Goal: Answer question/provide support: Share knowledge or assist other users

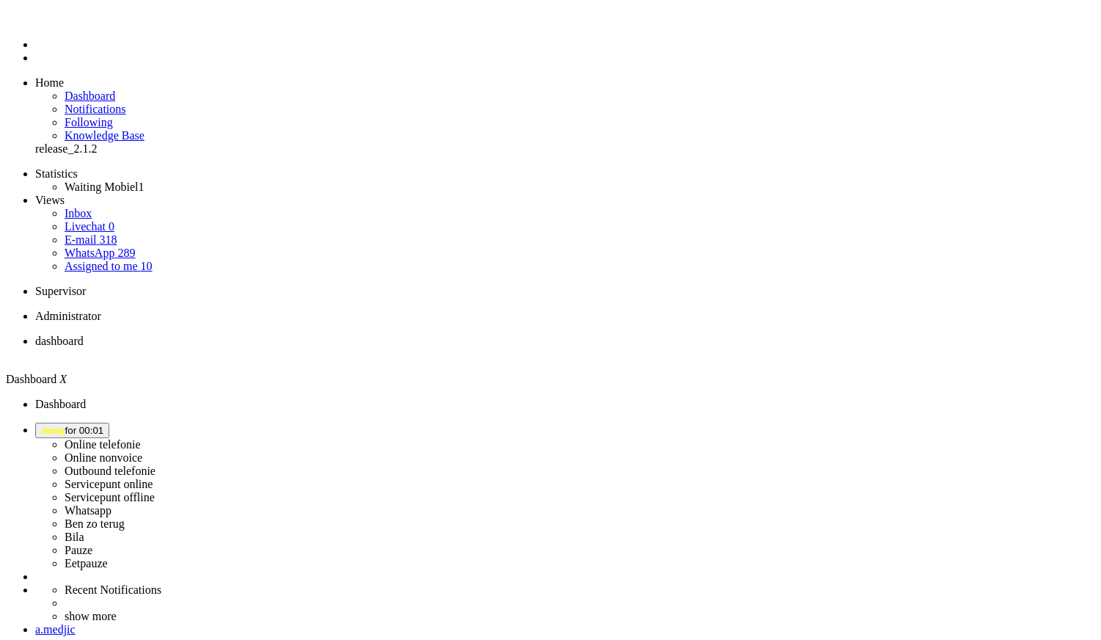
click at [103, 425] on span "away for 00:01" at bounding box center [72, 430] width 62 height 11
click at [141, 438] on label "Online telefonie" at bounding box center [103, 444] width 76 height 12
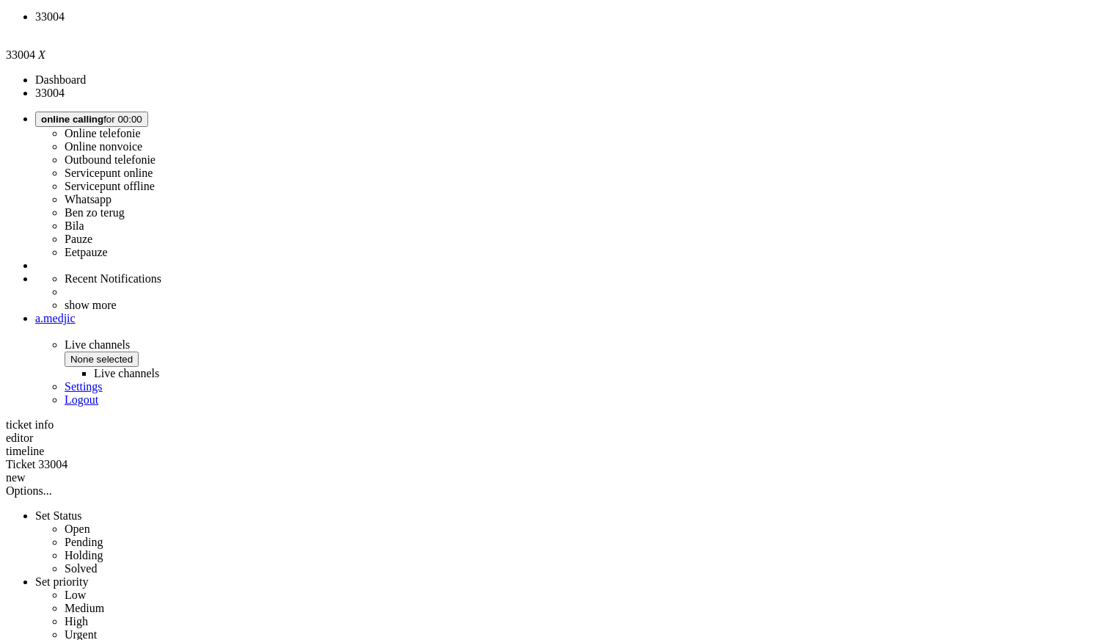
scroll to position [488, 0]
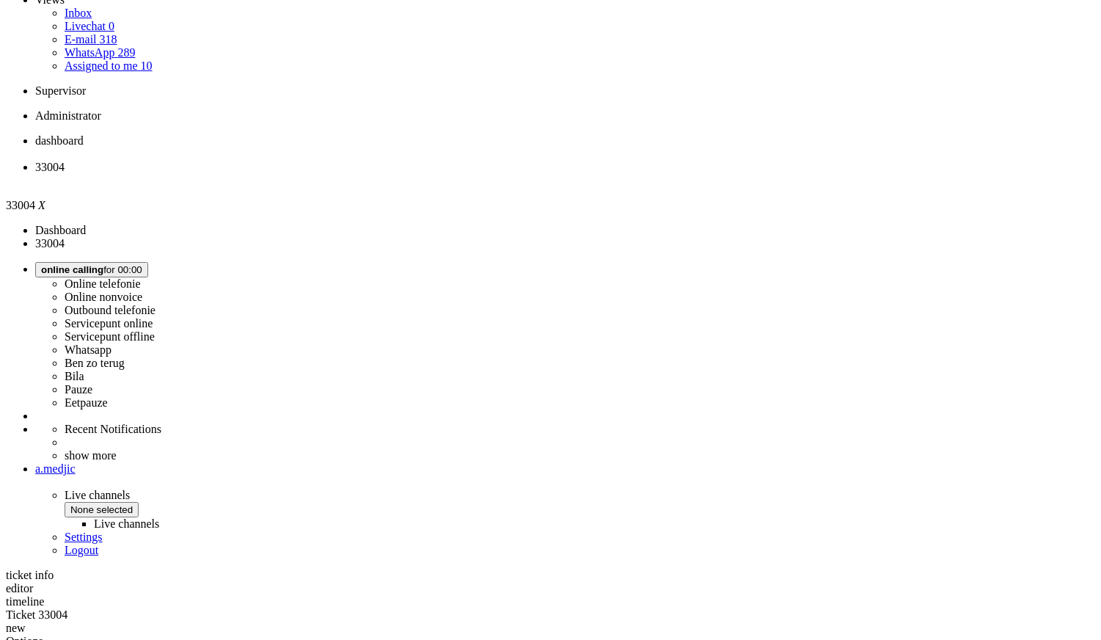
scroll to position [0, 0]
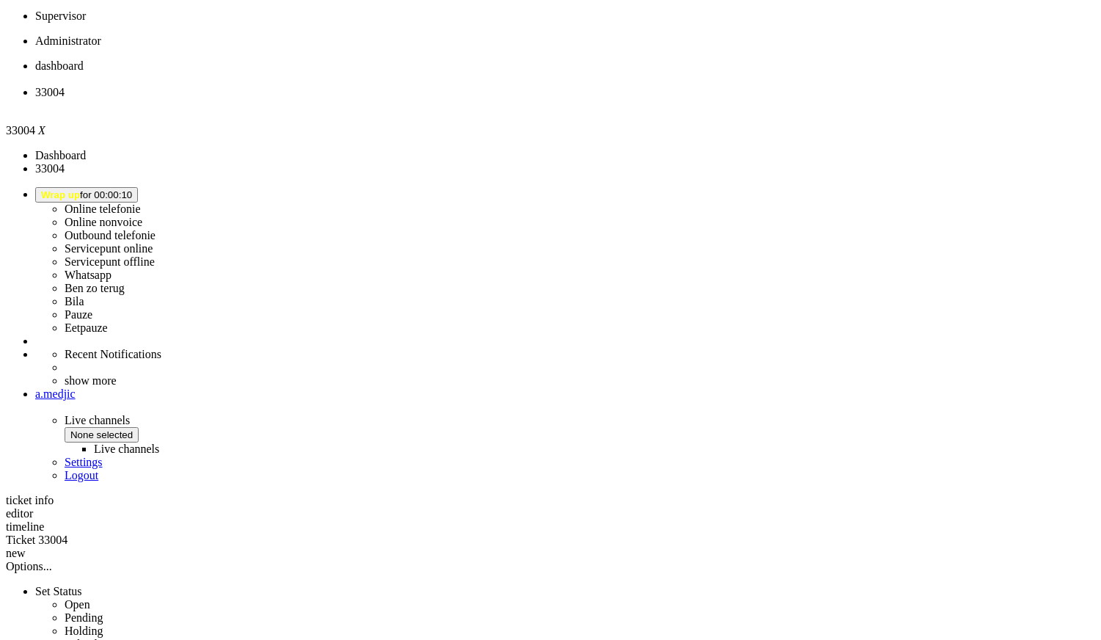
scroll to position [488, 0]
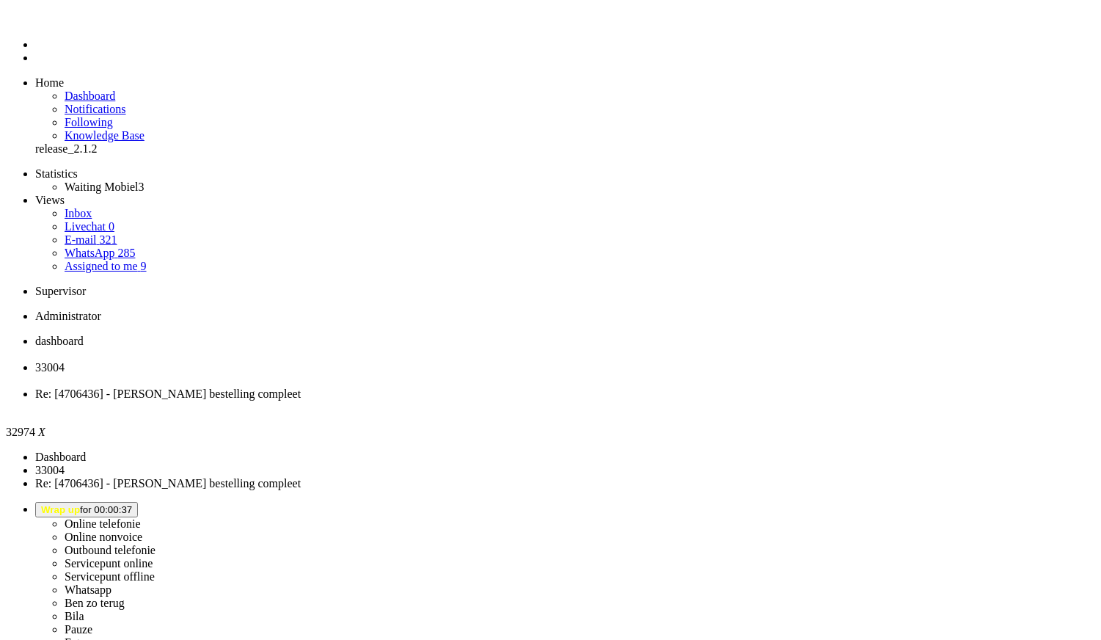
paste body "Rich Text Area. Press ALT-0 for help."
drag, startPoint x: 46, startPoint y: 2656, endPoint x: 138, endPoint y: 2655, distance: 91.7
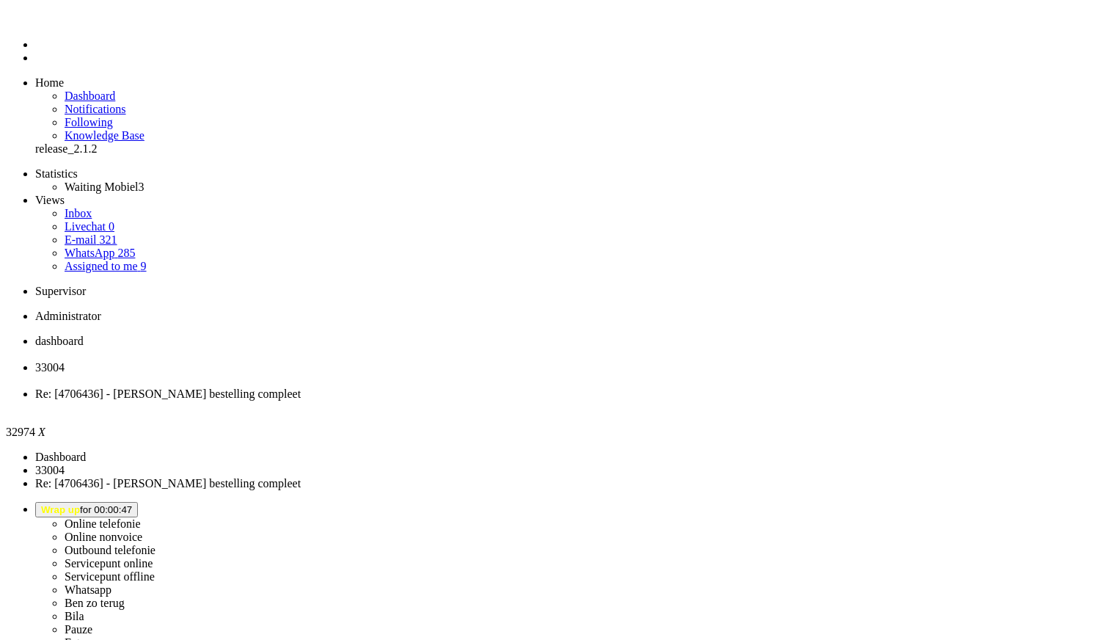
type input "re"
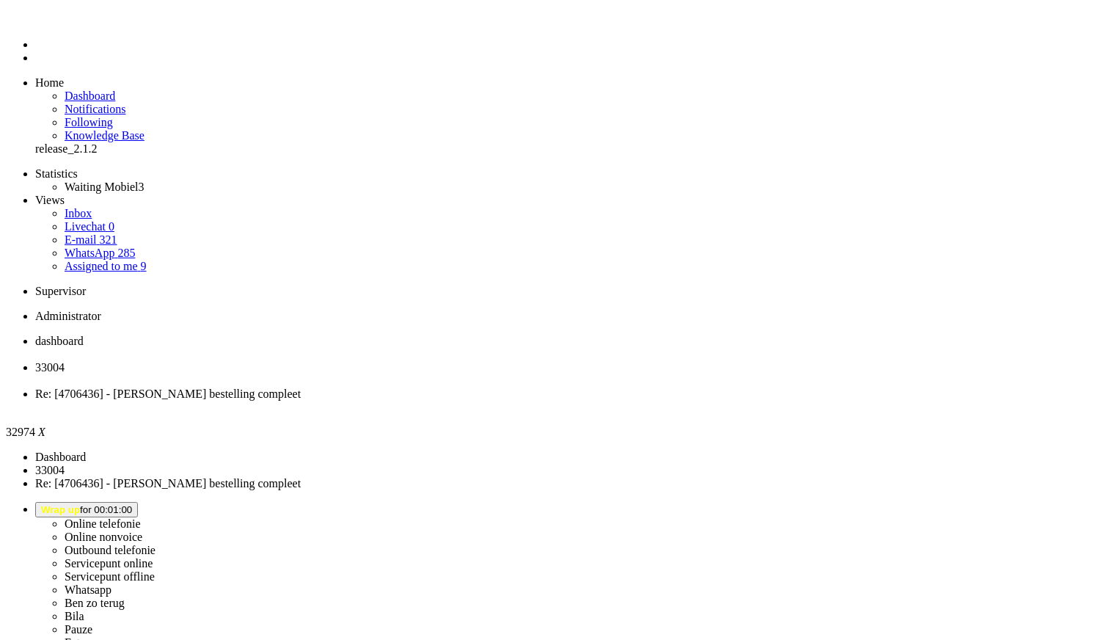
click at [350, 361] on li "33004" at bounding box center [565, 374] width 1060 height 26
drag, startPoint x: 422, startPoint y: 21, endPoint x: 415, endPoint y: 34, distance: 15.1
click at [422, 374] on div "Close tab" at bounding box center [565, 380] width 1060 height 13
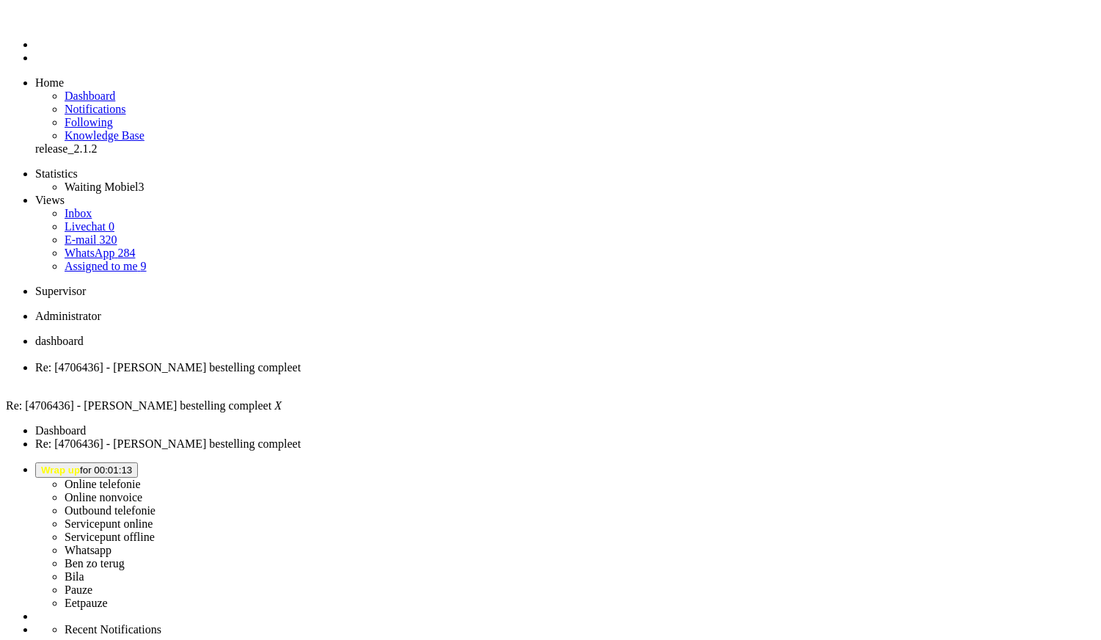
click at [422, 374] on div "Close tab" at bounding box center [565, 380] width 1060 height 13
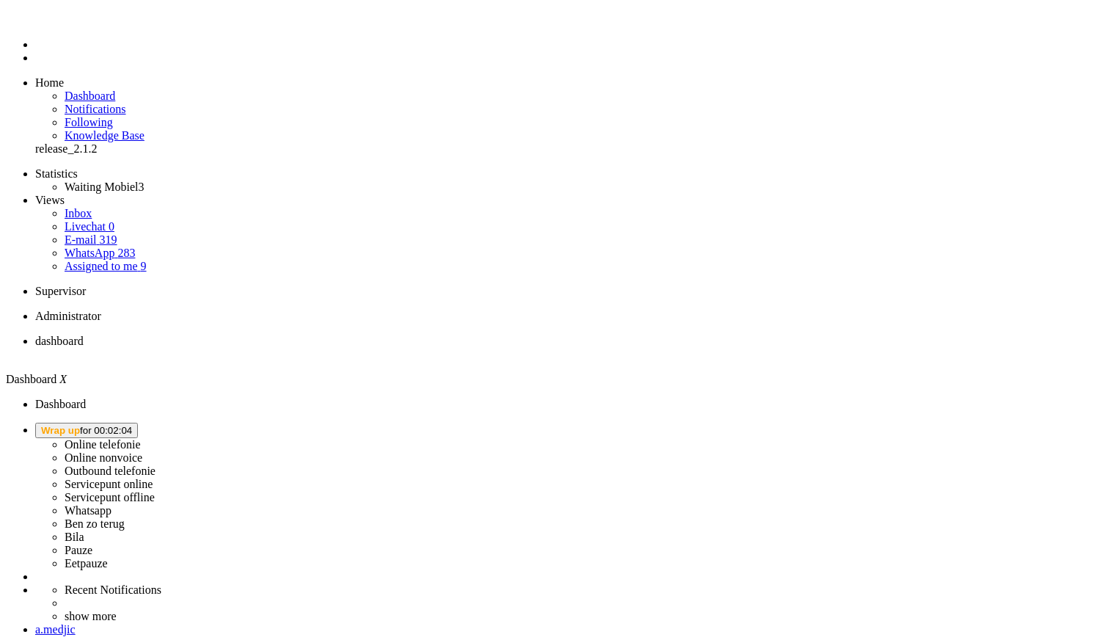
click at [132, 425] on span "Wrap up for 00:02:04" at bounding box center [86, 430] width 91 height 11
click at [141, 438] on link "Online telefonie" at bounding box center [103, 444] width 76 height 12
click at [141, 438] on label "Online telefonie" at bounding box center [103, 444] width 76 height 12
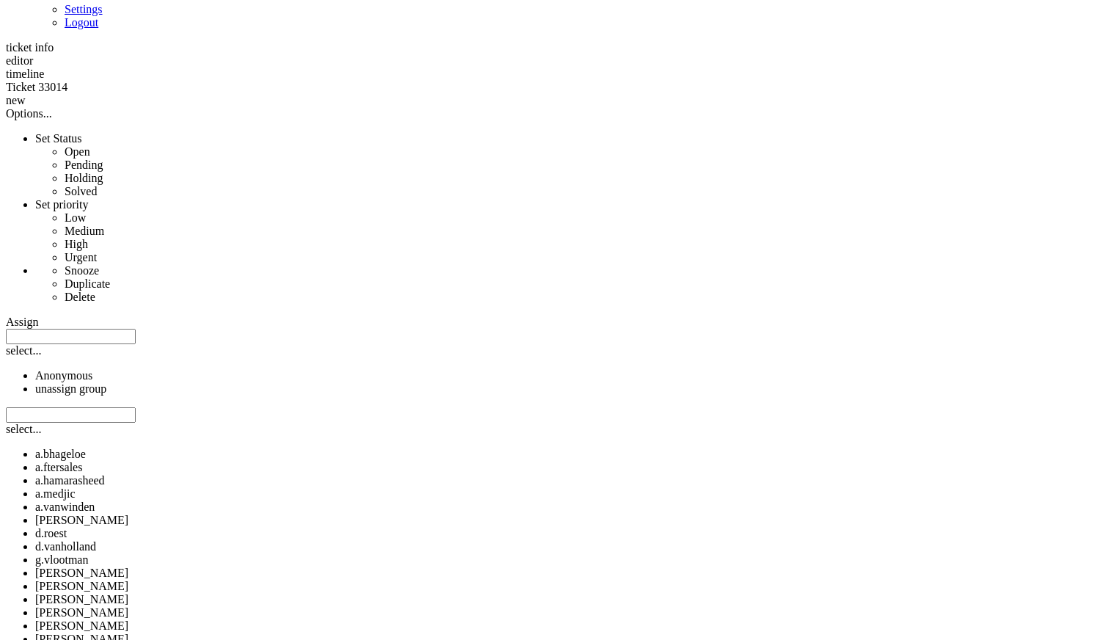
scroll to position [733, 0]
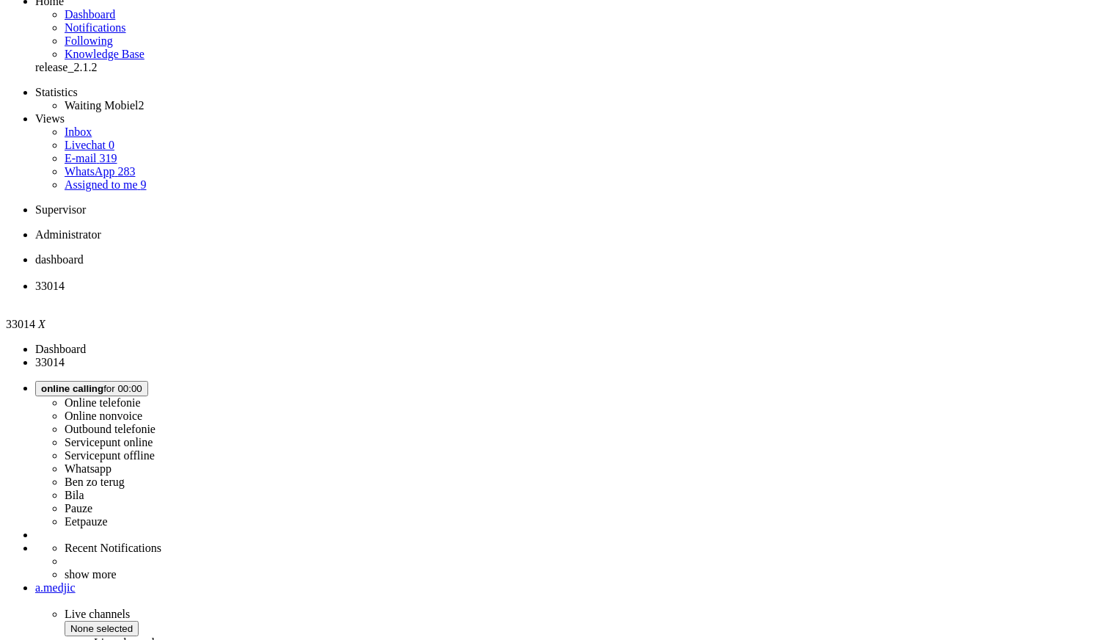
scroll to position [0, 0]
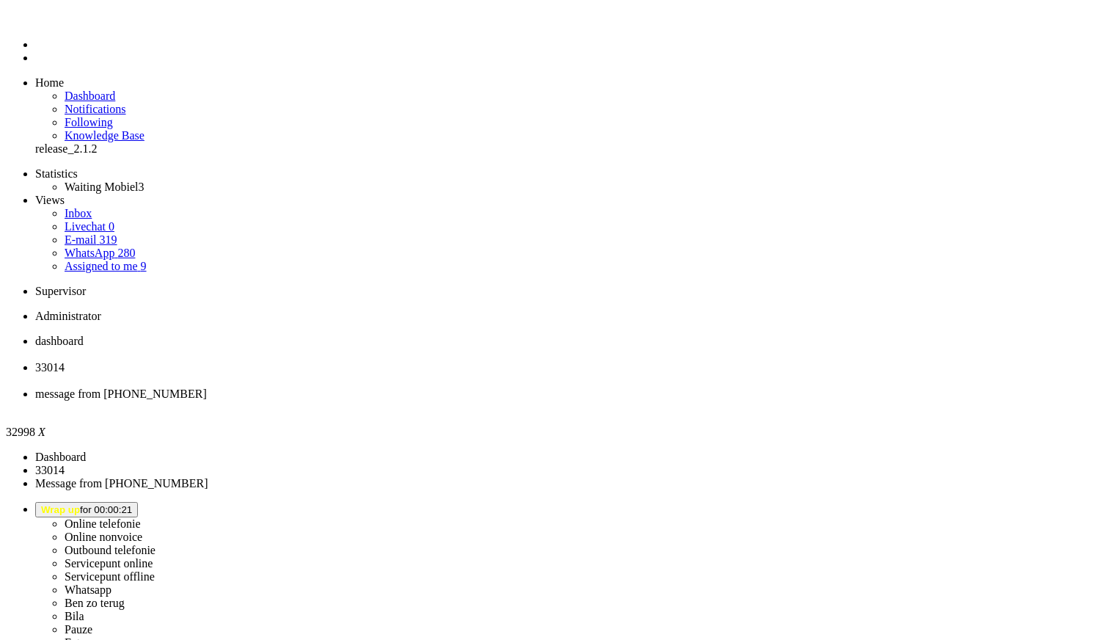
type input "ree"
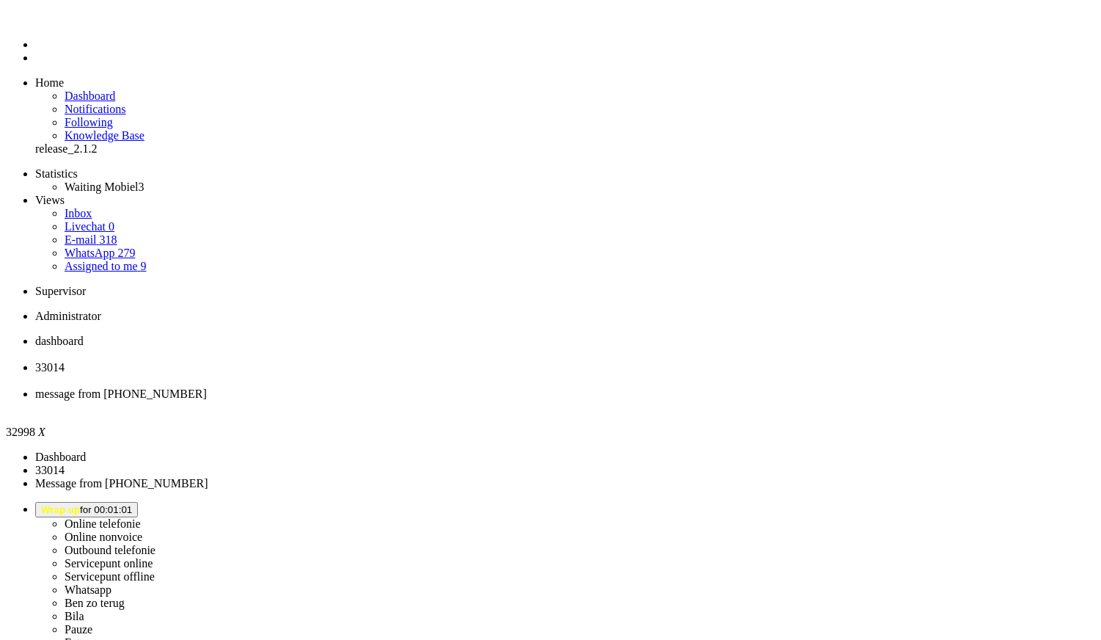
click at [549, 400] on div "Close tab" at bounding box center [565, 406] width 1060 height 13
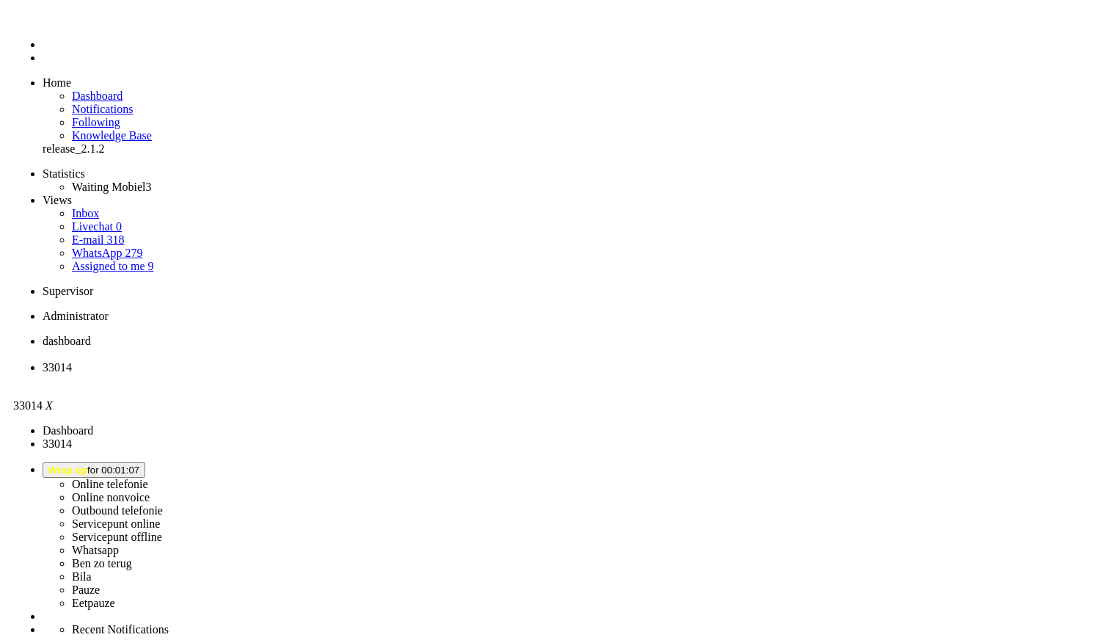
scroll to position [244, 0]
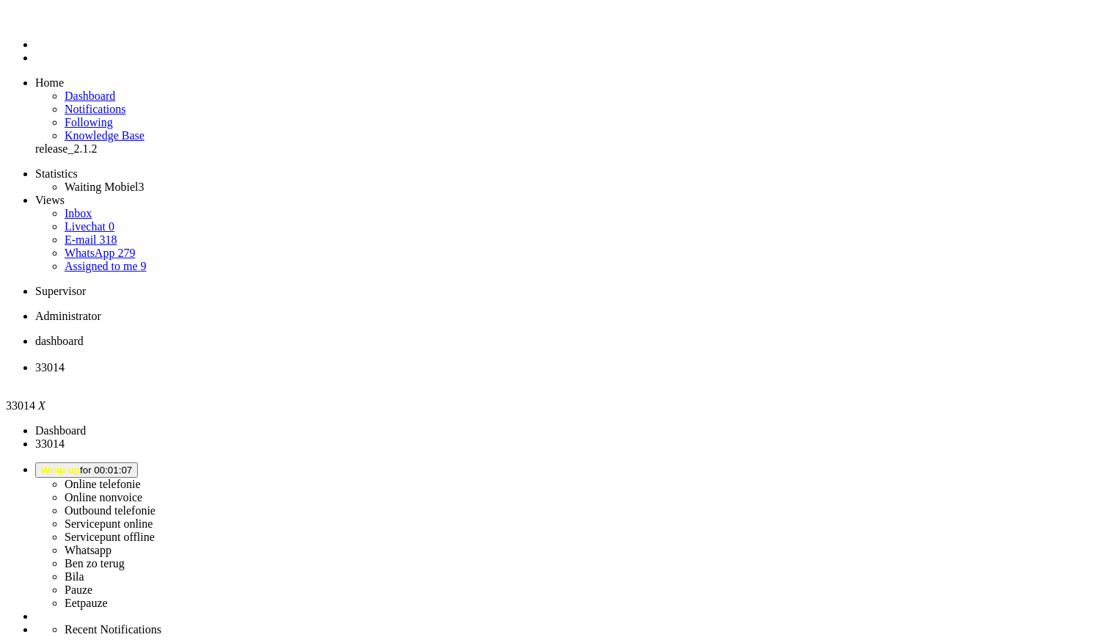
click at [422, 374] on div "Close tab" at bounding box center [565, 380] width 1060 height 13
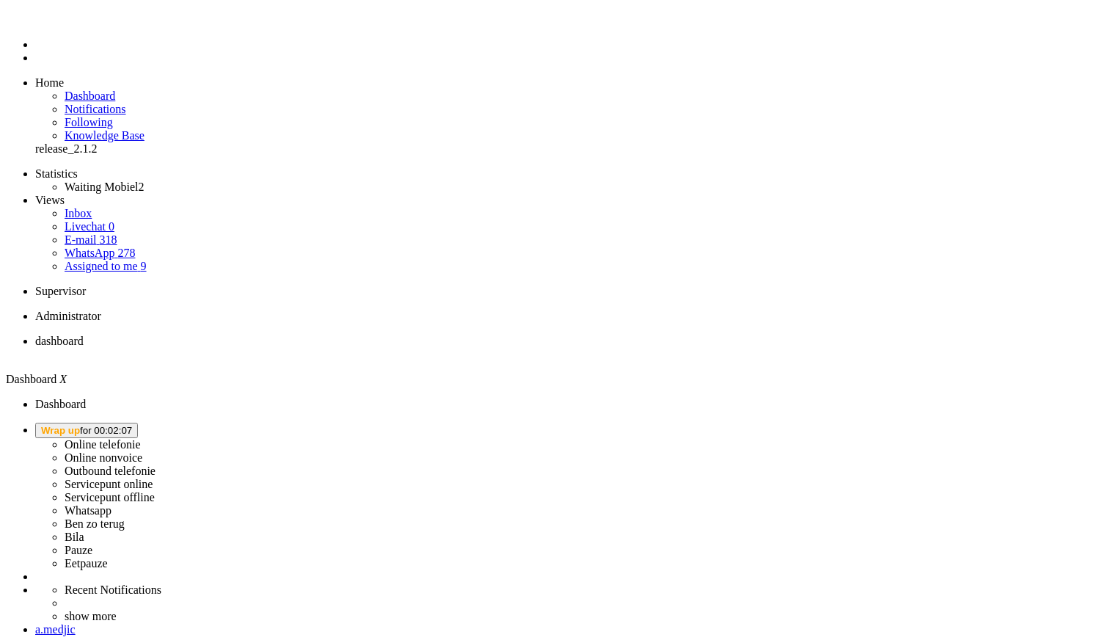
click at [132, 425] on span "Wrap up for 00:02:07" at bounding box center [86, 430] width 91 height 11
click at [141, 438] on label "Online telefonie" at bounding box center [103, 444] width 76 height 12
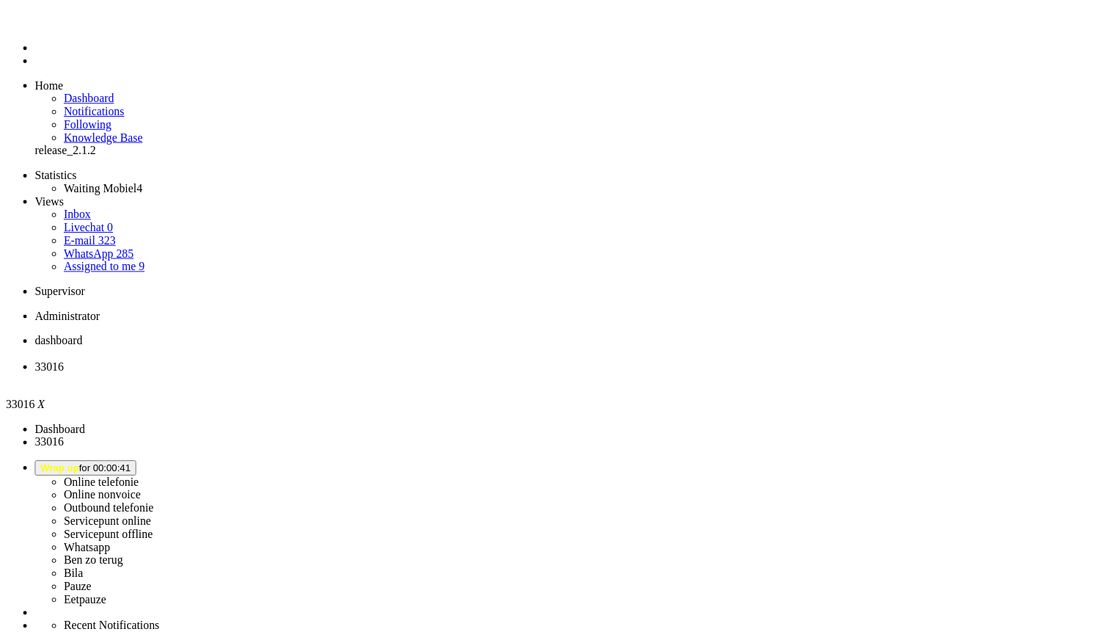
scroll to position [394, 0]
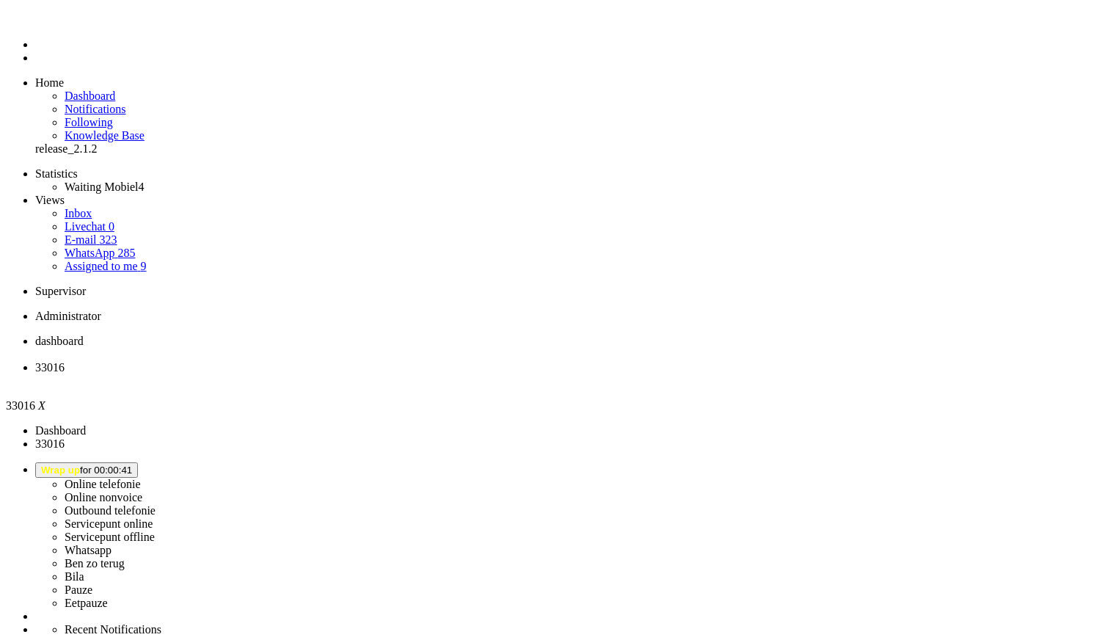
click at [422, 374] on div "Close tab" at bounding box center [572, 380] width 1074 height 13
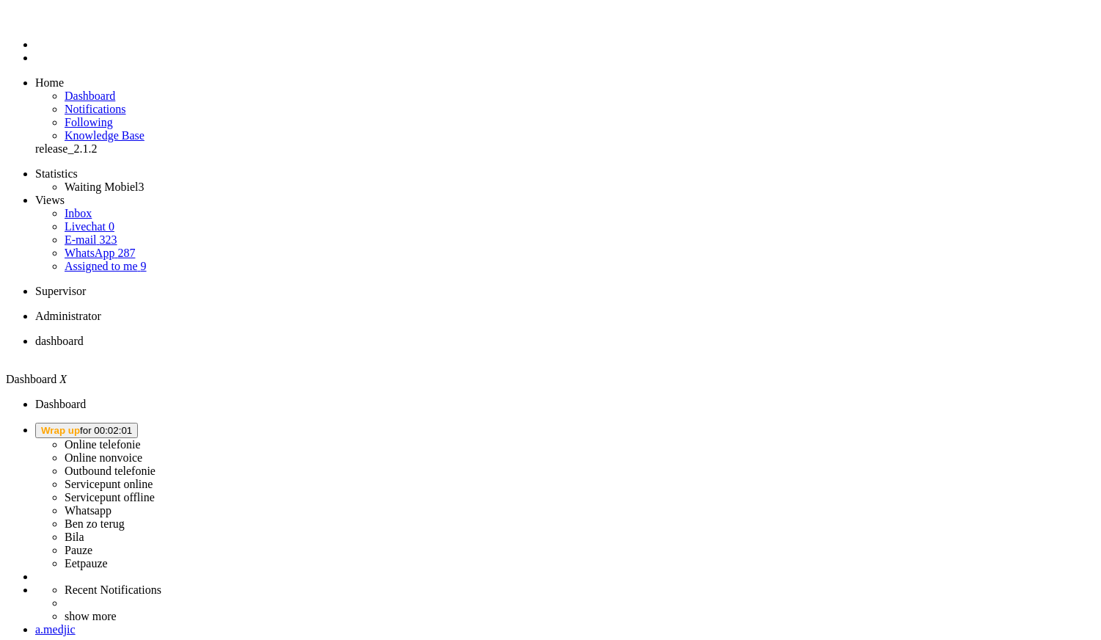
click at [138, 422] on button "Wrap up for 00:02:01" at bounding box center [86, 429] width 103 height 15
click at [111, 504] on label "Whatsapp" at bounding box center [88, 510] width 47 height 12
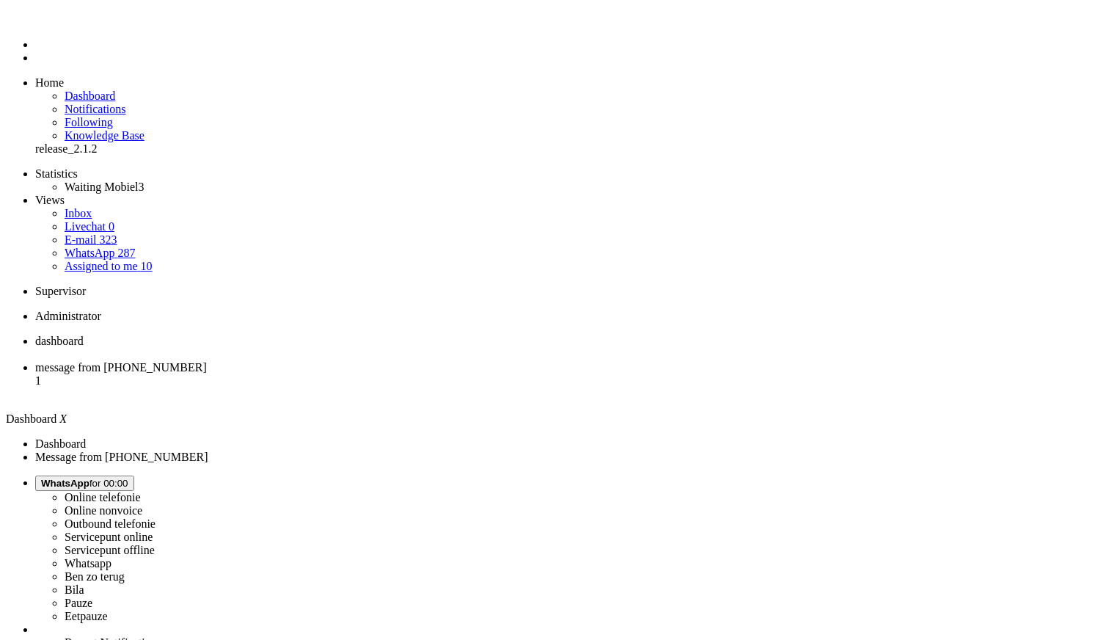
click at [134, 475] on button "WhatsApp for 00:00" at bounding box center [84, 482] width 99 height 15
click at [141, 491] on label "Online telefonie" at bounding box center [103, 497] width 76 height 12
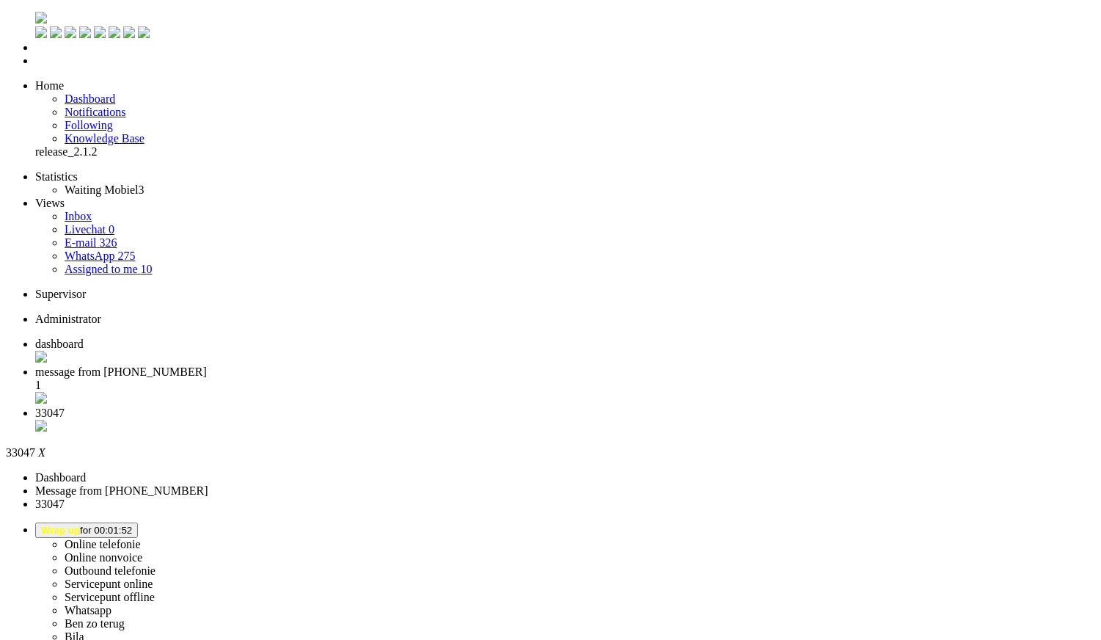
click at [551, 420] on div "Close tab" at bounding box center [565, 427] width 1060 height 15
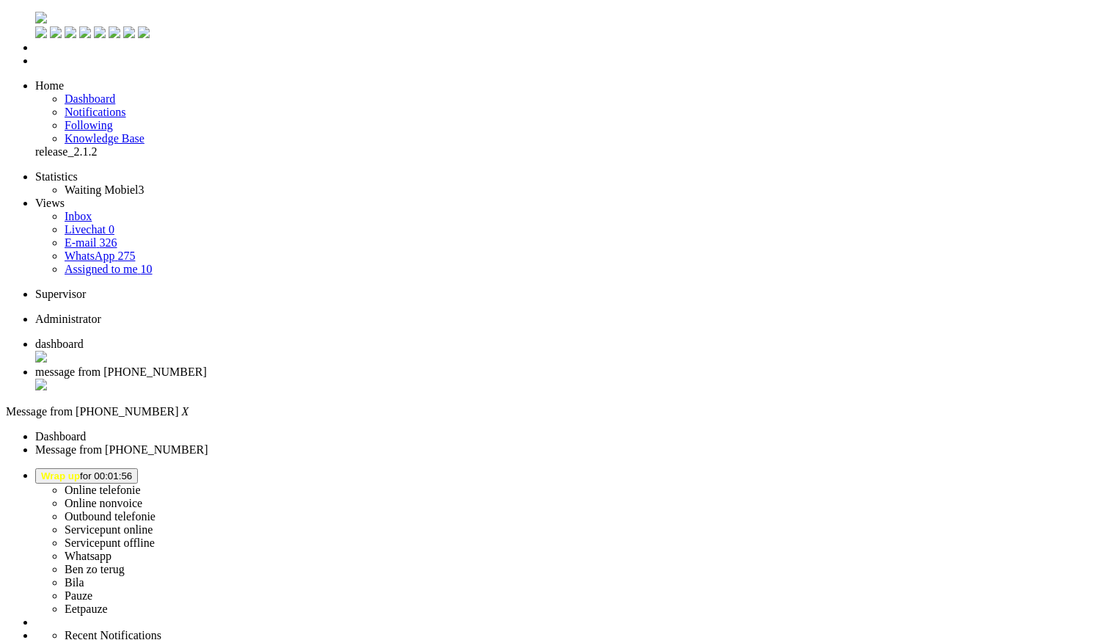
click at [84, 337] on span "dashboard" at bounding box center [59, 343] width 48 height 12
click at [132, 470] on span "Wrap up for 00:01:59" at bounding box center [86, 475] width 91 height 11
click at [141, 483] on label "Online telefonie" at bounding box center [103, 489] width 76 height 12
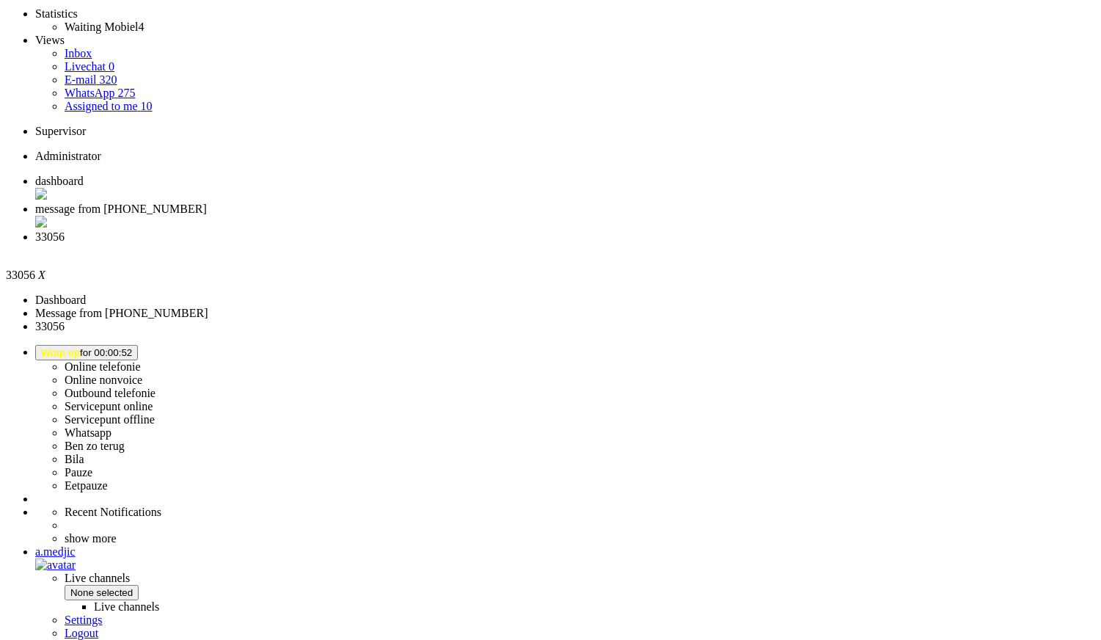
scroll to position [312, 0]
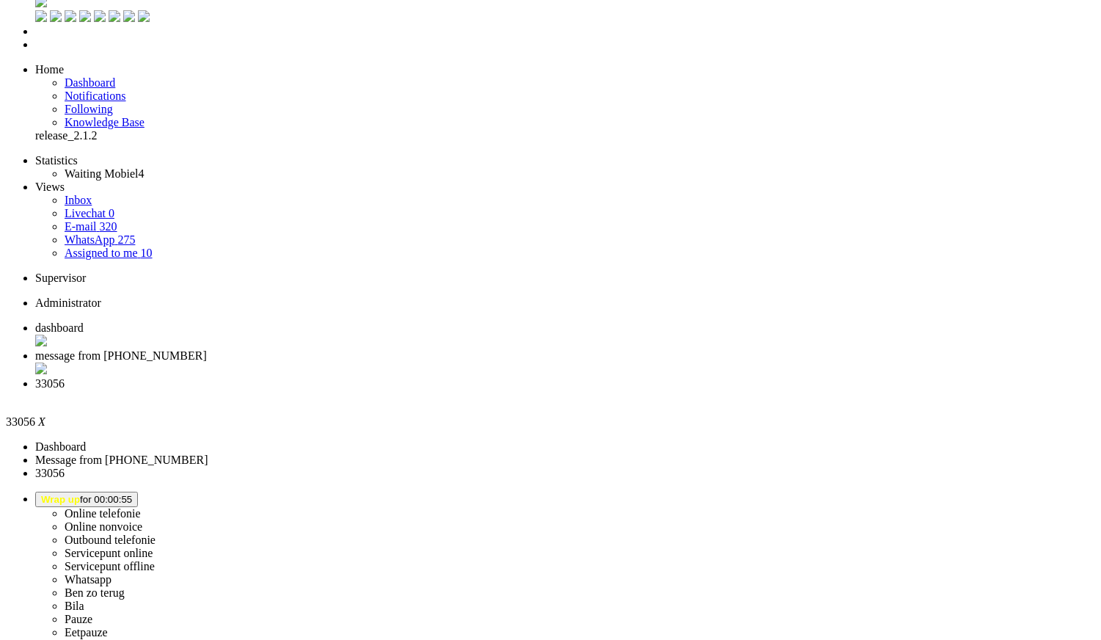
scroll to position [0, 0]
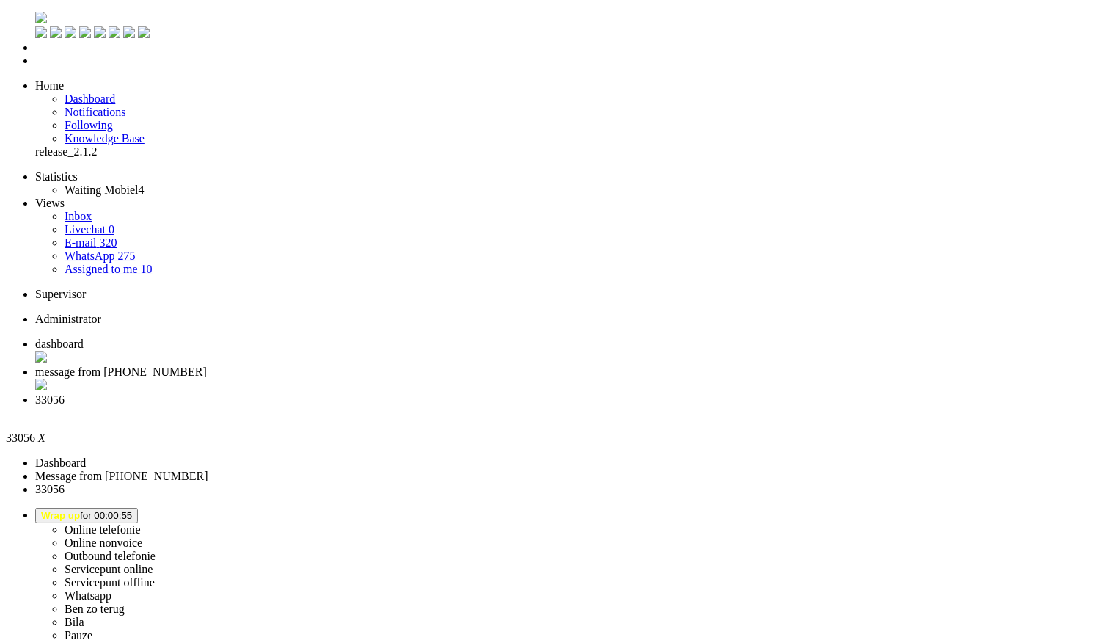
click at [558, 393] on li "33056" at bounding box center [565, 406] width 1060 height 26
click at [552, 406] on div "Close tab" at bounding box center [565, 412] width 1060 height 13
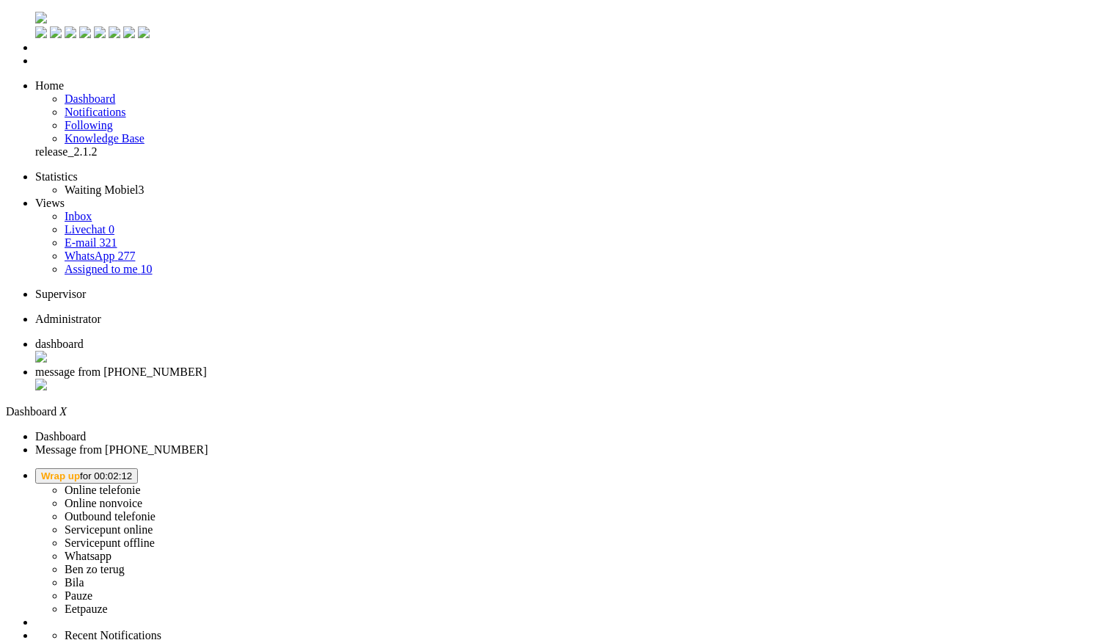
click at [921, 468] on li "Online telefonie Online nonvoice Outbound telefonie Servicepunt online Servicep…" at bounding box center [565, 541] width 1060 height 147
click at [138, 468] on button "Wrap up for 00:02:12" at bounding box center [86, 475] width 103 height 15
click at [141, 483] on label "Online telefonie" at bounding box center [103, 489] width 76 height 12
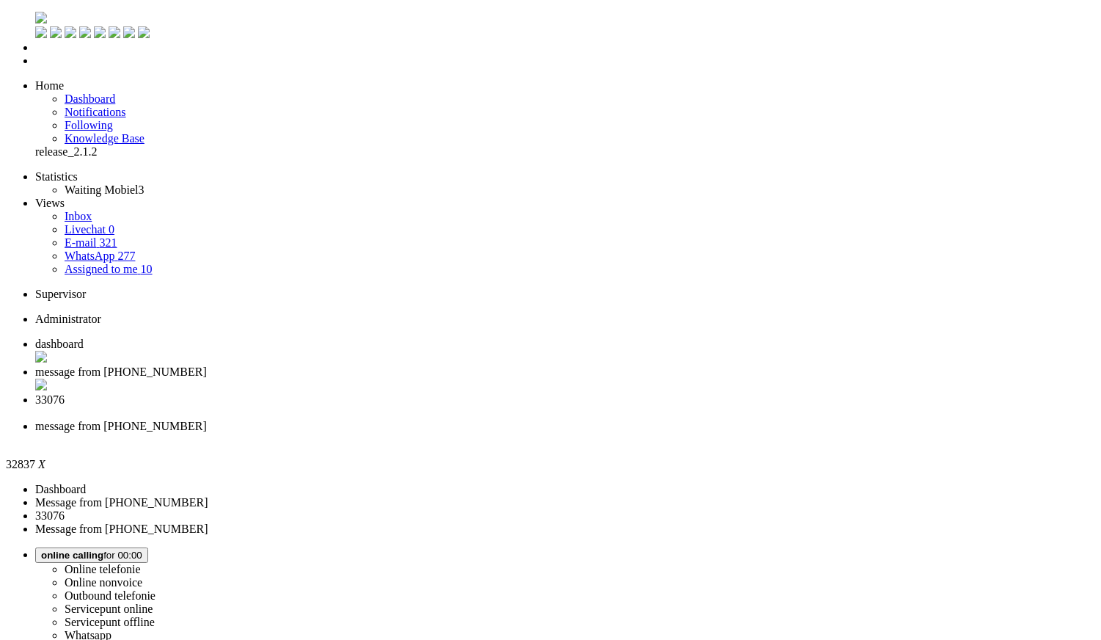
type input "[PERSON_NAME]"
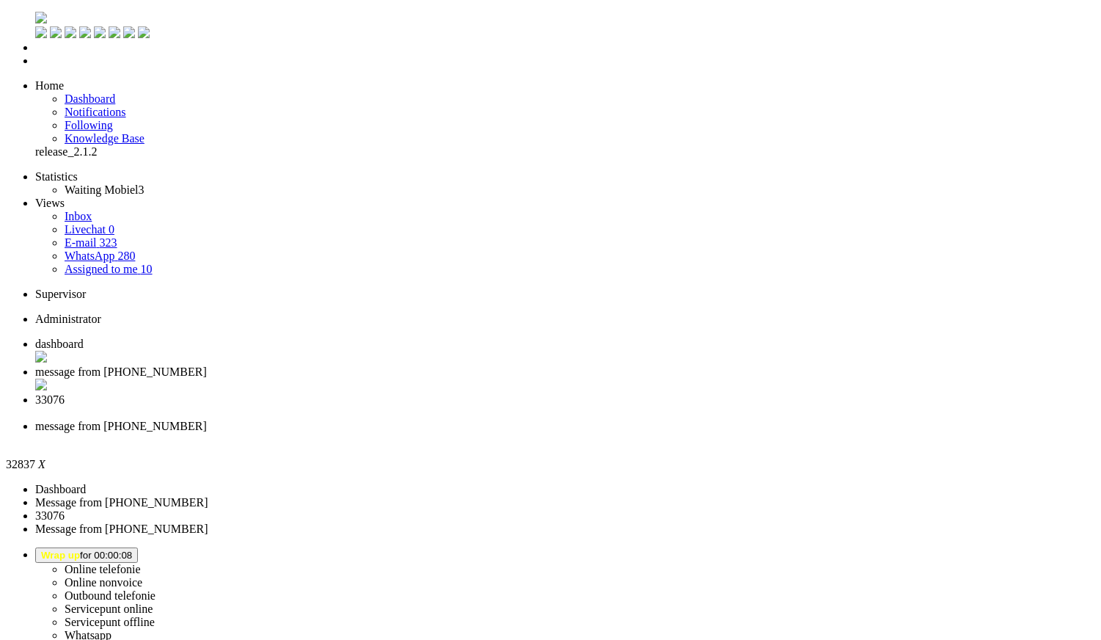
type input "re"
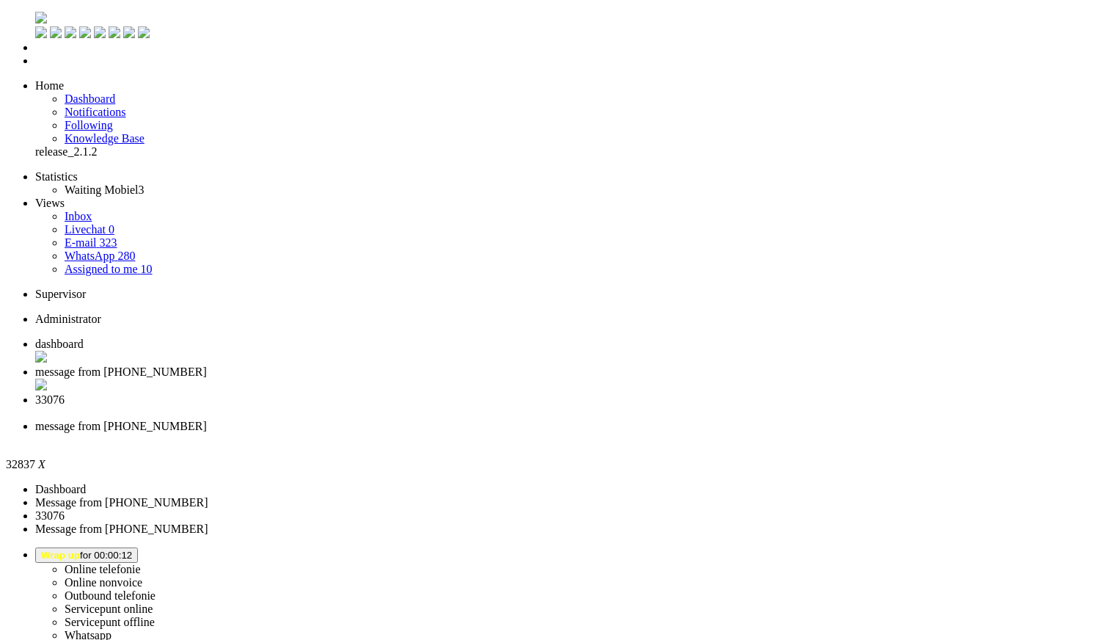
click at [505, 393] on li "33076" at bounding box center [565, 406] width 1060 height 26
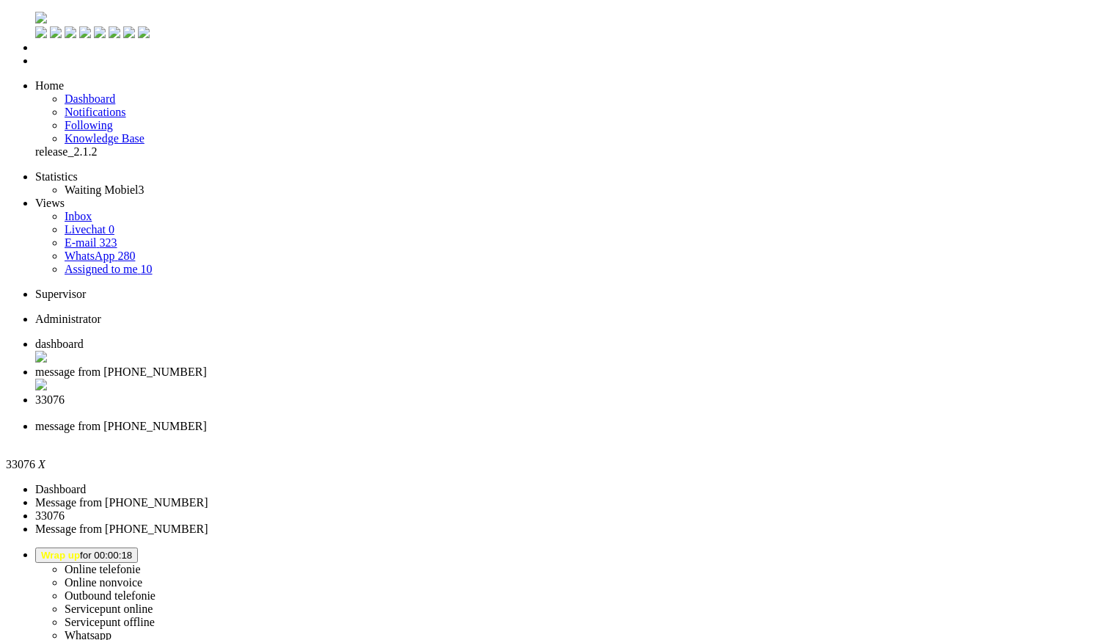
type input "lev"
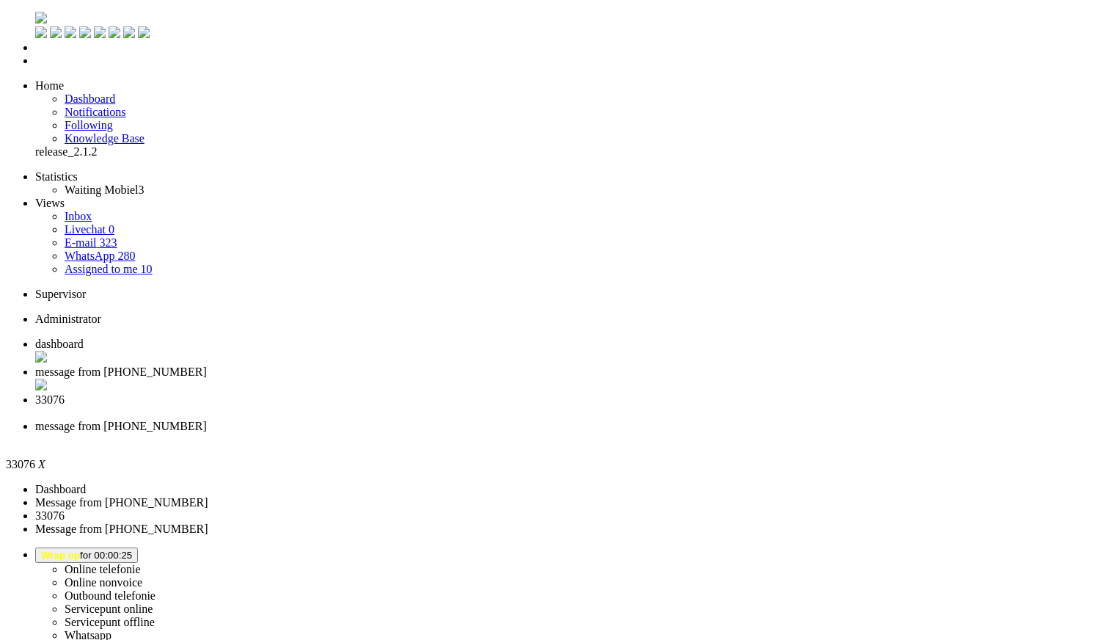
click at [549, 406] on div "Close tab" at bounding box center [565, 412] width 1060 height 13
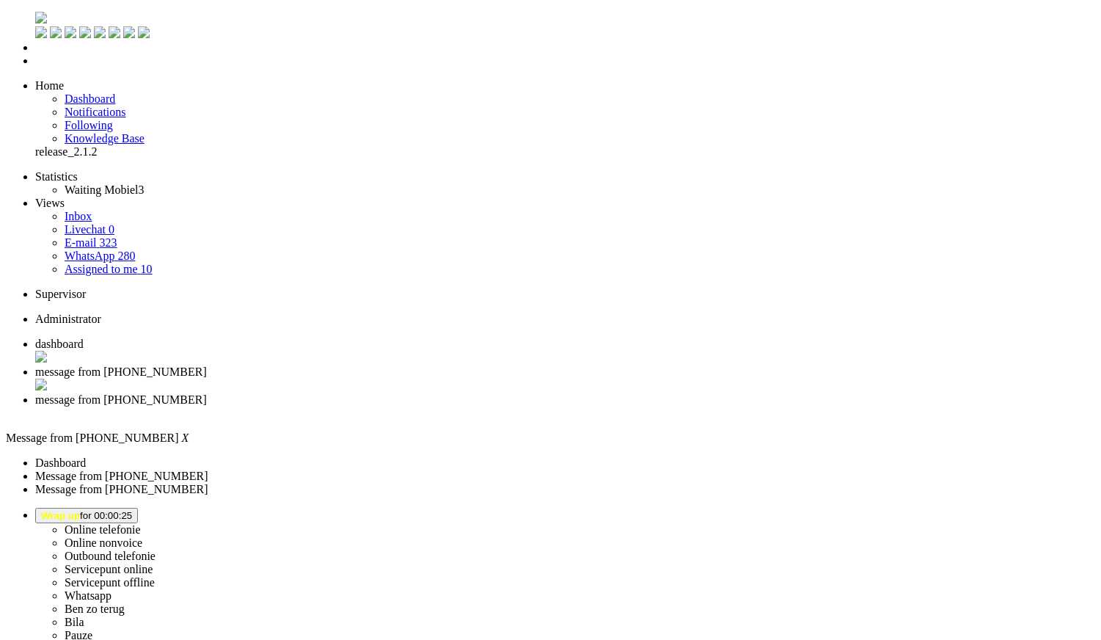
click at [549, 406] on div "Close tab" at bounding box center [565, 412] width 1060 height 13
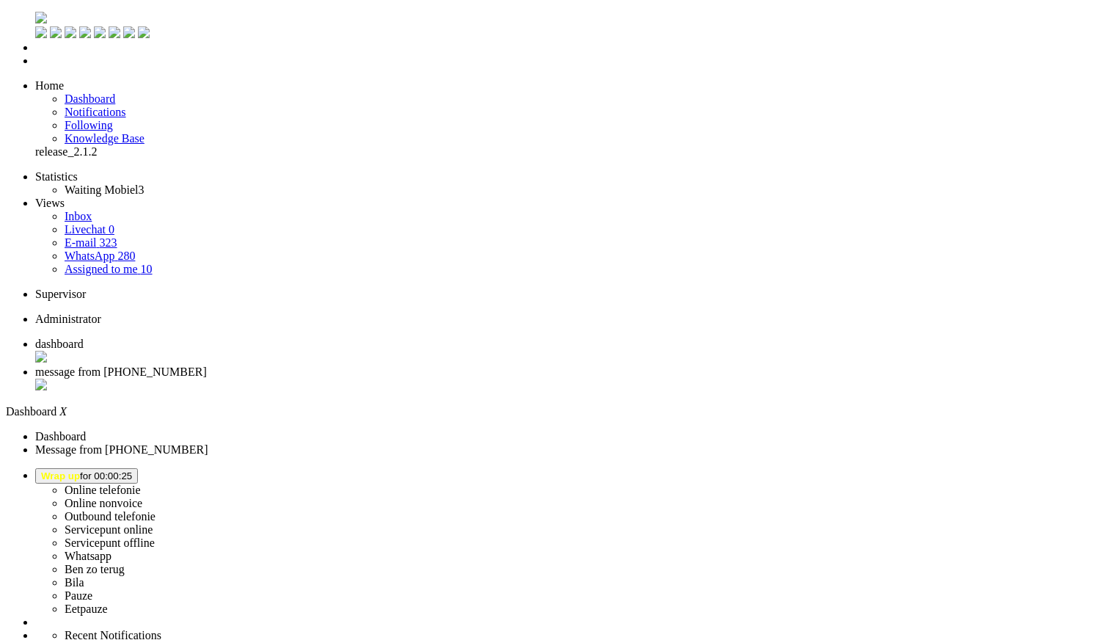
click at [132, 470] on span "Wrap up for 00:00:25" at bounding box center [86, 475] width 91 height 11
click at [111, 549] on label "Whatsapp" at bounding box center [88, 555] width 47 height 12
click at [134, 468] on button "WhatsApp for 00:02" at bounding box center [84, 475] width 99 height 15
click at [141, 483] on label "Online telefonie" at bounding box center [103, 489] width 76 height 12
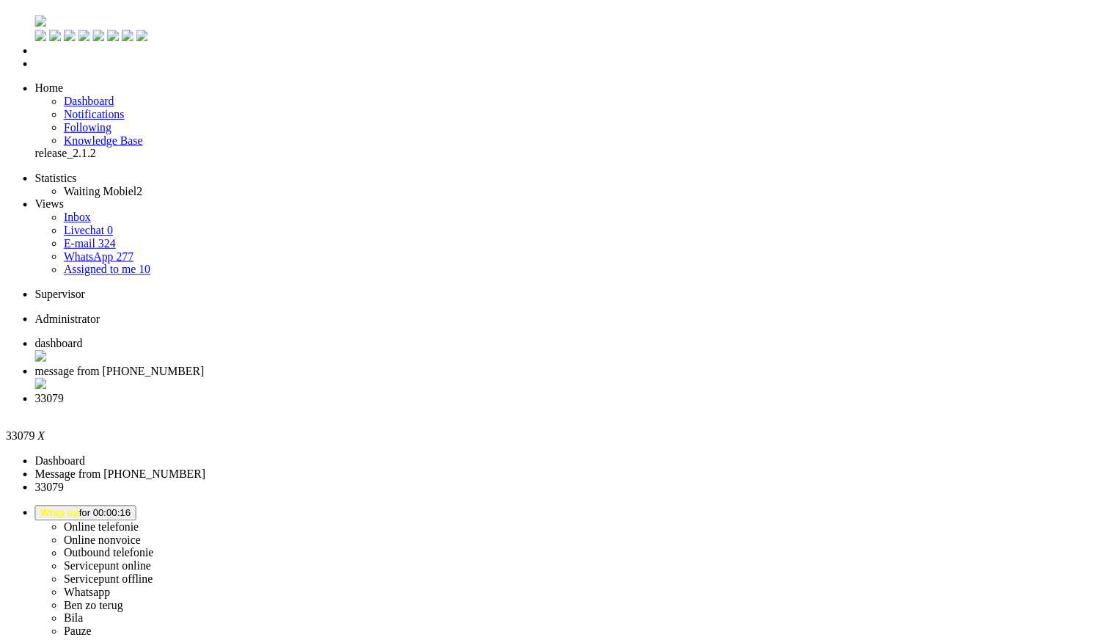
scroll to position [244, 0]
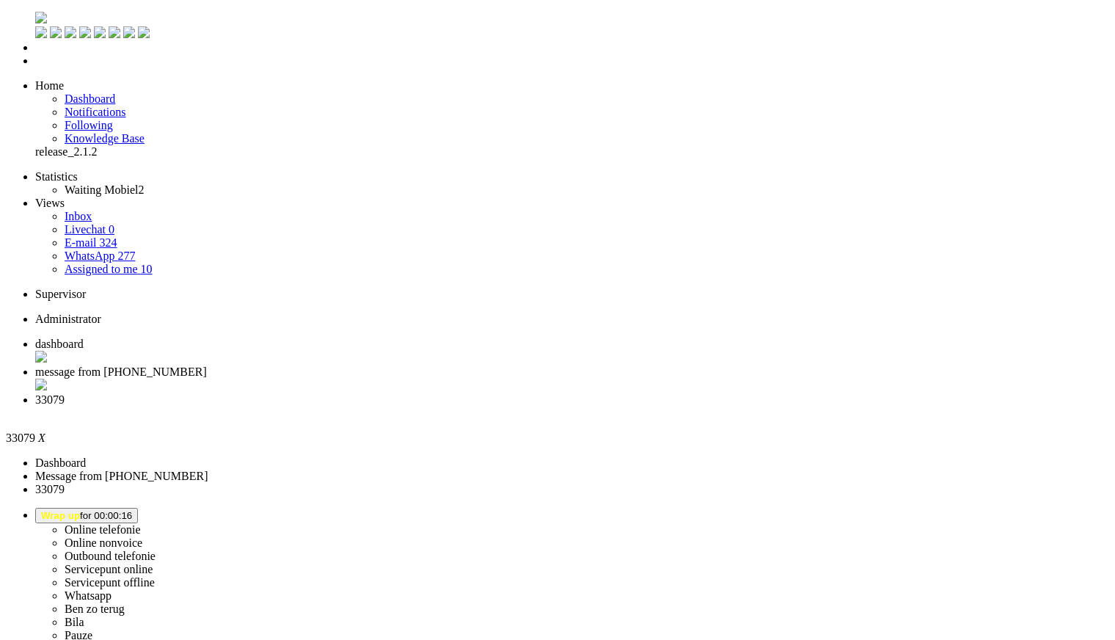
click at [549, 393] on li "33079" at bounding box center [572, 406] width 1074 height 26
click at [546, 406] on div "Close tab" at bounding box center [572, 412] width 1074 height 13
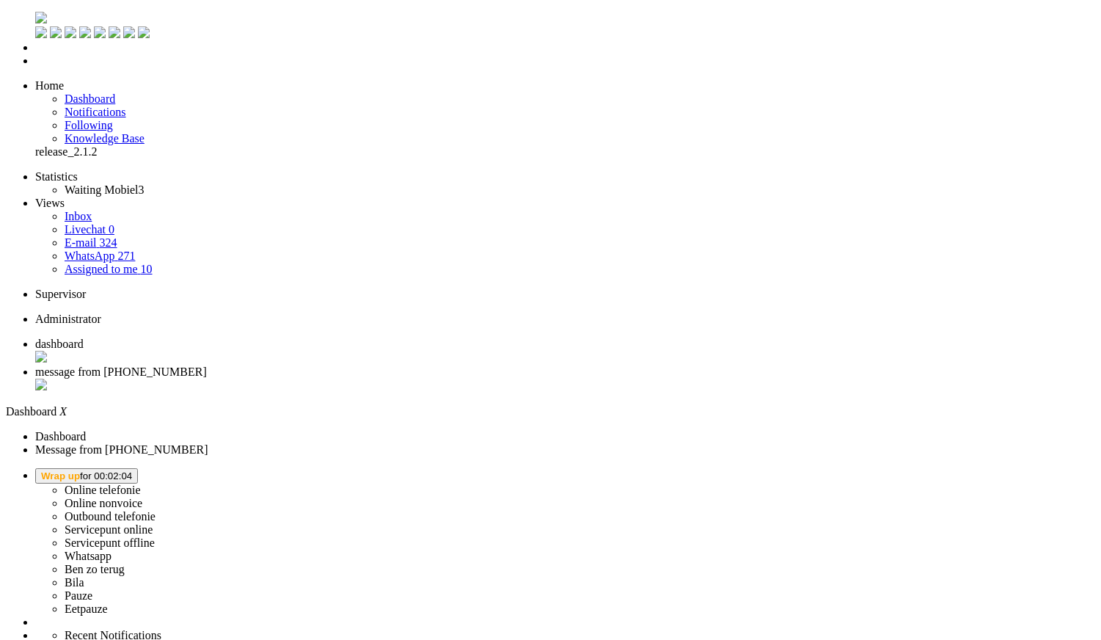
click at [80, 470] on span "Wrap up" at bounding box center [60, 475] width 39 height 11
click at [141, 483] on label "Online telefonie" at bounding box center [103, 489] width 76 height 12
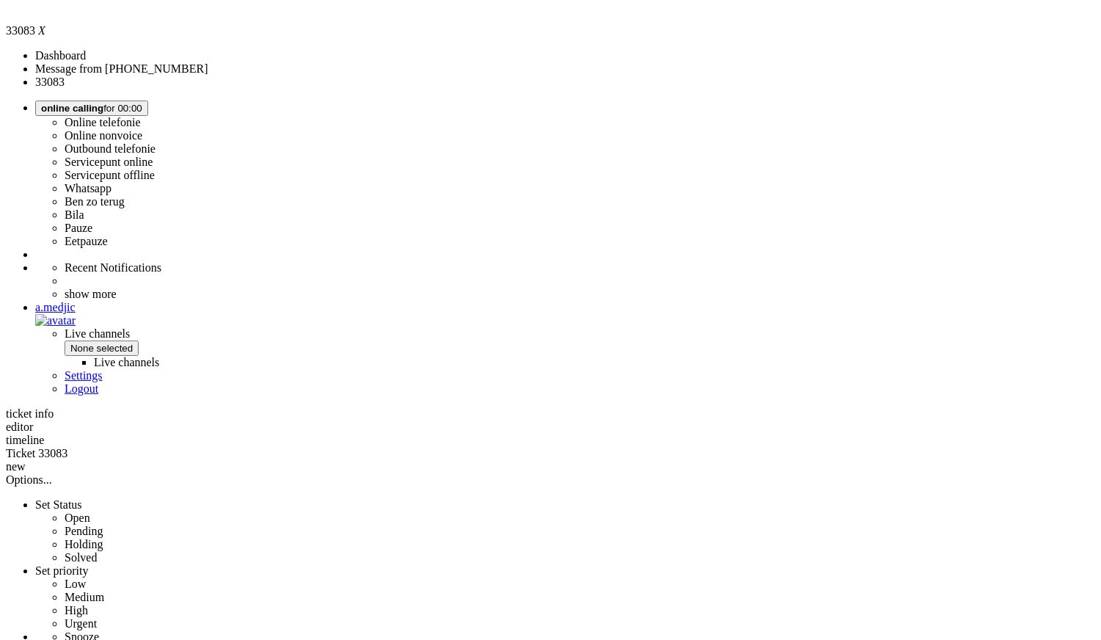
scroll to position [488, 0]
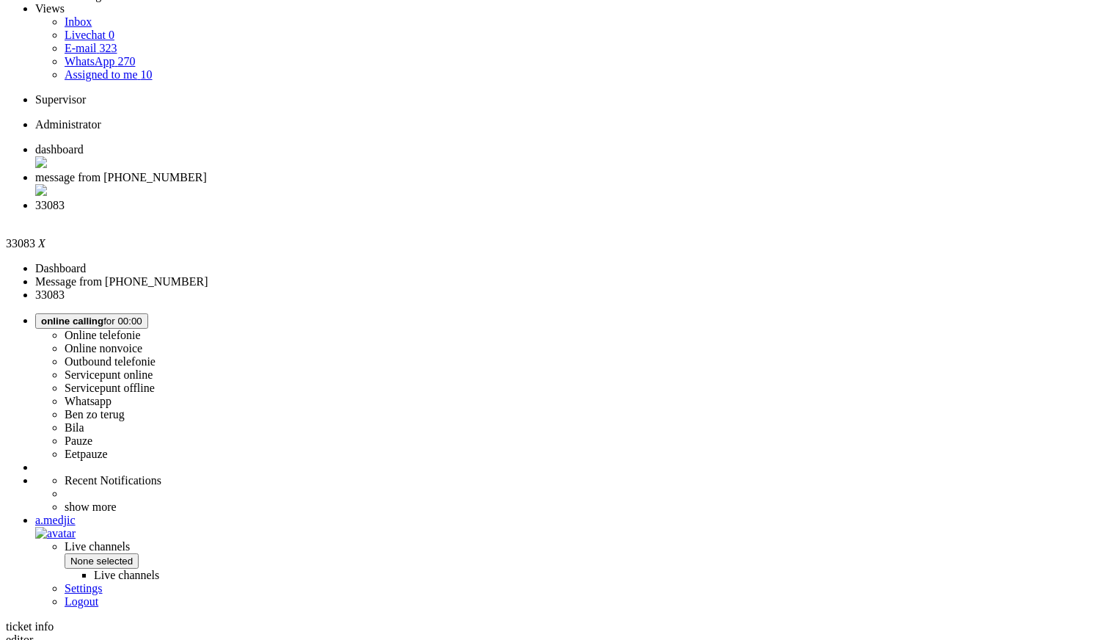
scroll to position [0, 0]
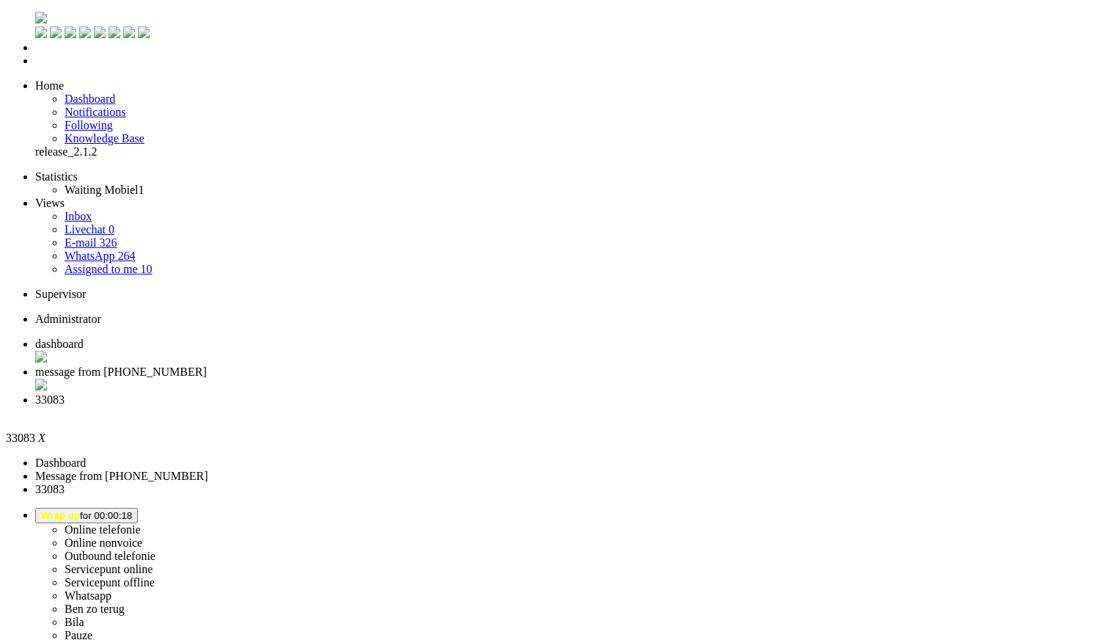
click at [548, 406] on div "Close tab" at bounding box center [565, 412] width 1060 height 13
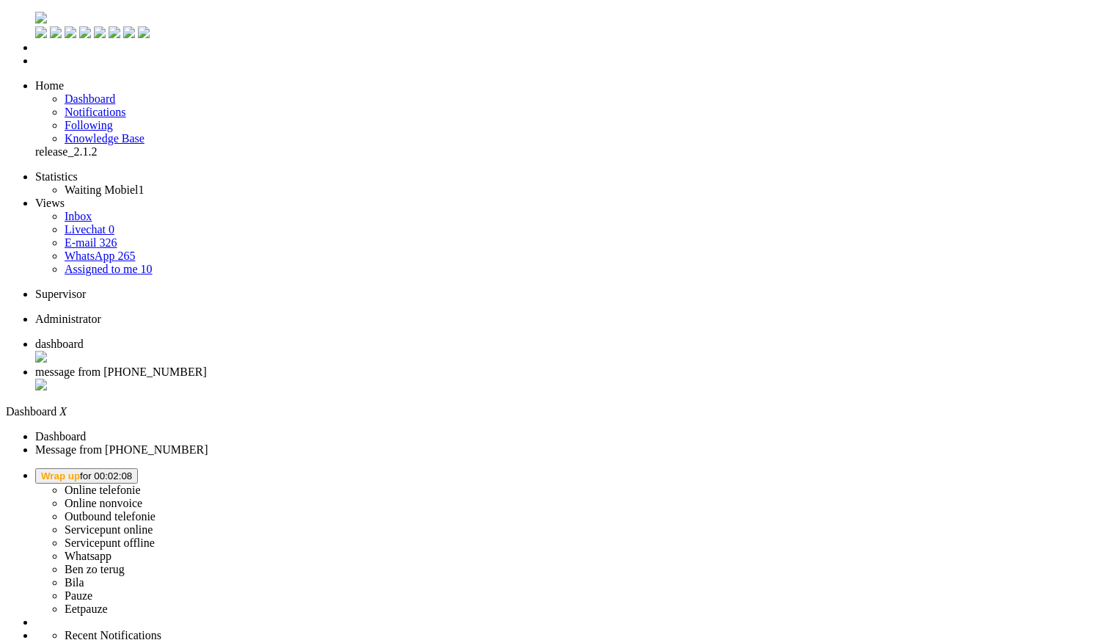
click at [132, 470] on span "Wrap up for 00:02:08" at bounding box center [86, 475] width 91 height 11
click at [141, 483] on label "Online telefonie" at bounding box center [103, 489] width 76 height 12
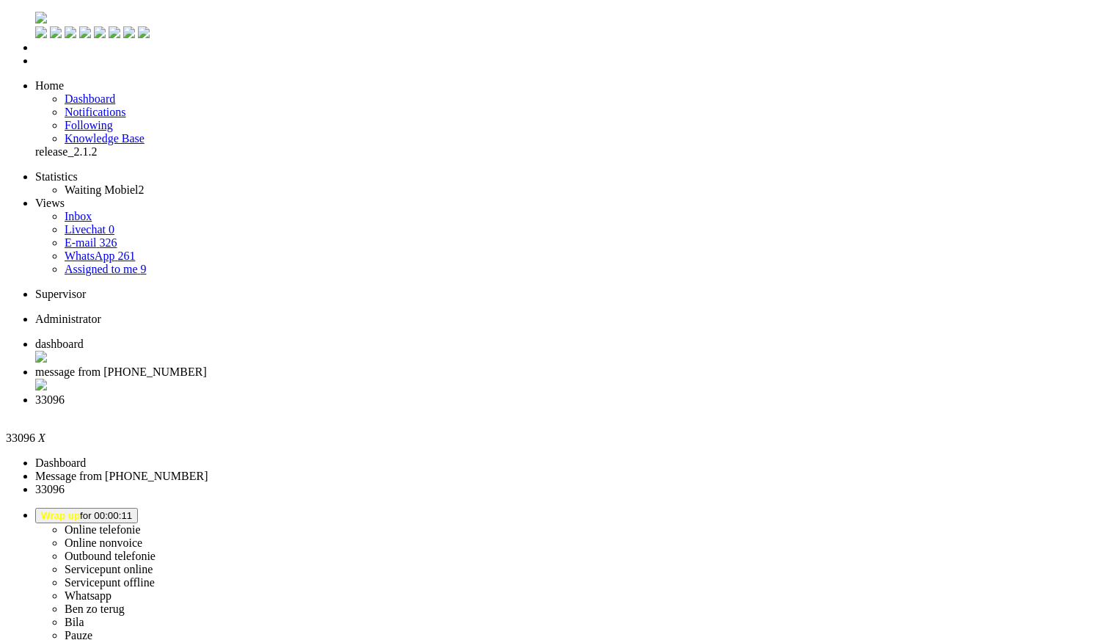
click at [543, 406] on div "Close tab" at bounding box center [565, 412] width 1060 height 13
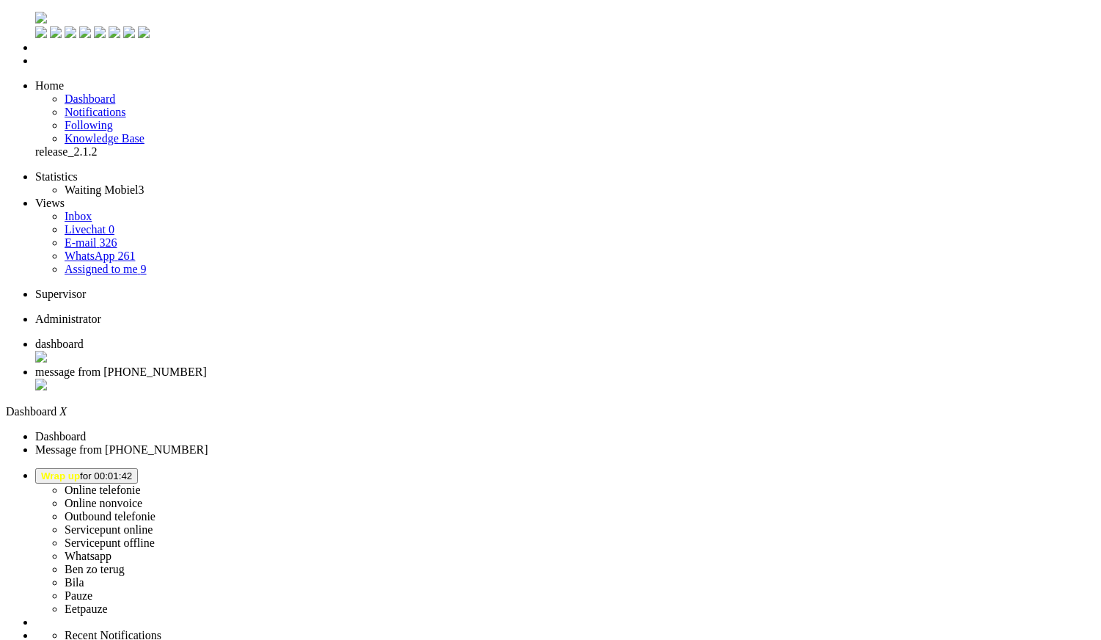
click at [132, 470] on span "Wrap up for 00:01:48" at bounding box center [86, 475] width 91 height 11
click at [92, 589] on label "Pauze" at bounding box center [79, 595] width 28 height 12
click at [108, 470] on span "[PERSON_NAME] for 00:16" at bounding box center [74, 475] width 67 height 11
click at [111, 549] on label "Whatsapp" at bounding box center [88, 555] width 47 height 12
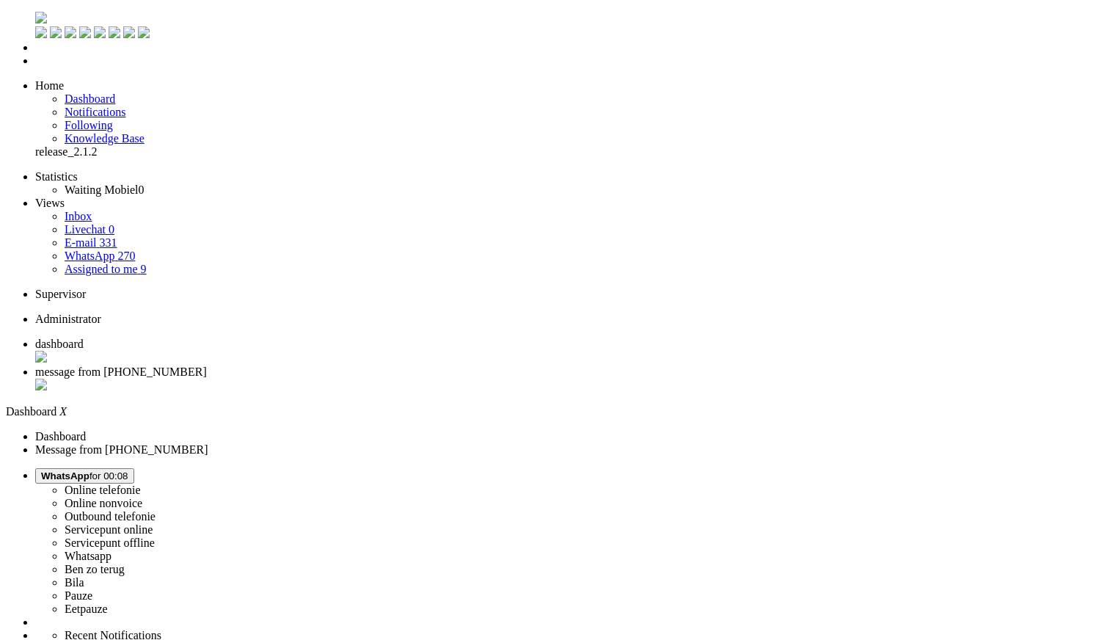
select select
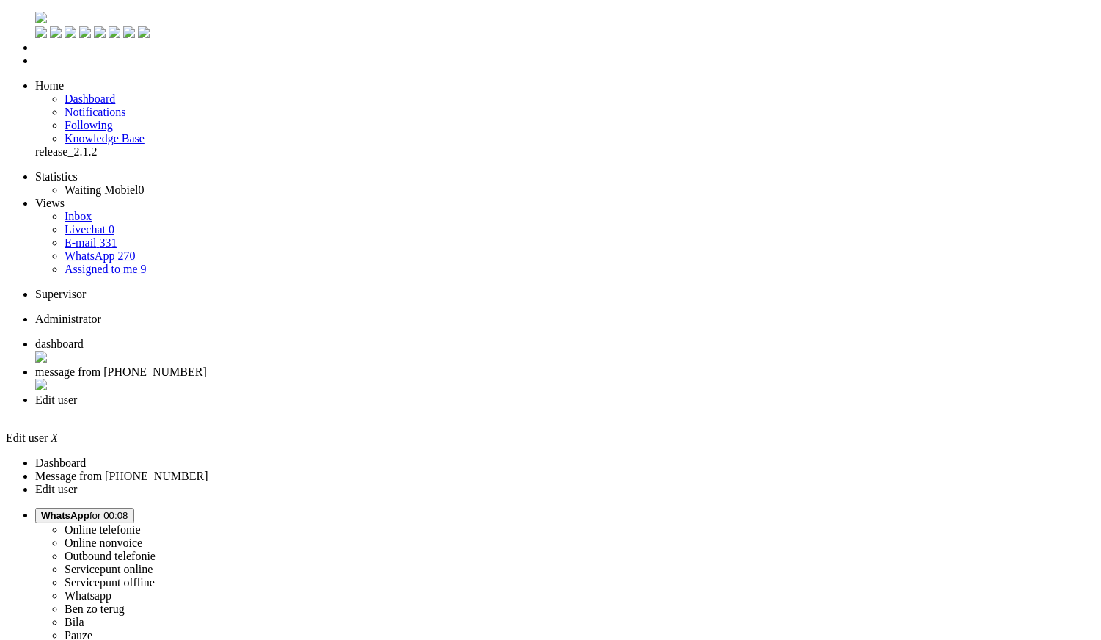
select select "browser"
type input "[EMAIL_ADDRESS][DOMAIN_NAME]"
type input "[PHONE_NUMBER]"
select select "en"
select select "nl_NL"
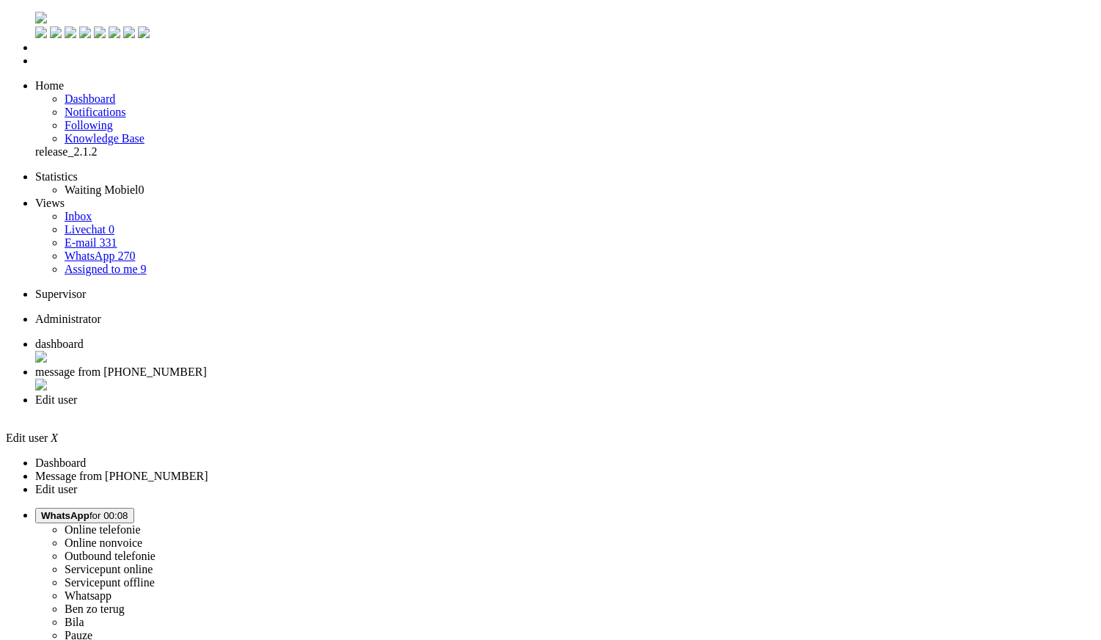
scroll to position [81, 0]
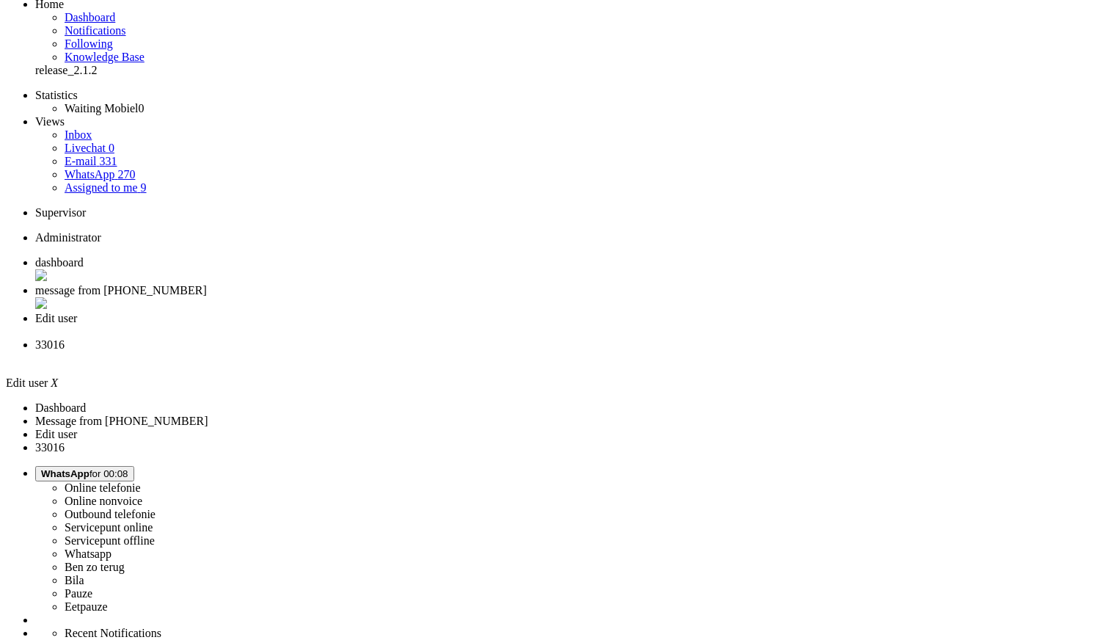
scroll to position [0, 0]
type input "[PHONE_NUMBER]"
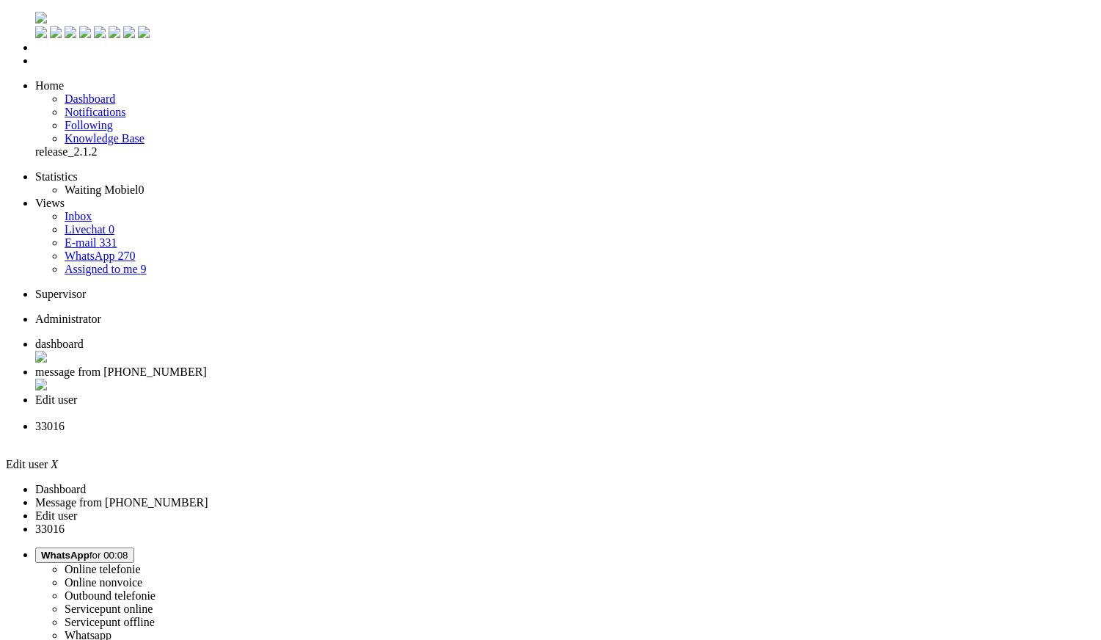
click at [589, 420] on li "33016" at bounding box center [565, 433] width 1060 height 26
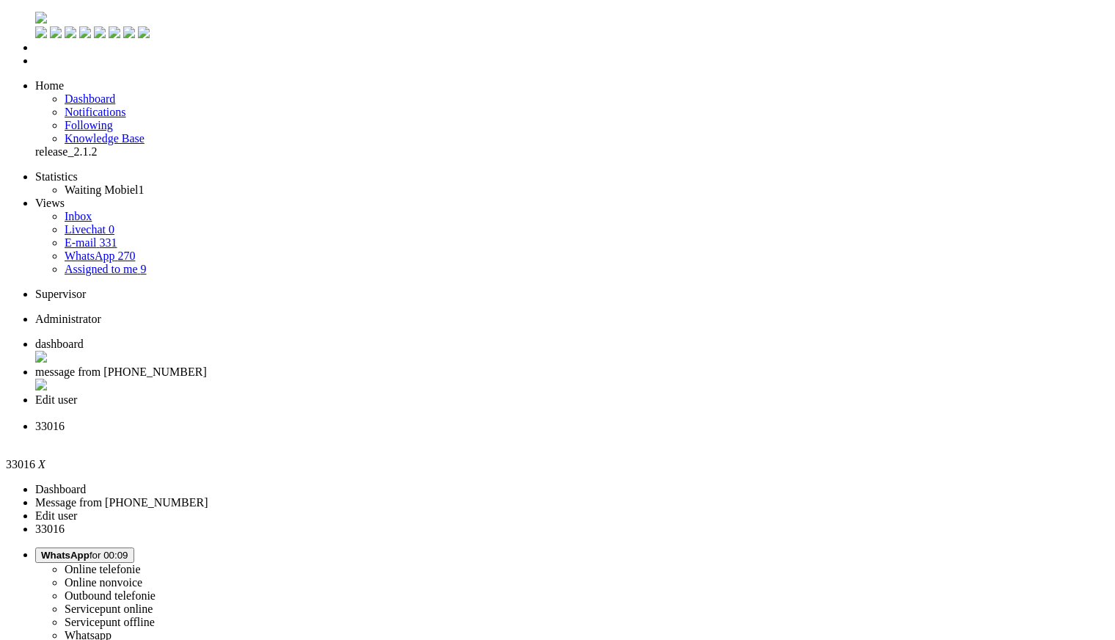
click at [675, 420] on li "33016" at bounding box center [572, 433] width 1074 height 26
click at [676, 433] on div "Close tab" at bounding box center [572, 439] width 1074 height 13
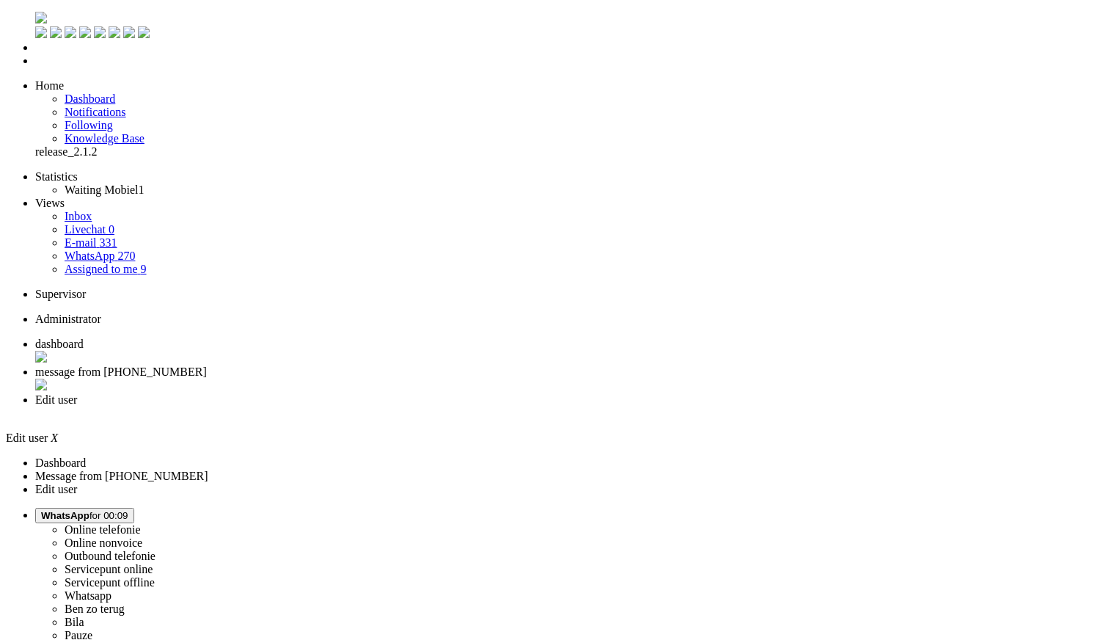
click at [545, 406] on div "Close tab" at bounding box center [565, 412] width 1060 height 13
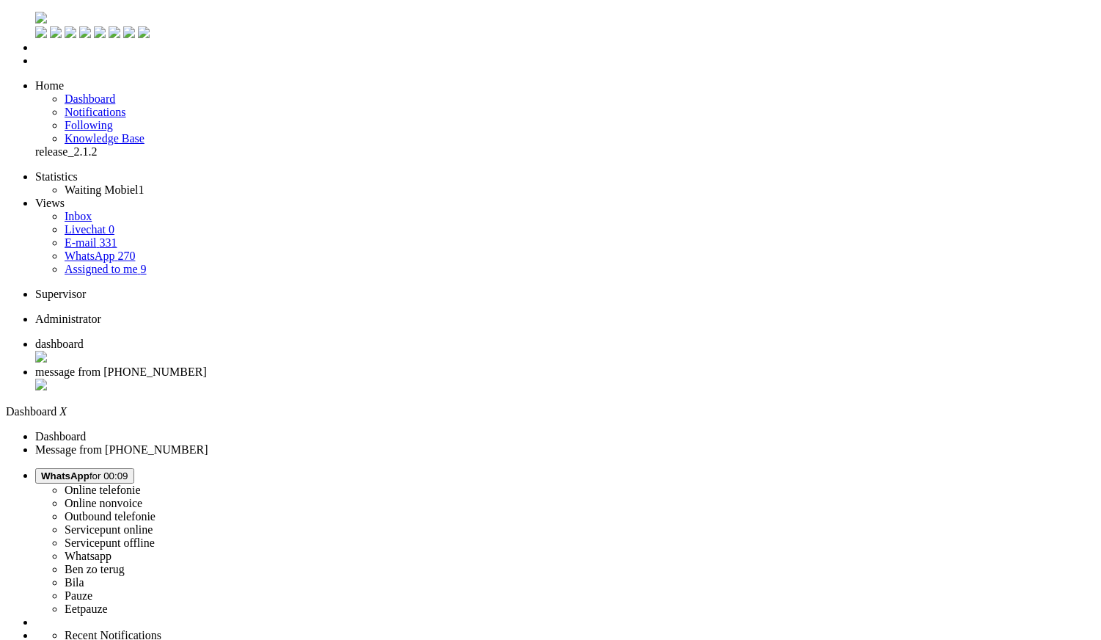
click at [128, 470] on span "WhatsApp for 00:09" at bounding box center [84, 475] width 87 height 11
click at [141, 483] on label "Online telefonie" at bounding box center [103, 489] width 76 height 12
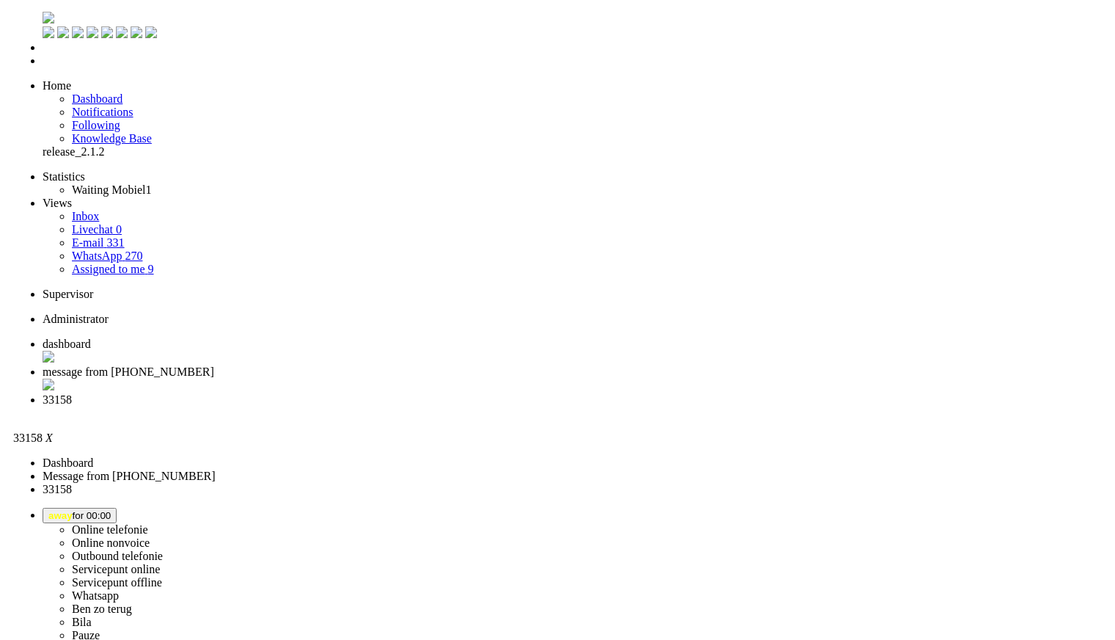
scroll to position [231, 0]
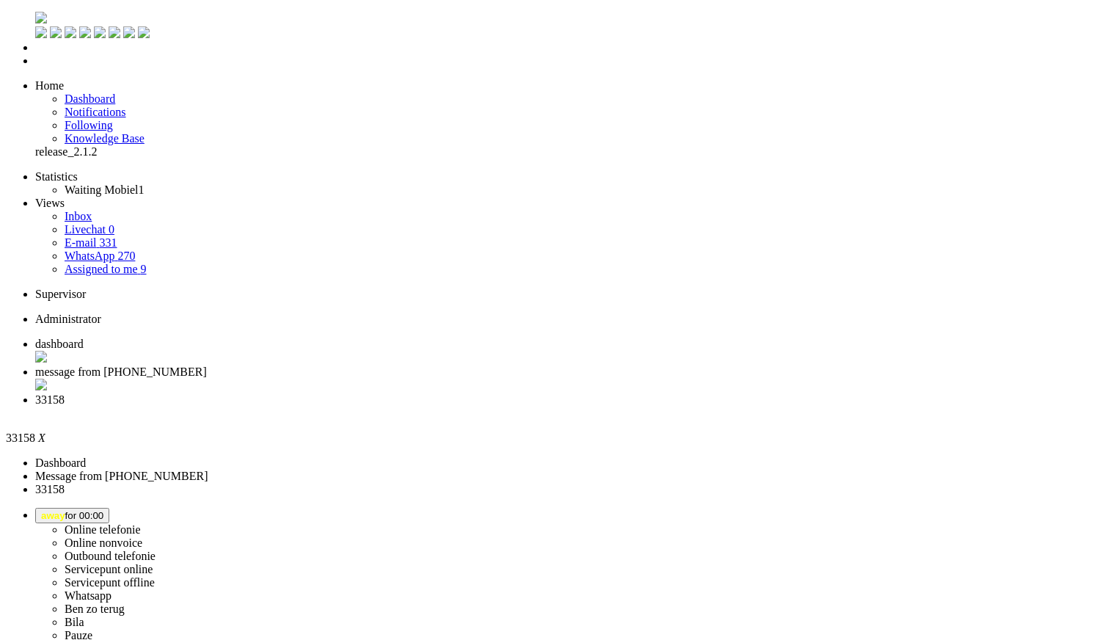
click at [546, 406] on div "Close tab" at bounding box center [565, 412] width 1060 height 13
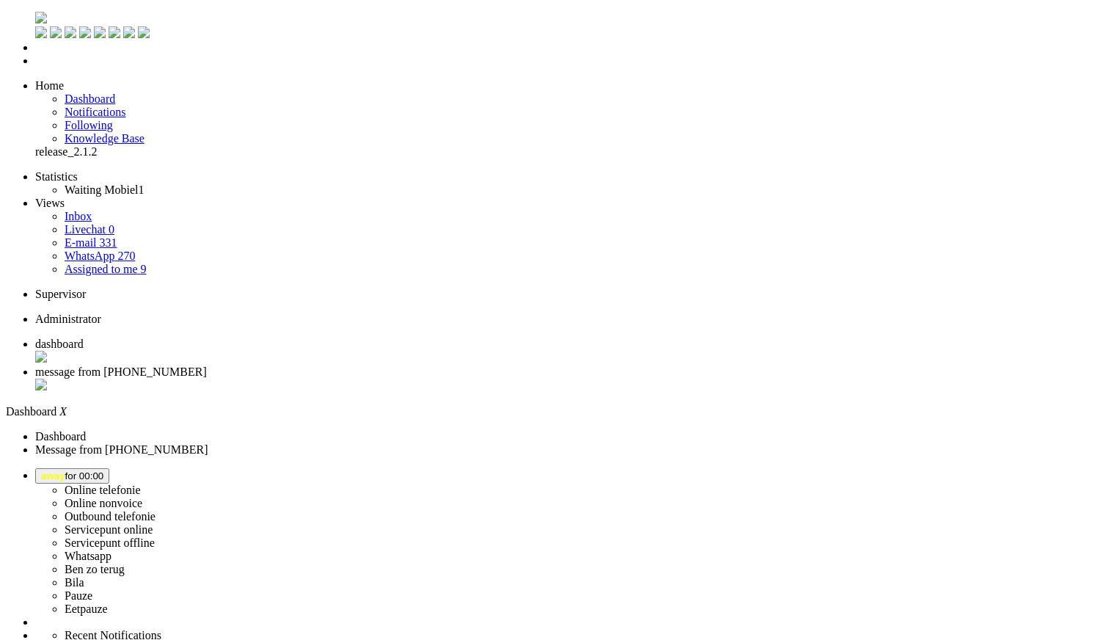
click at [109, 468] on button "away for 00:00" at bounding box center [72, 475] width 74 height 15
click at [141, 483] on label "Online telefonie" at bounding box center [103, 489] width 76 height 12
click at [35, 18] on img "Omnidesk" at bounding box center [41, 18] width 12 height 12
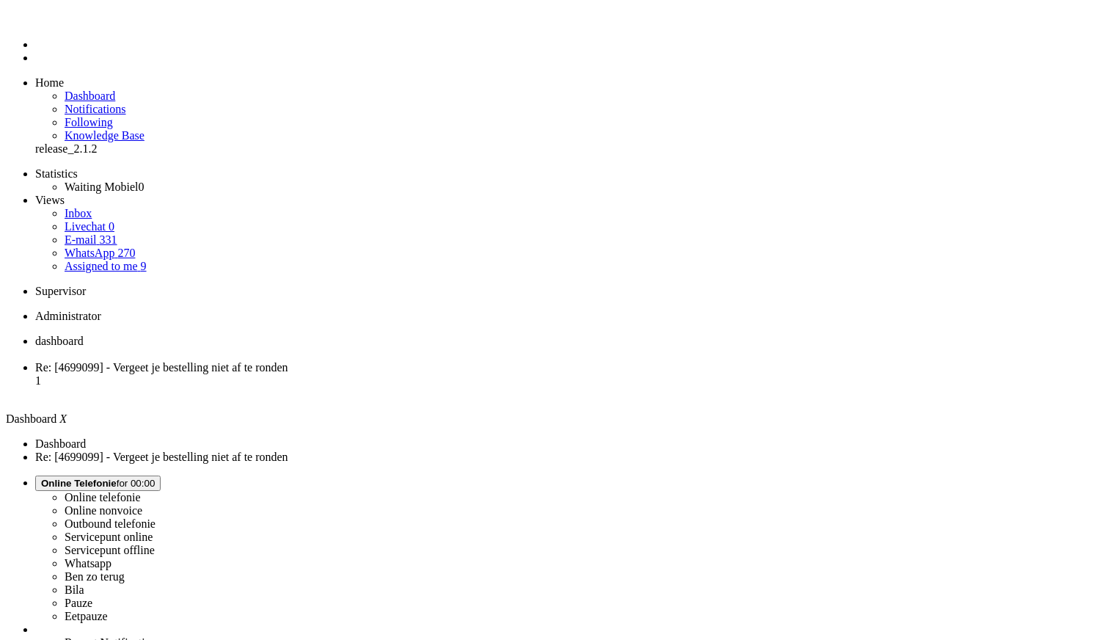
click at [288, 361] on span "Re: [4699099] - Vergeet je bestelling niet af te ronden" at bounding box center [161, 367] width 253 height 12
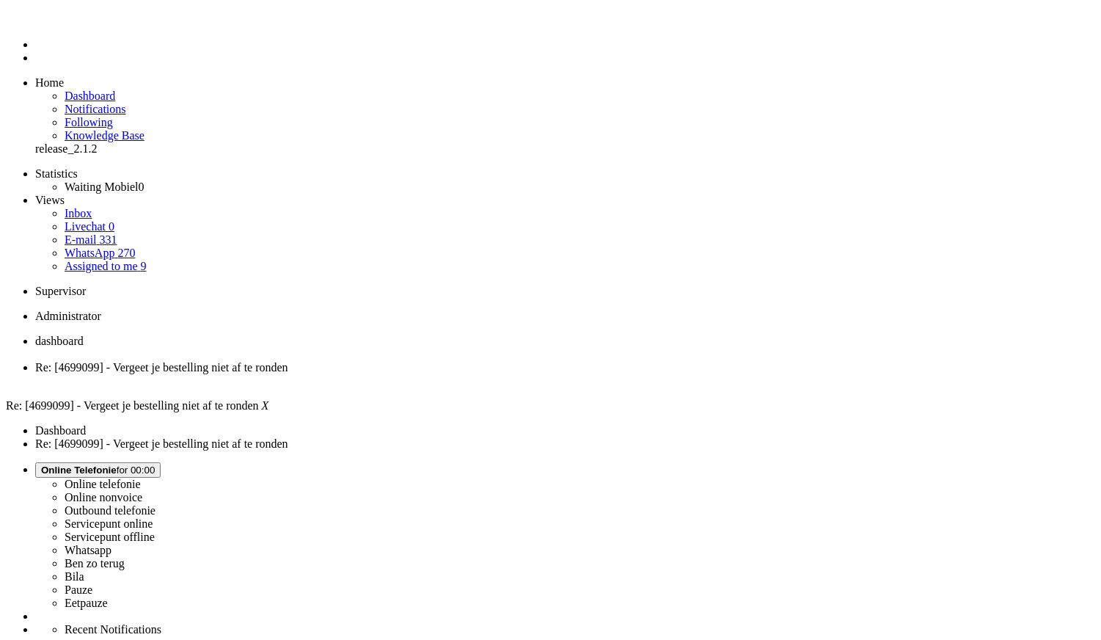
click at [84, 334] on span "dashboard" at bounding box center [59, 340] width 48 height 12
click at [116, 260] on link "Assigned to me 9" at bounding box center [106, 266] width 82 height 12
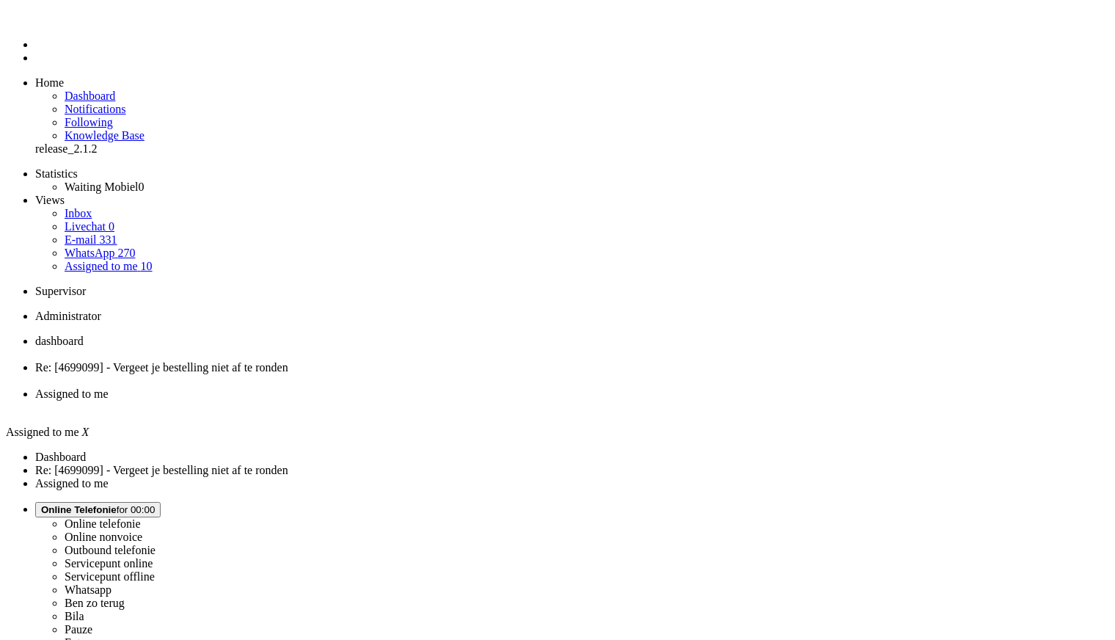
click at [84, 334] on span "dashboard" at bounding box center [59, 340] width 48 height 12
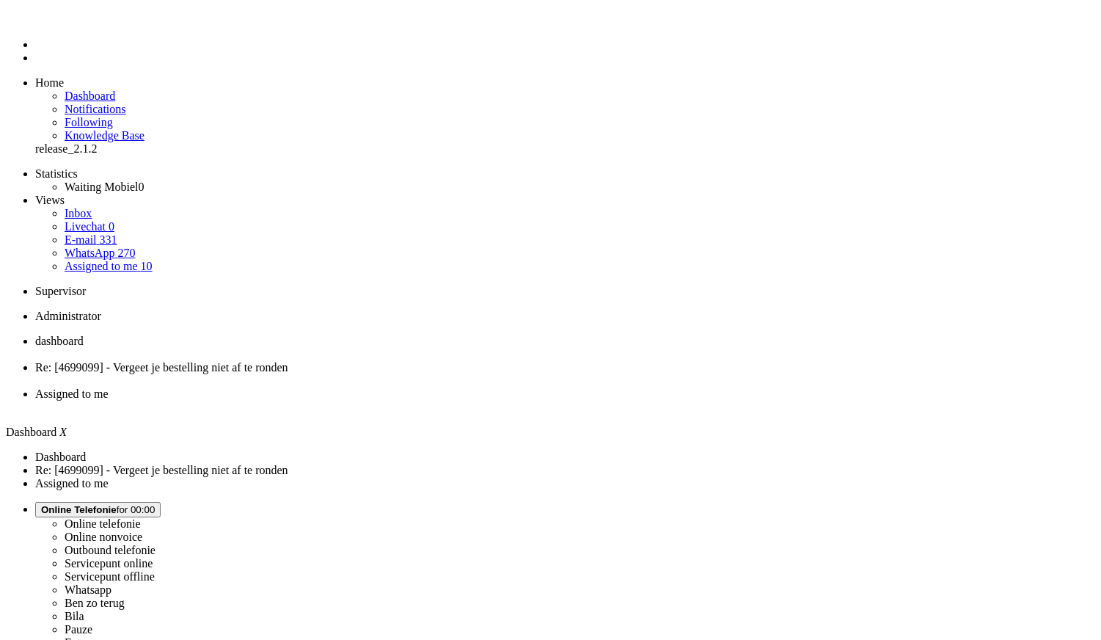
click at [122, 246] on link "WhatsApp 270" at bounding box center [100, 252] width 70 height 12
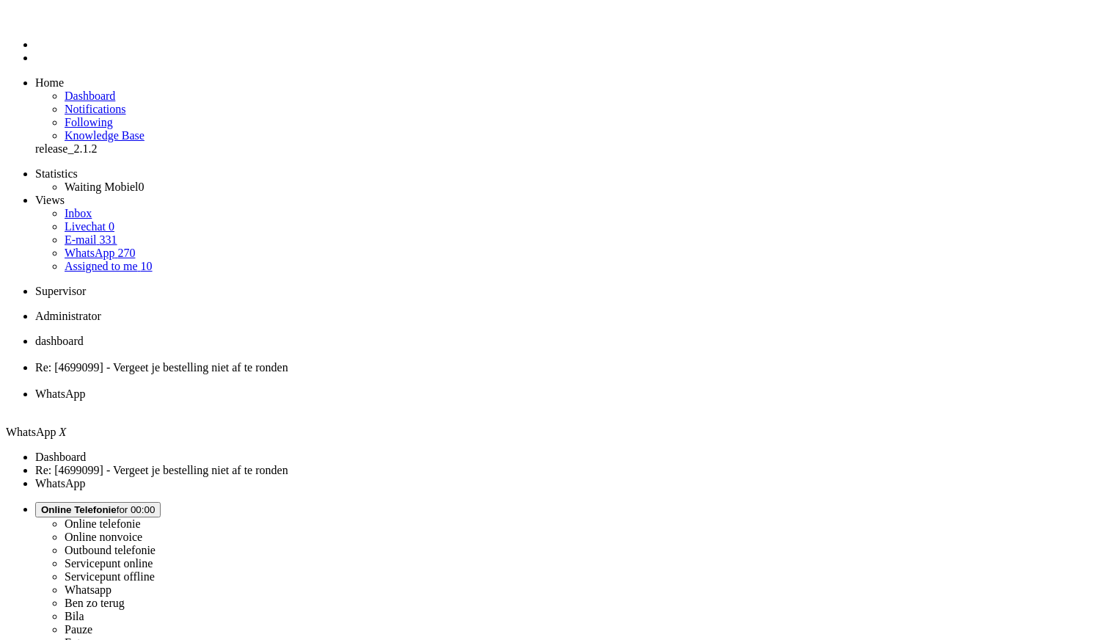
type input "2"
type input "3"
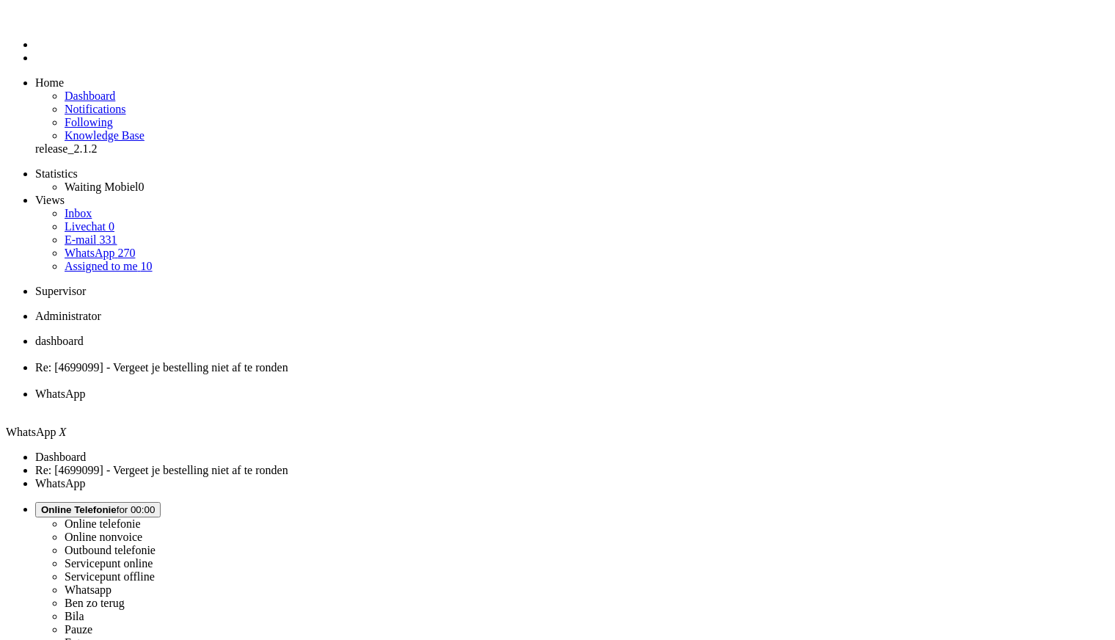
type input "3"
type input "4"
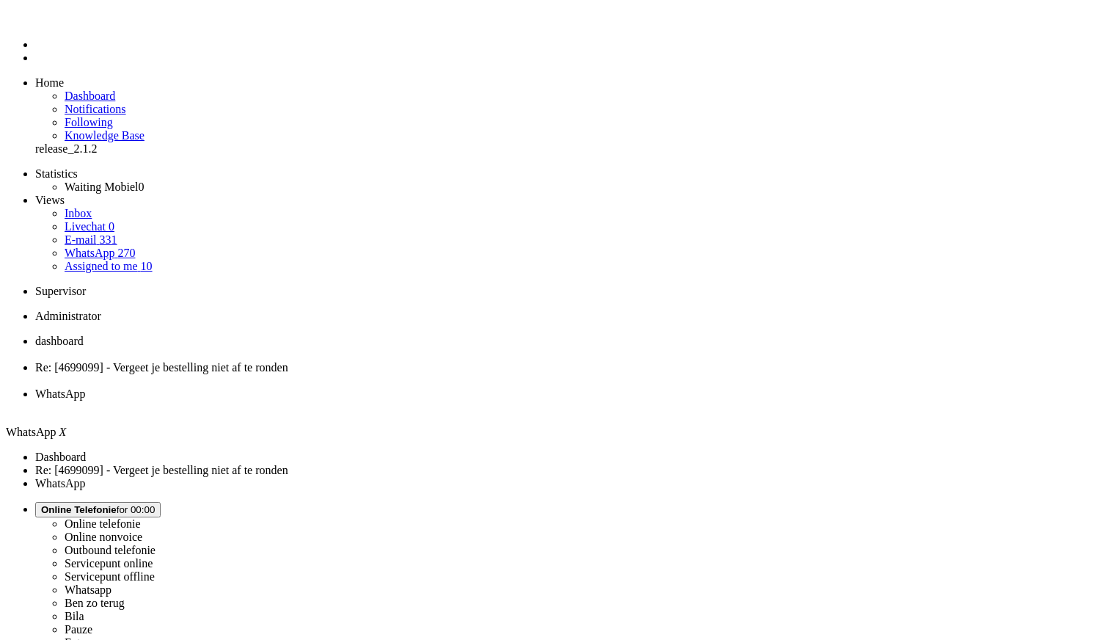
type input "5"
type input "6"
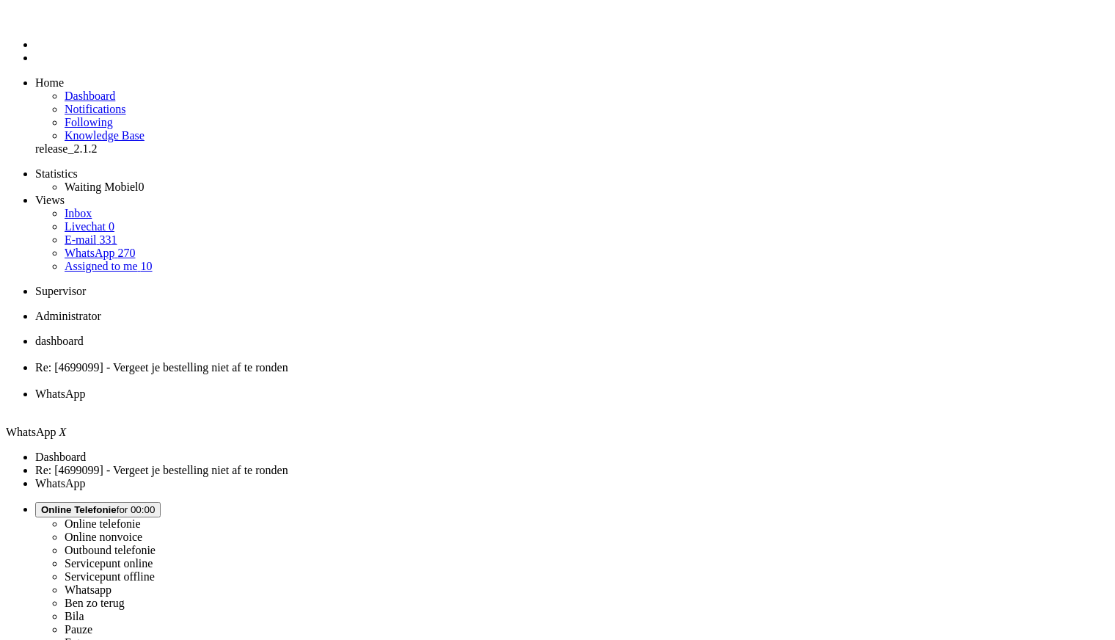
type input "7"
type input "8"
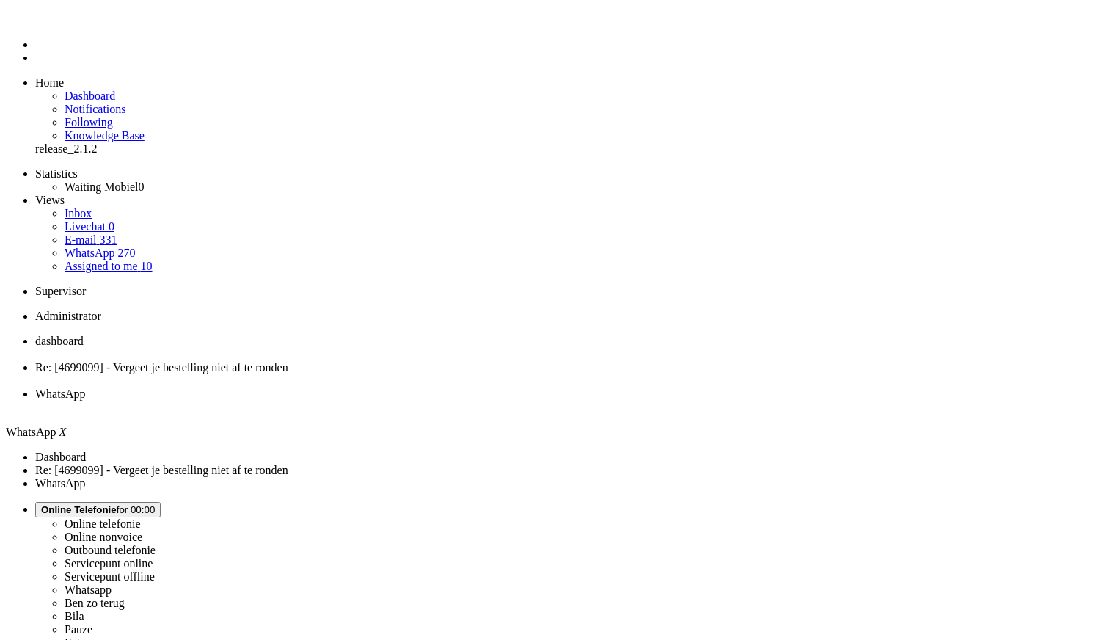
type input "8"
type input "9"
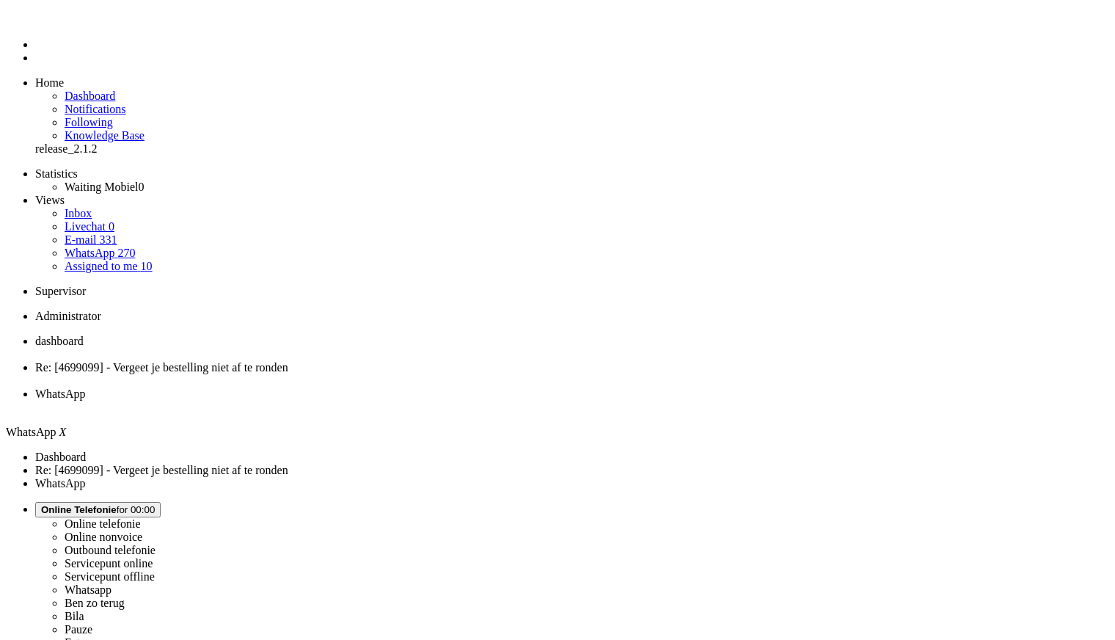
type input "10"
type input "11"
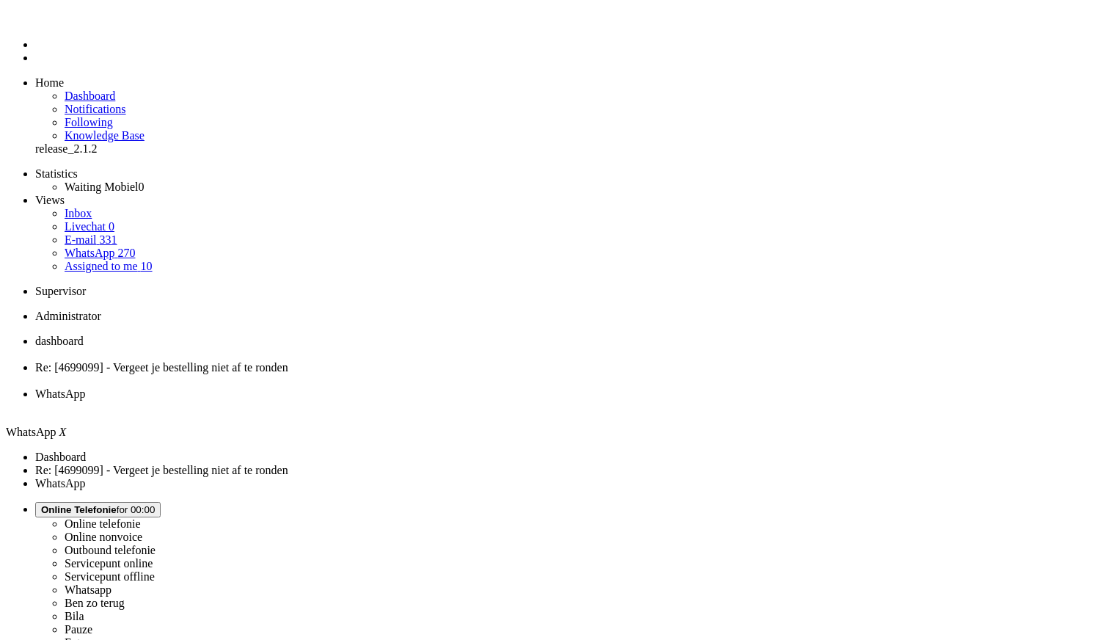
type input "12"
type input "13"
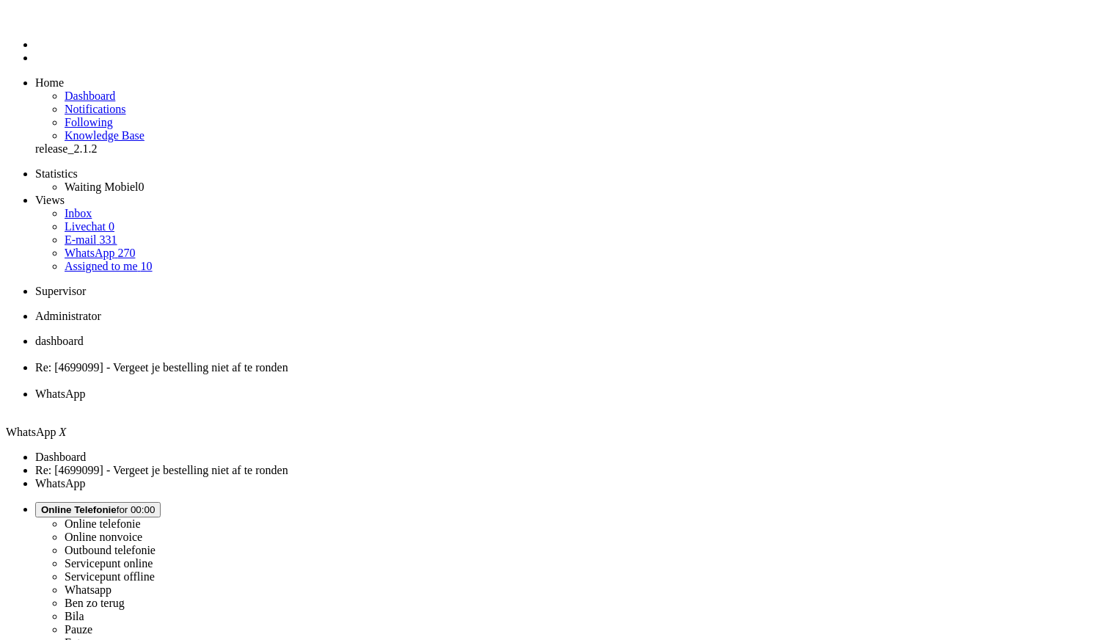
type input "13"
type input "14"
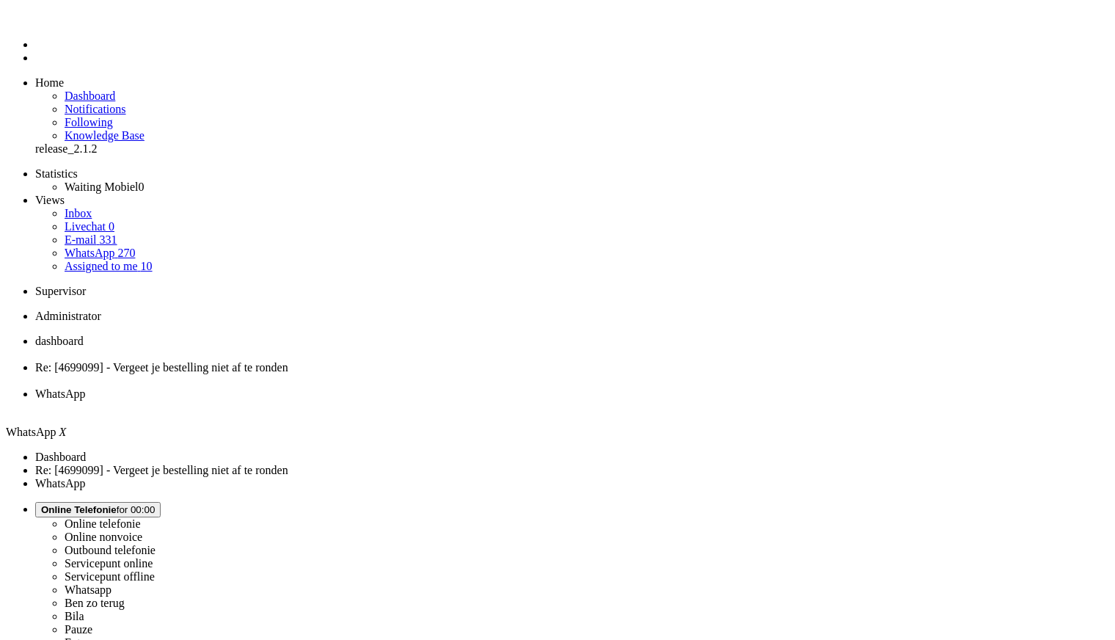
type input "15"
click at [545, 400] on div "Close tab" at bounding box center [572, 406] width 1074 height 13
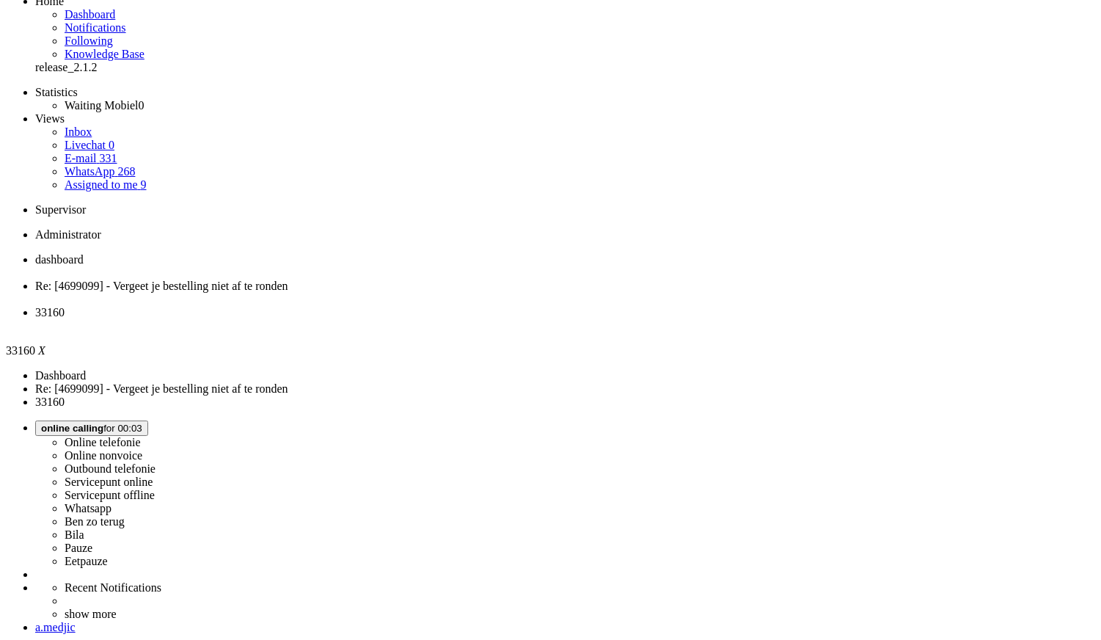
scroll to position [163, 0]
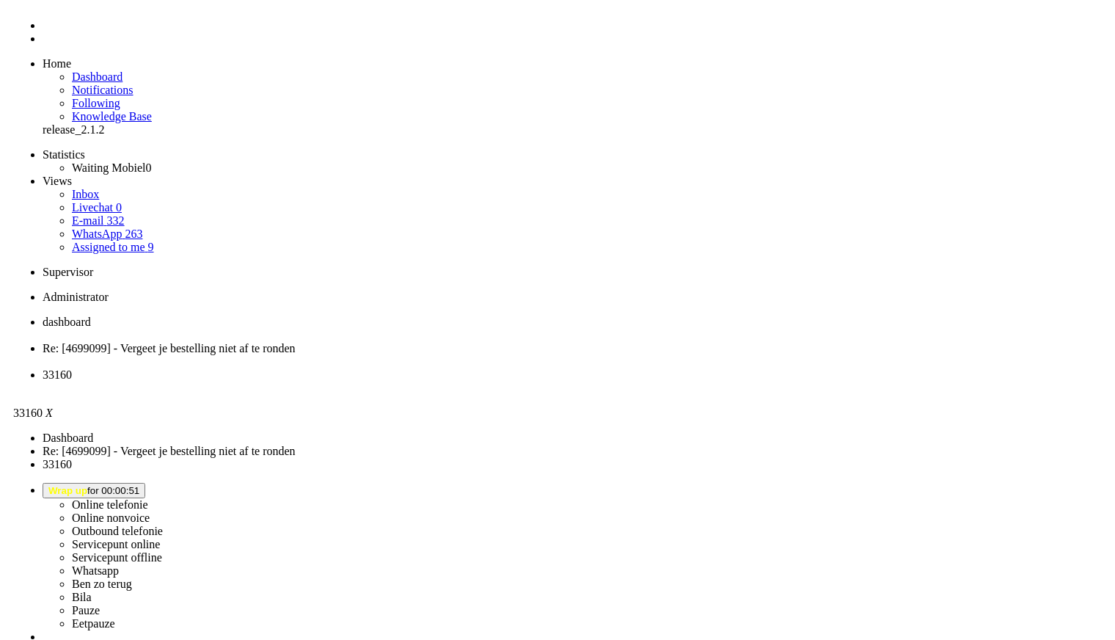
scroll to position [0, 0]
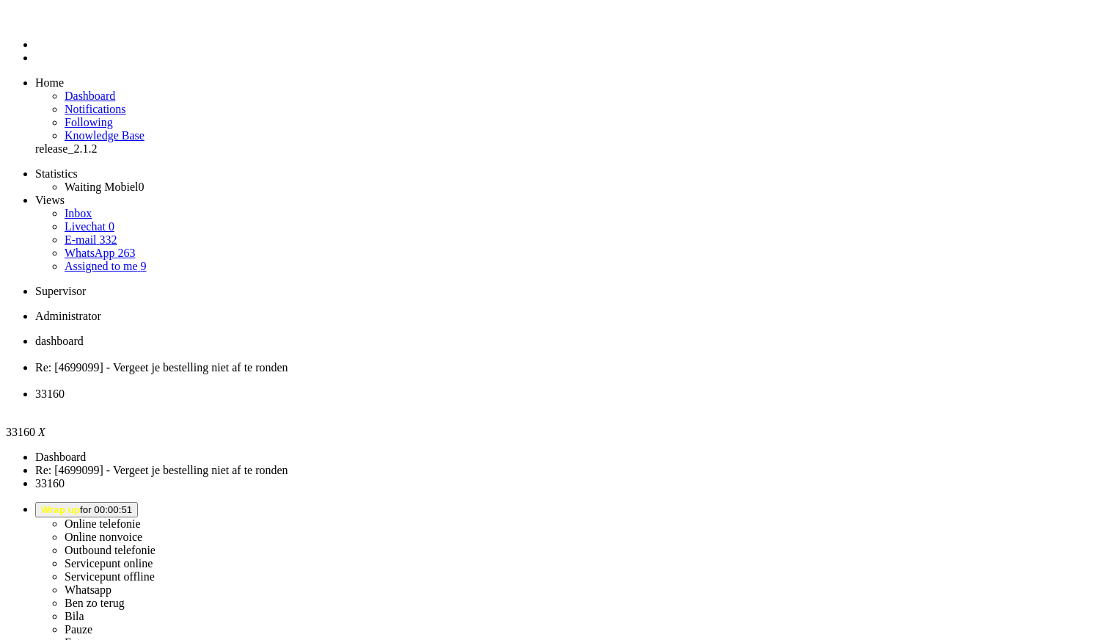
click at [543, 387] on li "33160" at bounding box center [565, 400] width 1060 height 26
click at [546, 400] on div "Close tab" at bounding box center [565, 406] width 1060 height 13
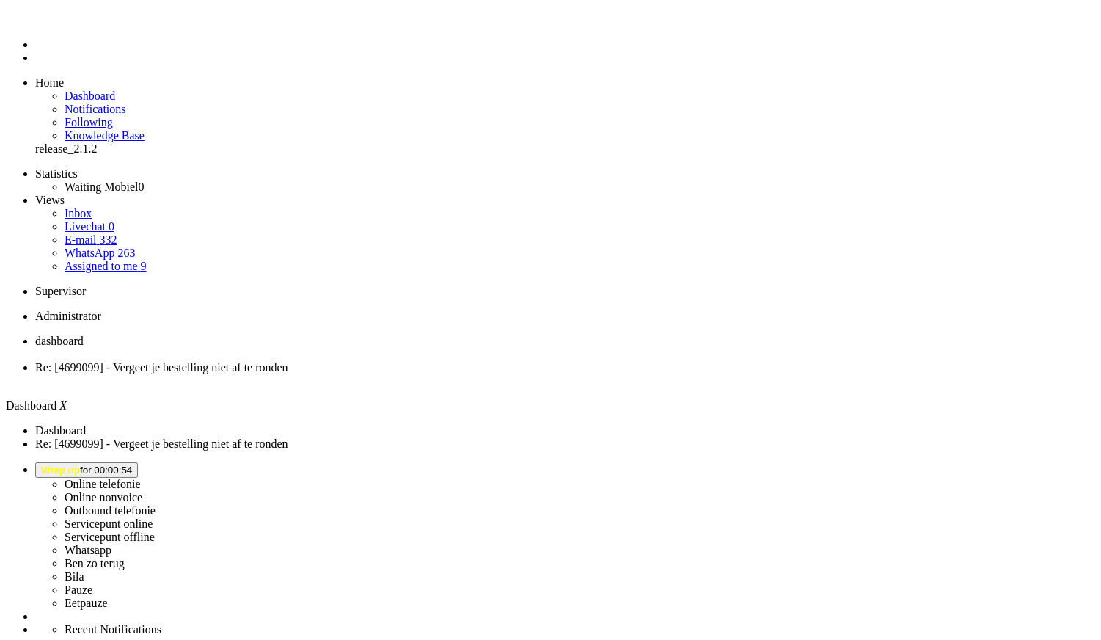
click at [554, 334] on ul "dashboard Re: [4699099] - Vergeet je bestelling niet af te ronden" at bounding box center [550, 360] width 1089 height 53
click at [138, 462] on button "Wrap up for 00:02:01" at bounding box center [86, 469] width 103 height 15
click at [141, 477] on label "Online telefonie" at bounding box center [103, 483] width 76 height 12
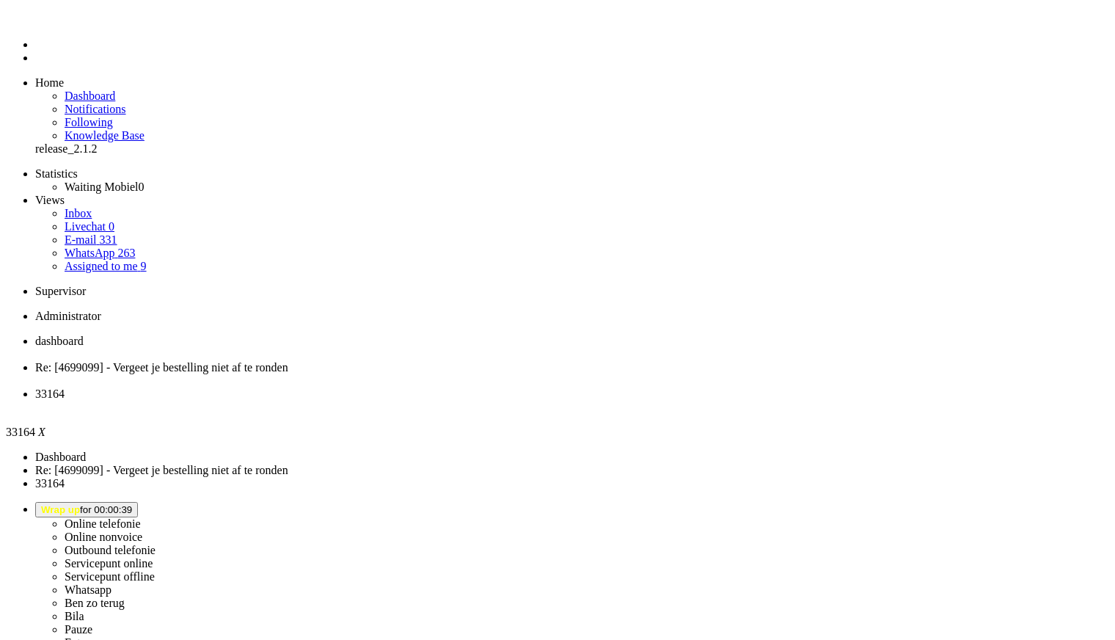
click at [550, 387] on li "33164" at bounding box center [572, 400] width 1074 height 26
click at [546, 400] on div "Close tab" at bounding box center [572, 406] width 1074 height 13
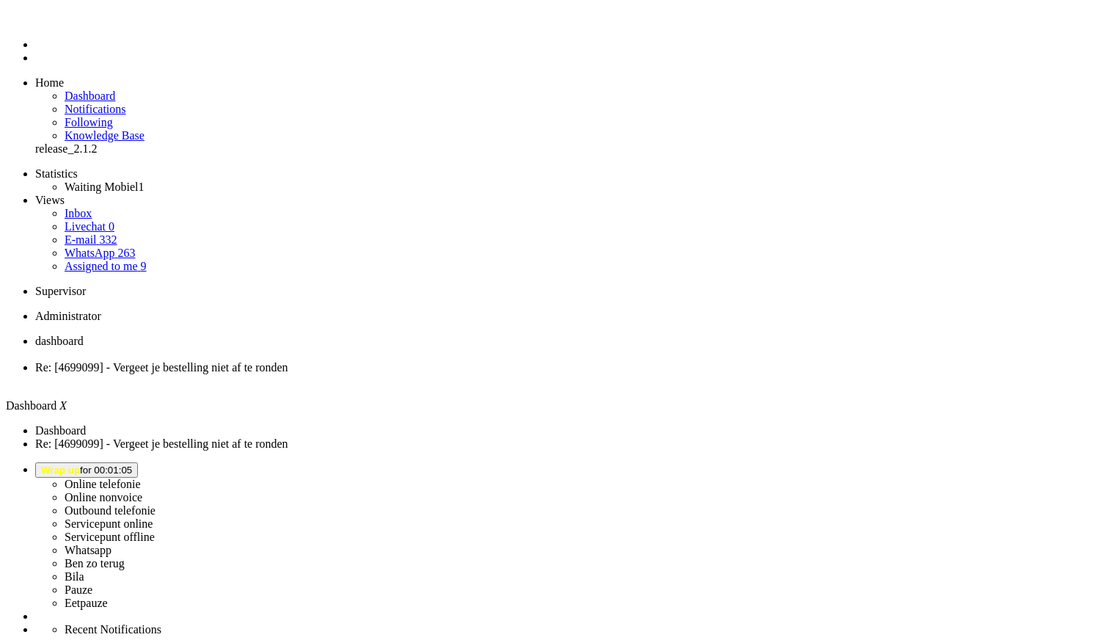
click at [943, 462] on li "Online telefonie Online nonvoice Outbound telefonie Servicepunt online Servicep…" at bounding box center [565, 535] width 1060 height 147
click at [138, 462] on button "Wrap up for 00:02:26" at bounding box center [86, 469] width 103 height 15
click at [141, 477] on label "Online telefonie" at bounding box center [103, 483] width 76 height 12
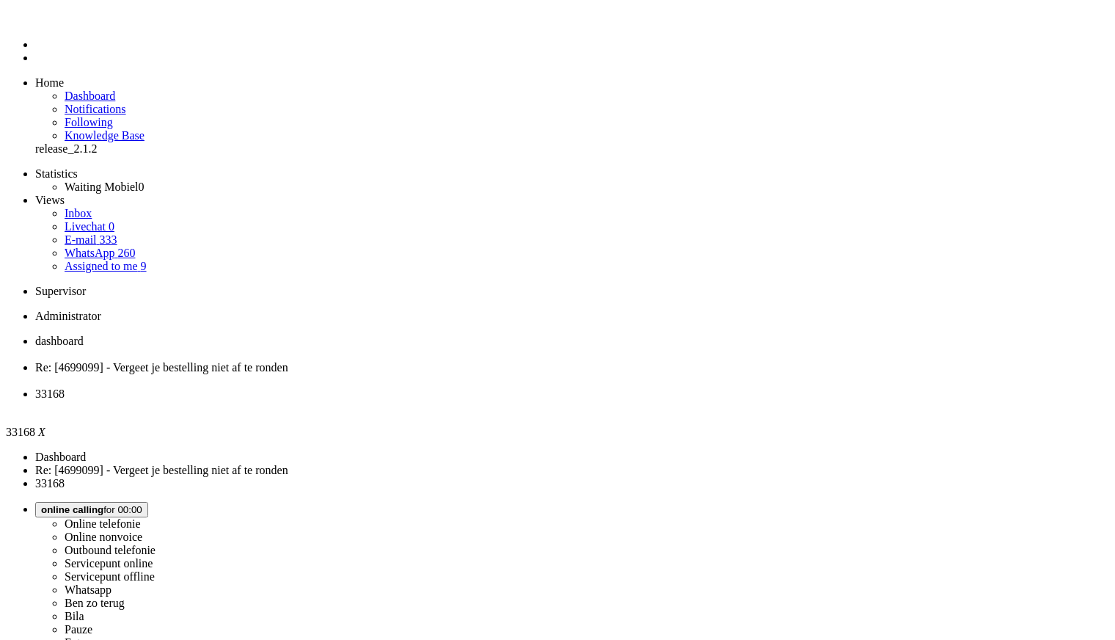
drag, startPoint x: 305, startPoint y: 426, endPoint x: 304, endPoint y: 437, distance: 11.1
drag, startPoint x: 304, startPoint y: 437, endPoint x: 296, endPoint y: 453, distance: 17.4
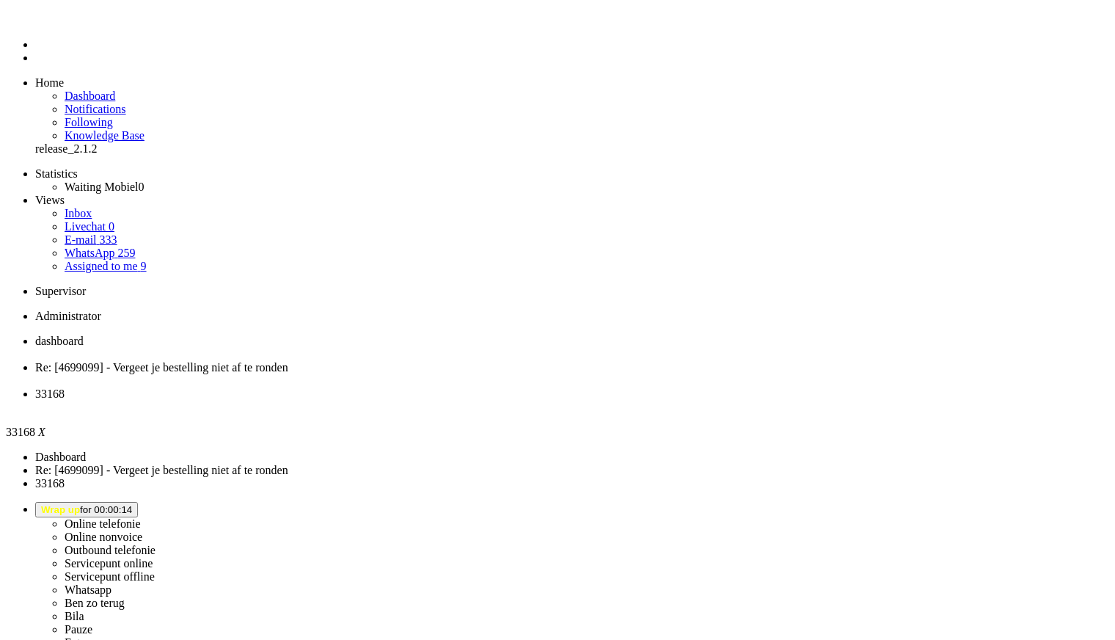
drag, startPoint x: 284, startPoint y: 500, endPoint x: 283, endPoint y: 488, distance: 12.5
drag, startPoint x: 280, startPoint y: 104, endPoint x: 276, endPoint y: 128, distance: 24.5
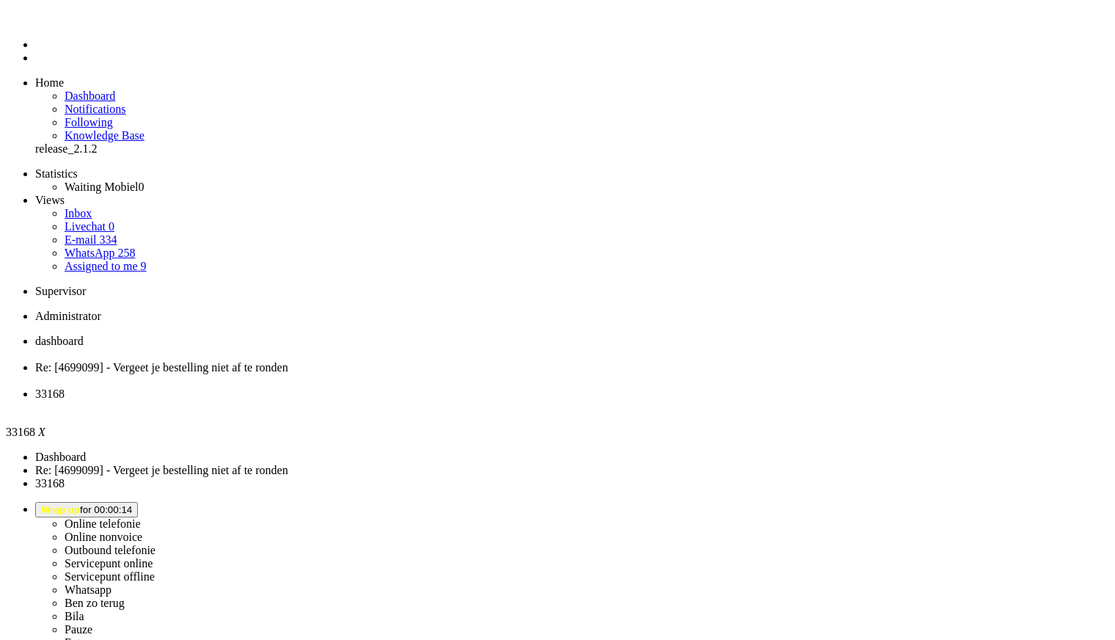
click at [549, 400] on div "Close tab" at bounding box center [572, 406] width 1074 height 13
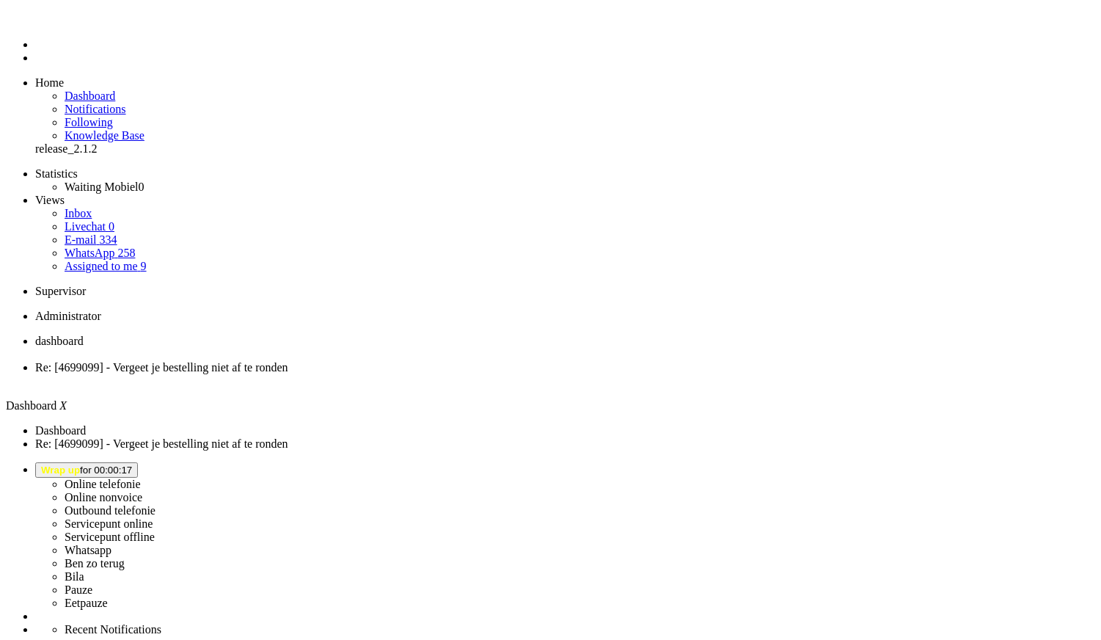
click at [576, 334] on ul "dashboard Re: [4699099] - Vergeet je bestelling niet af te ronden" at bounding box center [550, 360] width 1089 height 53
click at [138, 462] on button "Wrap up for 00:01:50" at bounding box center [86, 469] width 103 height 15
click at [141, 477] on label "Online telefonie" at bounding box center [103, 483] width 76 height 12
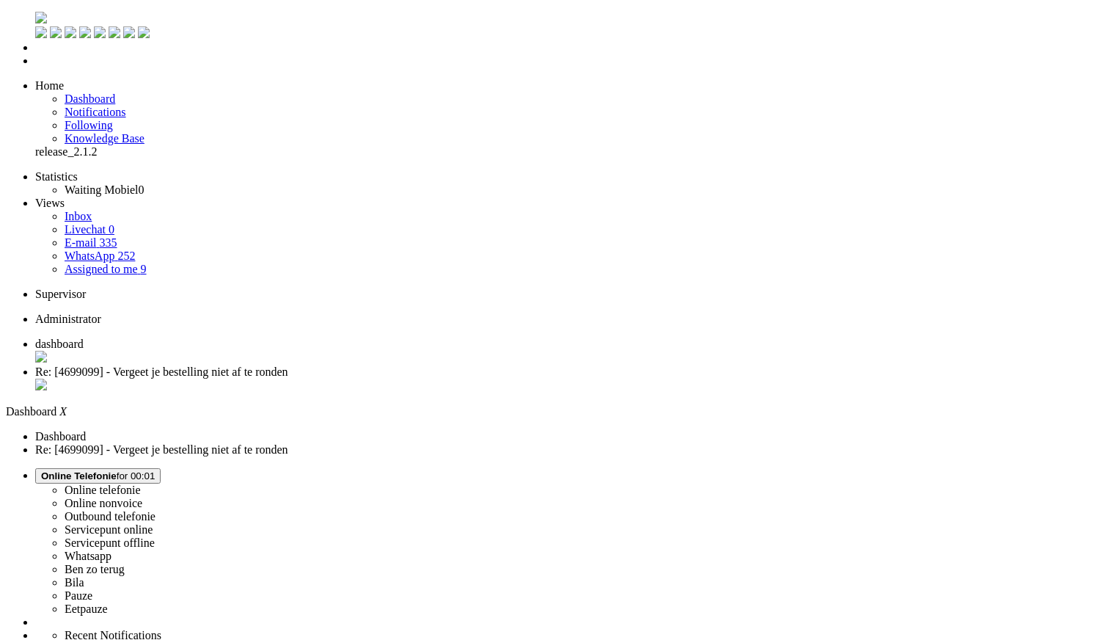
drag, startPoint x: 245, startPoint y: 110, endPoint x: 248, endPoint y: 123, distance: 13.5
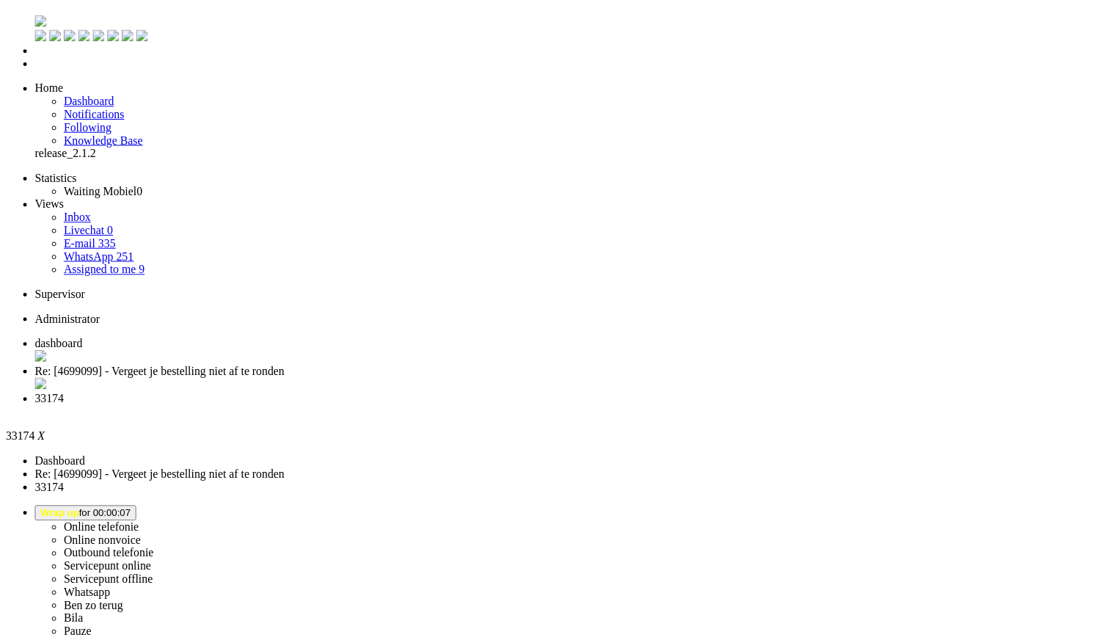
scroll to position [244, 0]
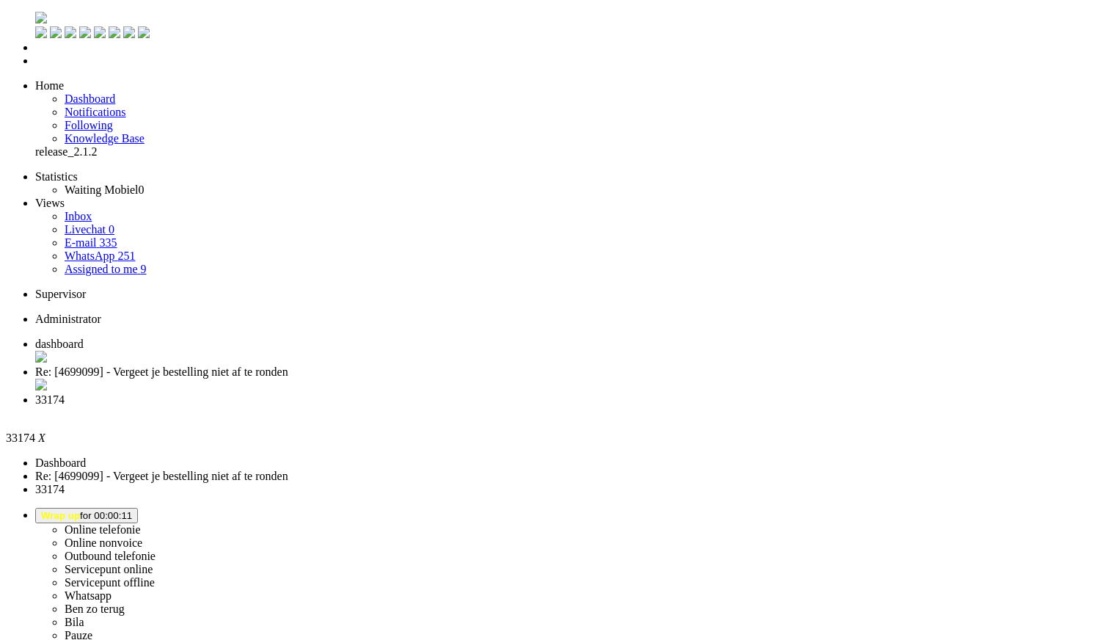
click at [547, 406] on div "Close tab" at bounding box center [572, 412] width 1074 height 13
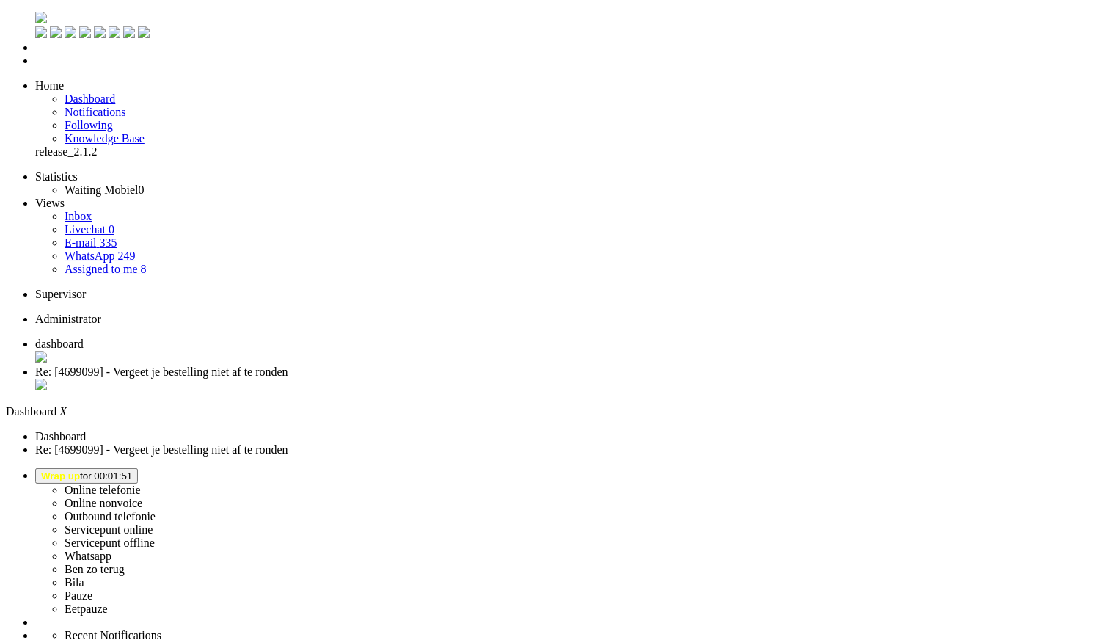
click at [918, 468] on li "Online telefonie Online nonvoice Outbound telefonie Servicepunt online Servicep…" at bounding box center [565, 541] width 1060 height 147
click at [132, 470] on span "Wrap up for 00:01:54" at bounding box center [86, 475] width 91 height 11
click at [141, 483] on label "Online telefonie" at bounding box center [103, 489] width 76 height 12
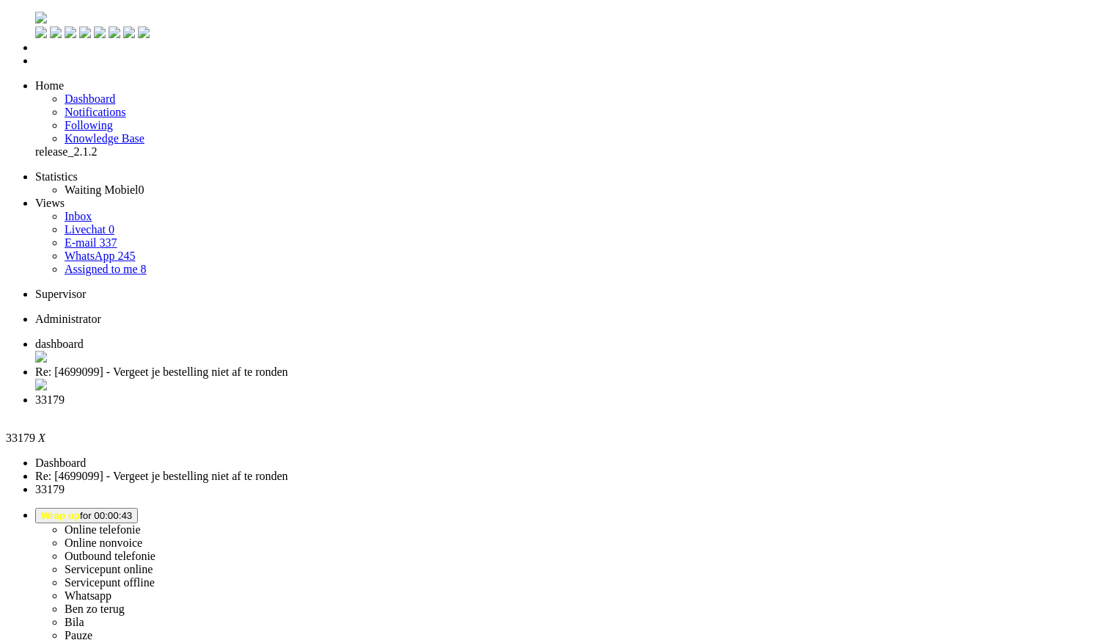
scroll to position [192, 0]
click at [547, 406] on div "Close tab" at bounding box center [565, 412] width 1060 height 13
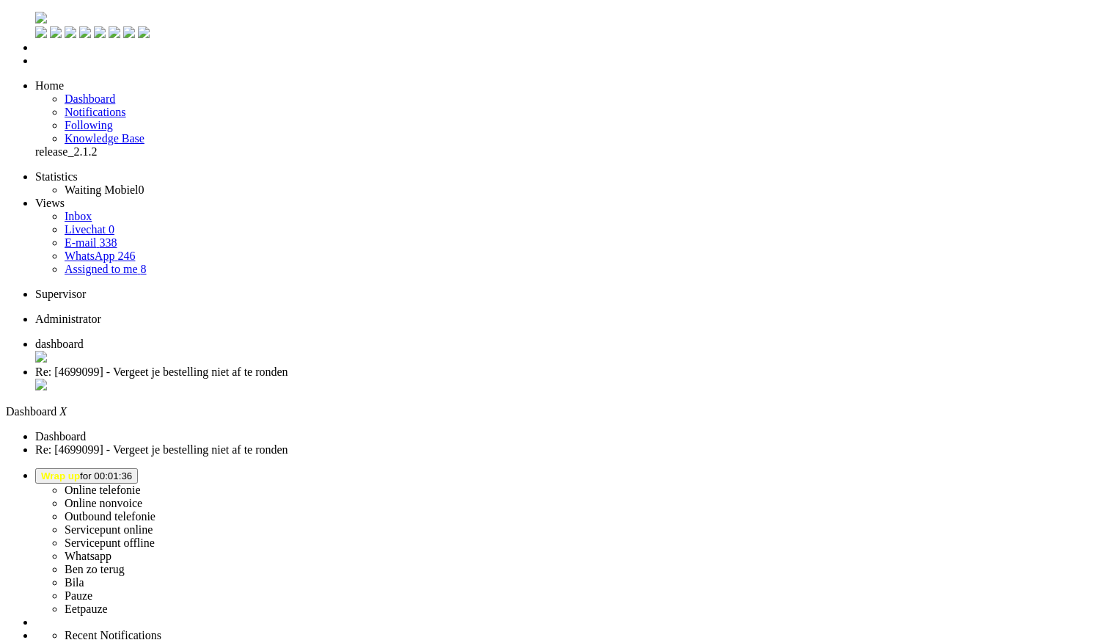
click at [138, 468] on button "Wrap up for 00:01:36" at bounding box center [86, 475] width 103 height 15
click at [141, 483] on label "Online telefonie" at bounding box center [103, 489] width 76 height 12
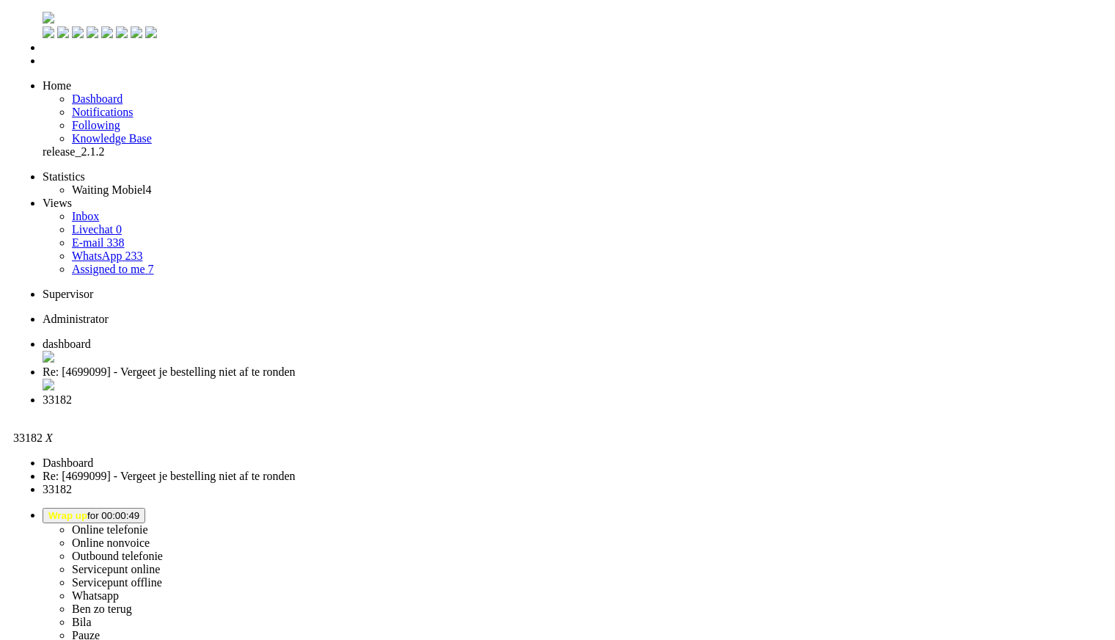
scroll to position [163, 0]
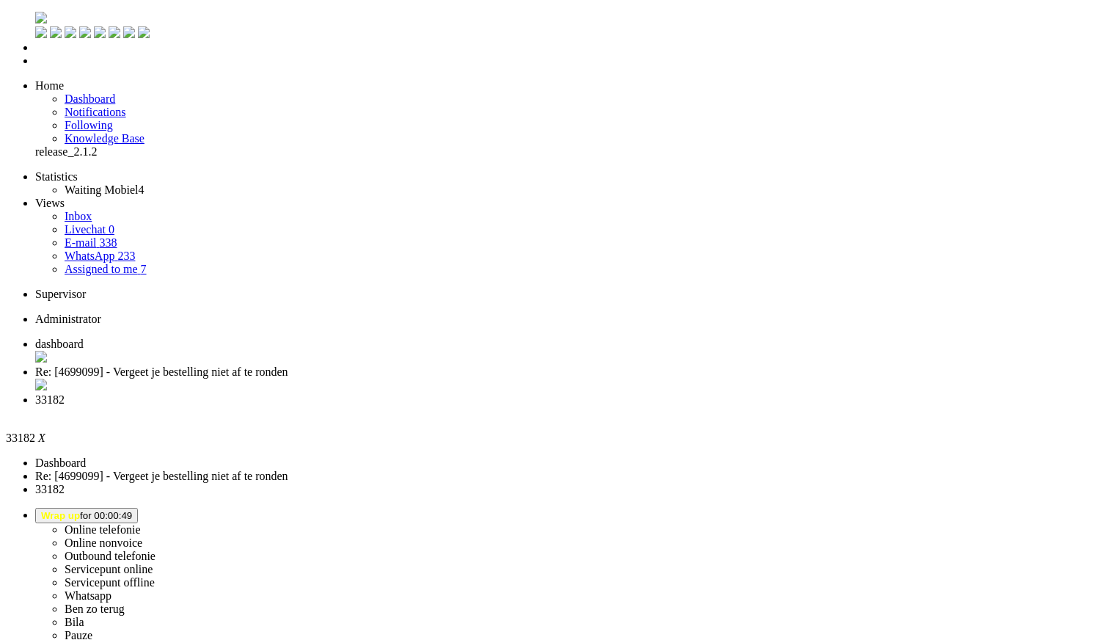
click at [546, 406] on div "Close tab" at bounding box center [565, 412] width 1060 height 13
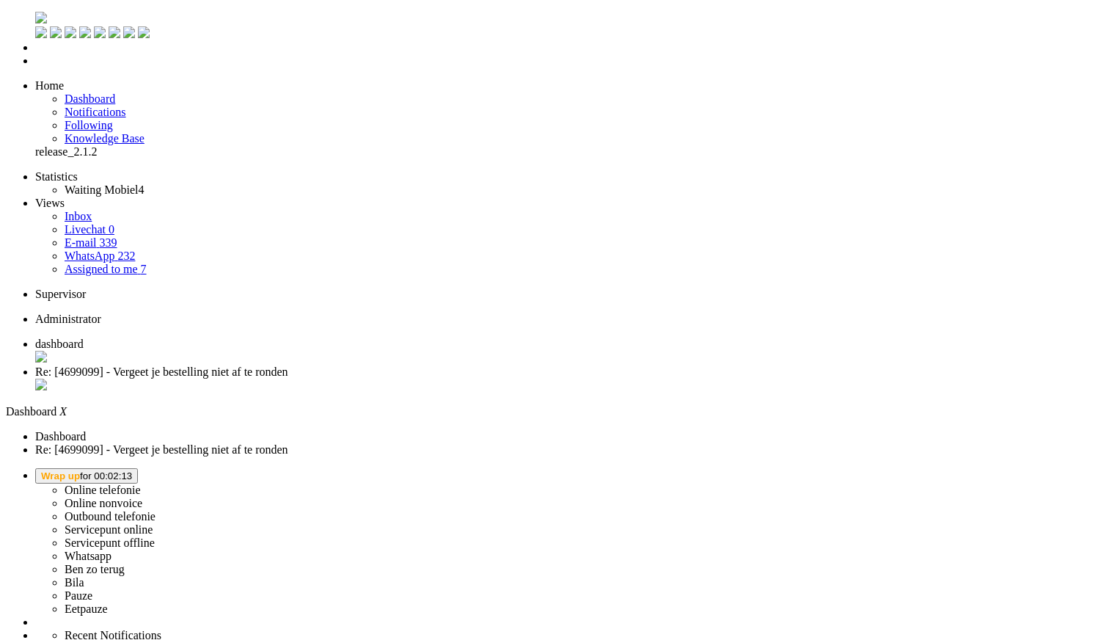
click at [957, 468] on li "Online telefonie Online nonvoice Outbound telefonie Servicepunt online Servicep…" at bounding box center [565, 541] width 1060 height 147
click at [132, 470] on span "Wrap up for 00:02:13" at bounding box center [86, 475] width 91 height 11
click at [141, 483] on label "Online telefonie" at bounding box center [103, 489] width 76 height 12
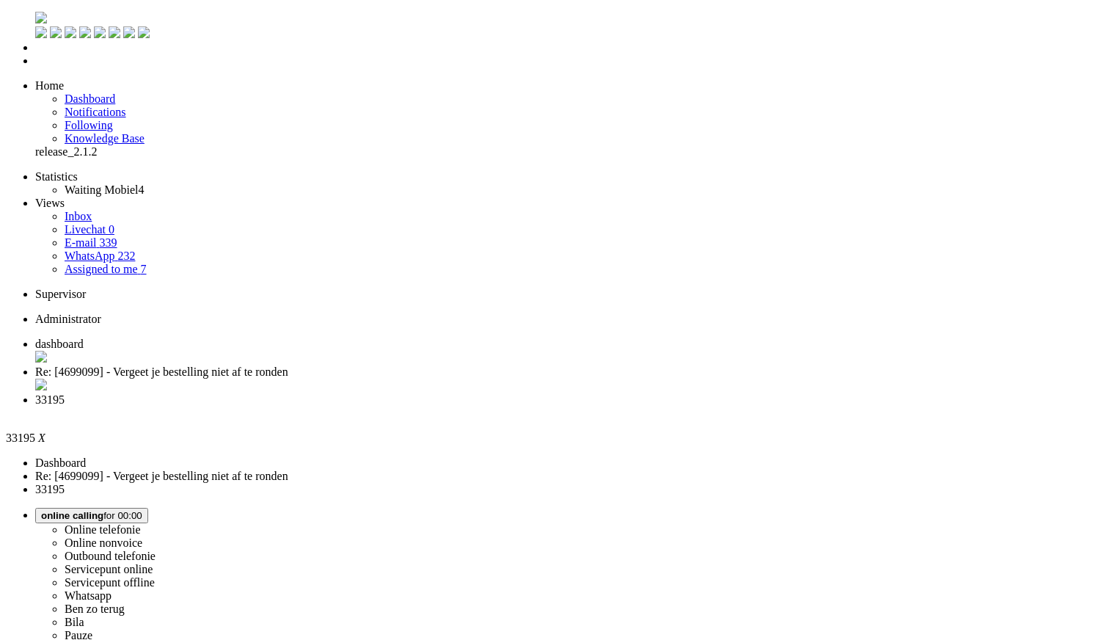
drag, startPoint x: 499, startPoint y: 285, endPoint x: 461, endPoint y: 283, distance: 37.5
copy span "642742923"
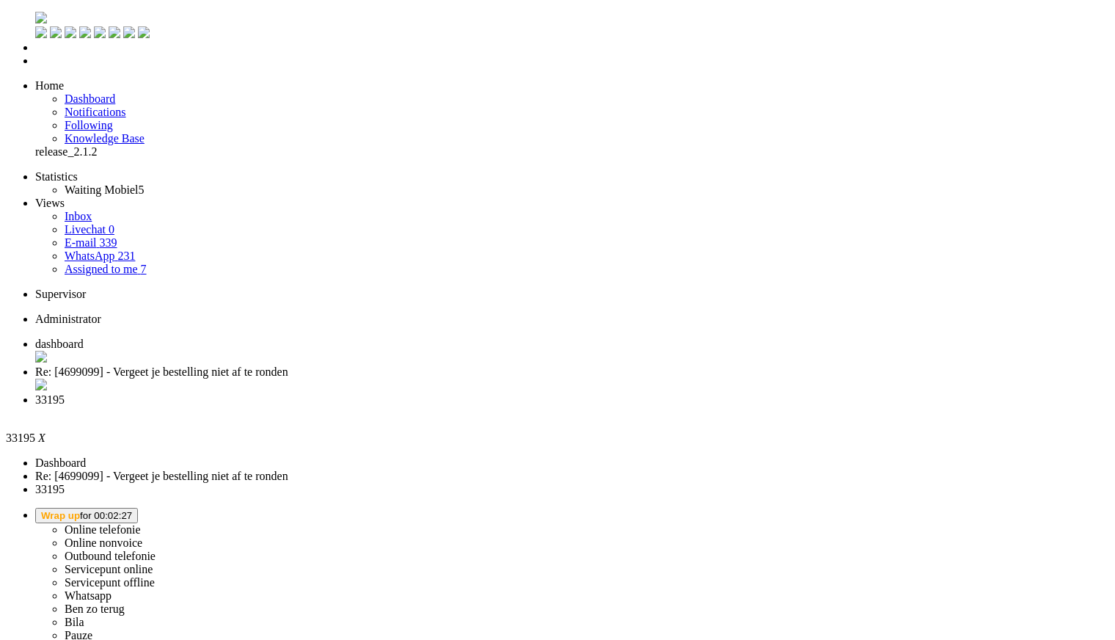
scroll to position [394, 0]
click at [546, 406] on div "Close tab" at bounding box center [572, 412] width 1074 height 13
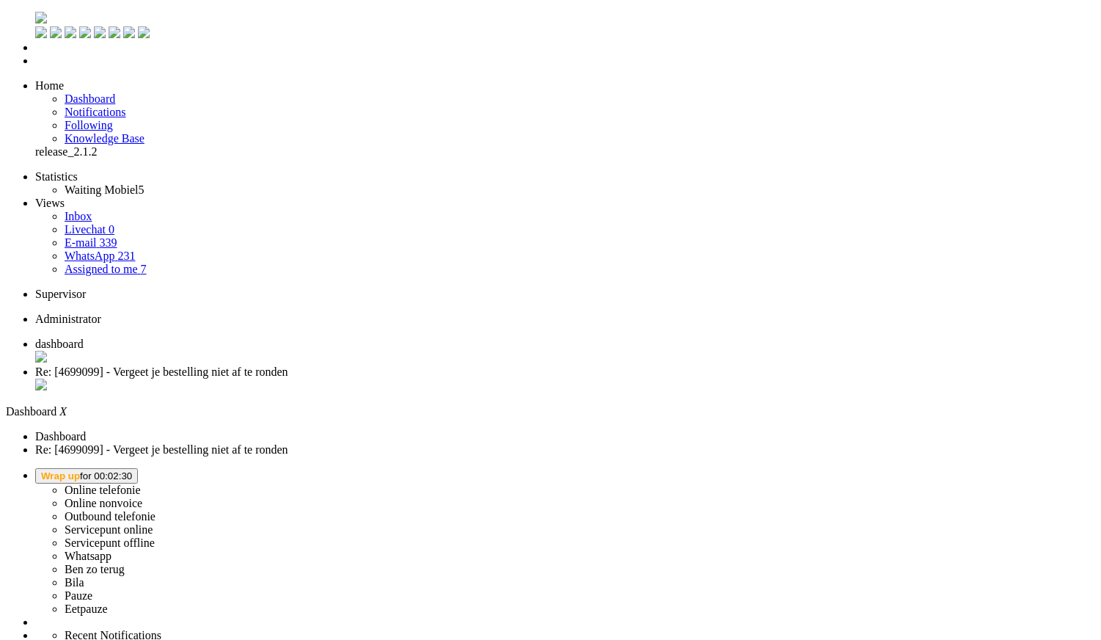
click at [138, 468] on button "Wrap up for 00:02:30" at bounding box center [86, 475] width 103 height 15
click at [141, 483] on label "Online telefonie" at bounding box center [103, 489] width 76 height 12
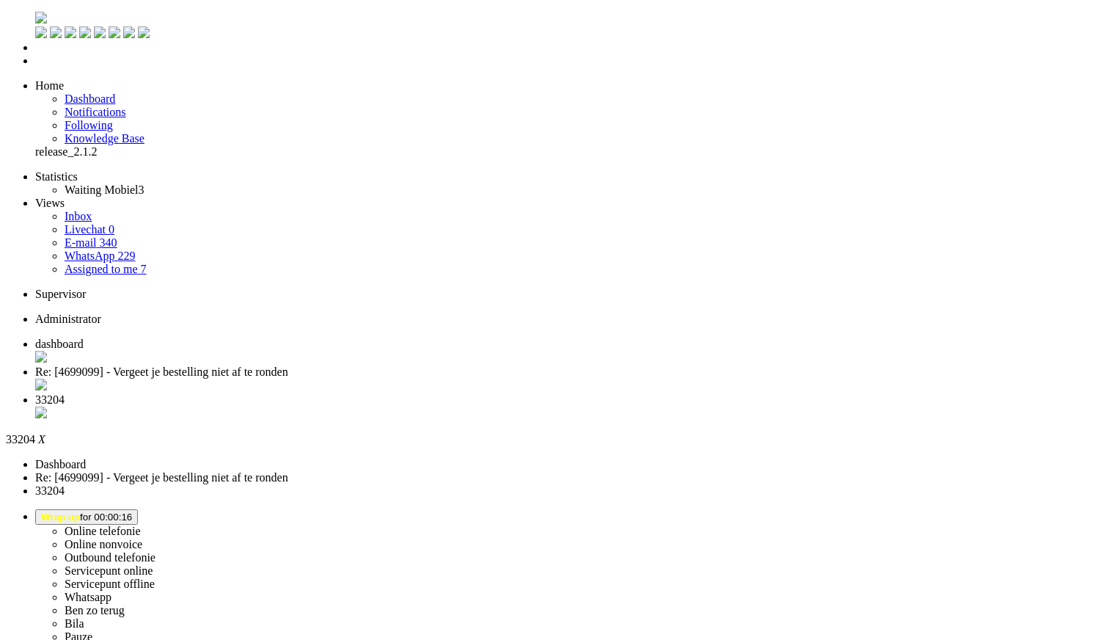
click at [549, 406] on div "Close tab" at bounding box center [572, 413] width 1074 height 15
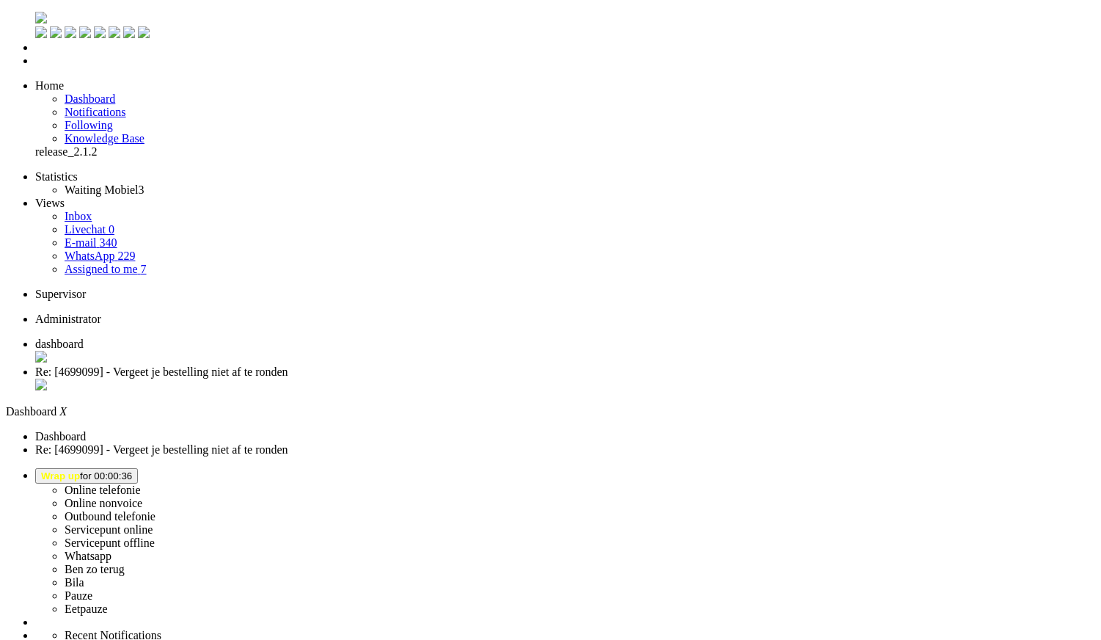
click at [132, 470] on span "Wrap up for 00:01:59" at bounding box center [86, 475] width 91 height 11
click at [141, 483] on label "Online telefonie" at bounding box center [103, 489] width 76 height 12
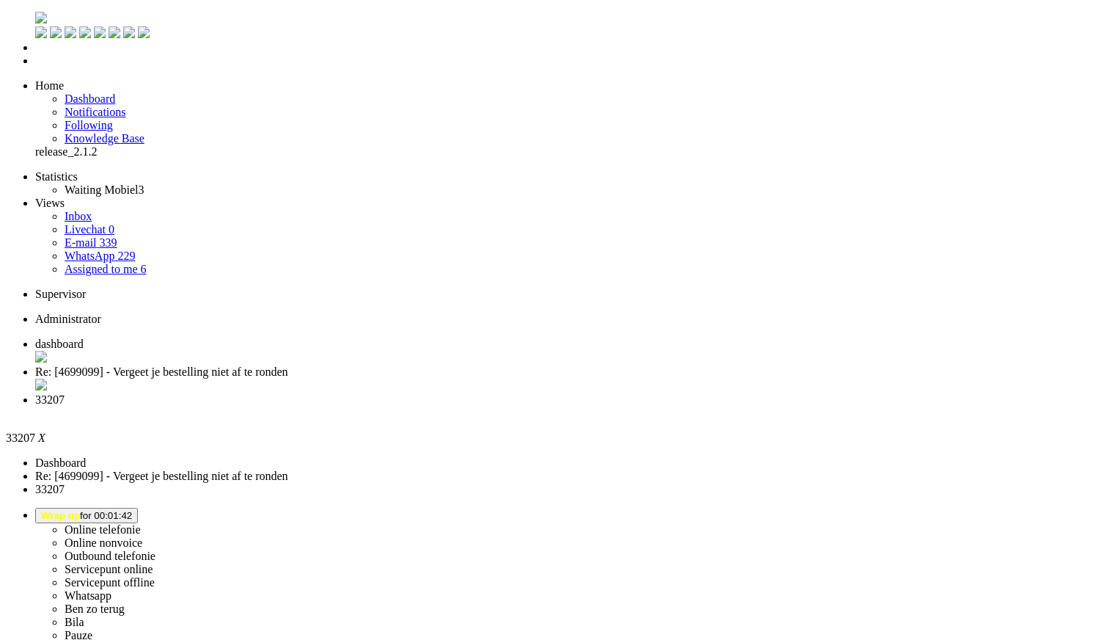
click at [549, 406] on div "Close tab" at bounding box center [565, 412] width 1060 height 13
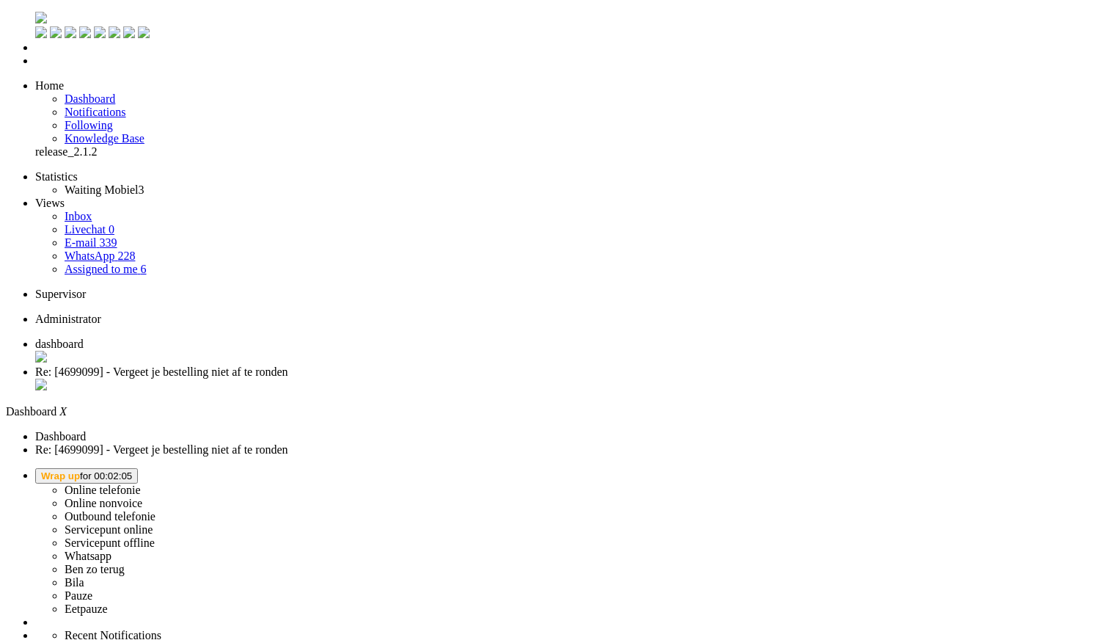
click at [138, 468] on button "Wrap up for 00:02:05" at bounding box center [86, 475] width 103 height 15
click at [141, 483] on label "Online telefonie" at bounding box center [103, 489] width 76 height 12
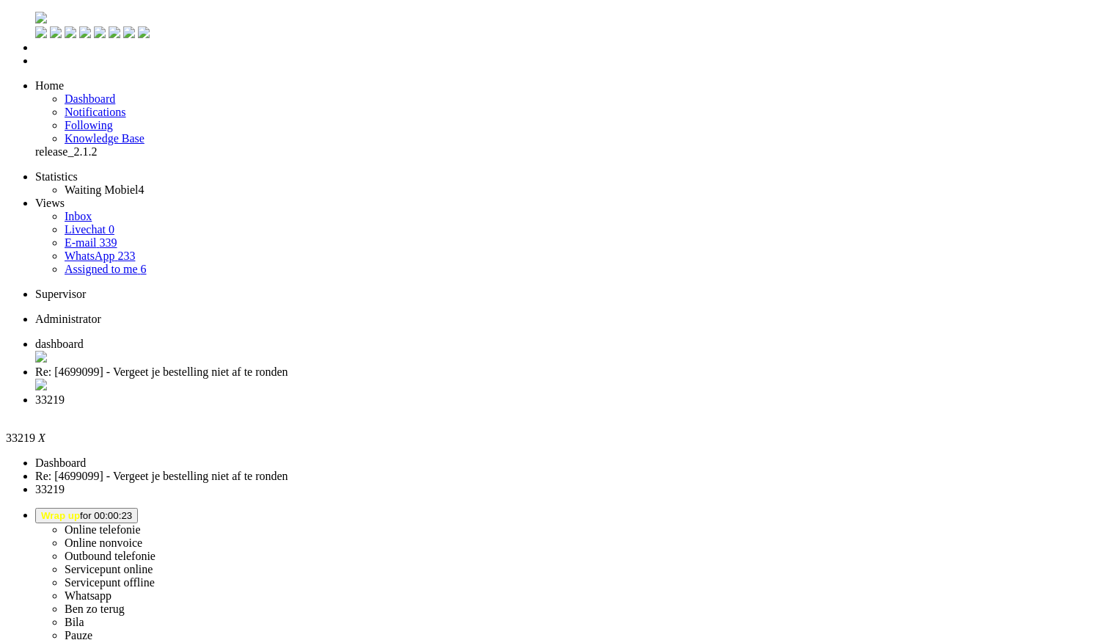
click at [547, 406] on div "Close tab" at bounding box center [565, 412] width 1060 height 13
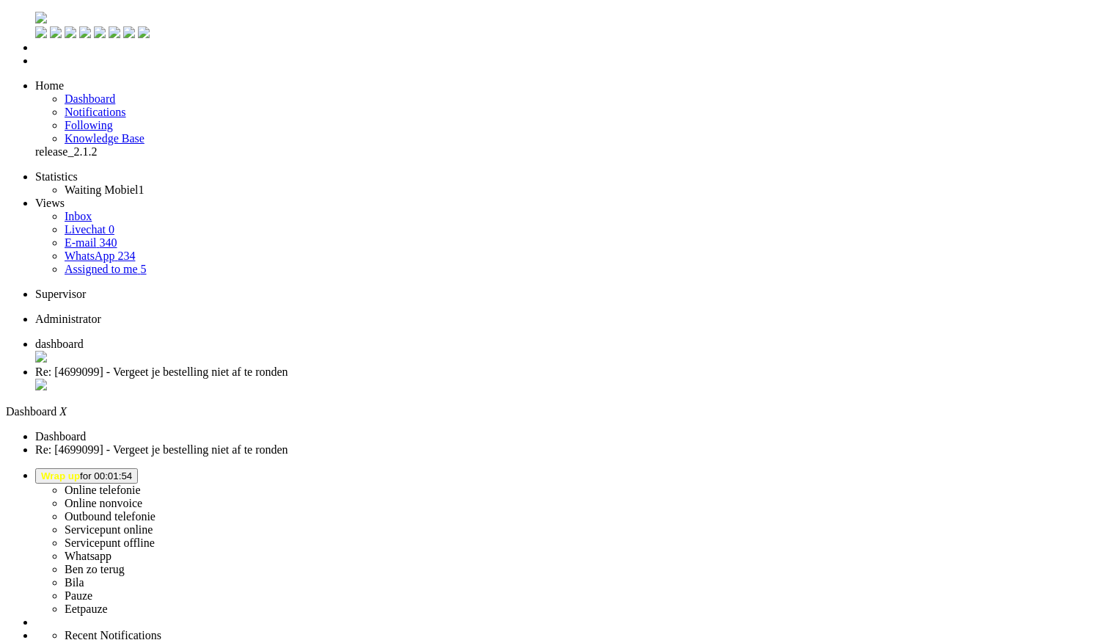
click at [132, 470] on span "Wrap up for 00:01:54" at bounding box center [86, 475] width 91 height 11
click at [141, 483] on label "Online telefonie" at bounding box center [103, 489] width 76 height 12
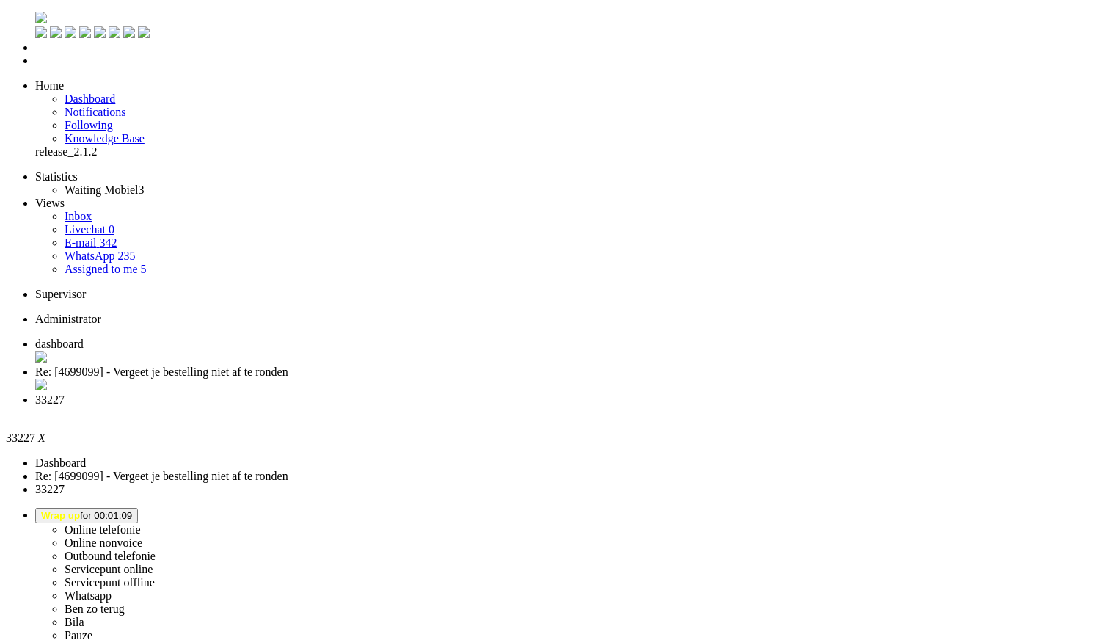
click at [545, 406] on div "Close tab" at bounding box center [572, 412] width 1074 height 13
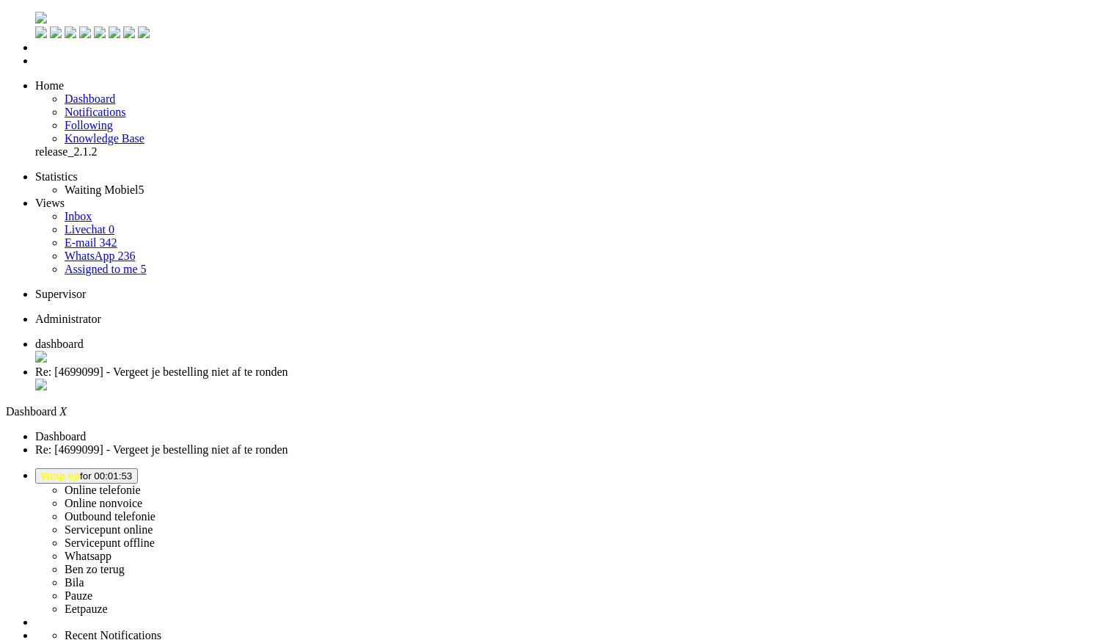
click at [132, 470] on span "Wrap up for 00:01:53" at bounding box center [86, 475] width 91 height 11
click at [141, 483] on label "Online telefonie" at bounding box center [103, 489] width 76 height 12
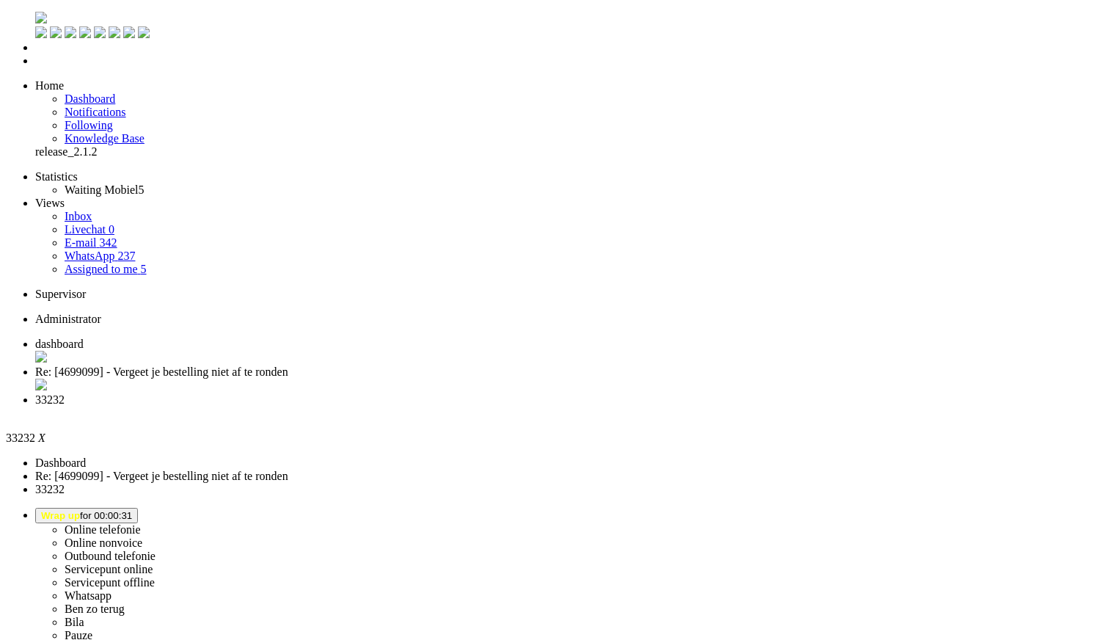
click at [545, 406] on div "Close tab" at bounding box center [572, 412] width 1074 height 13
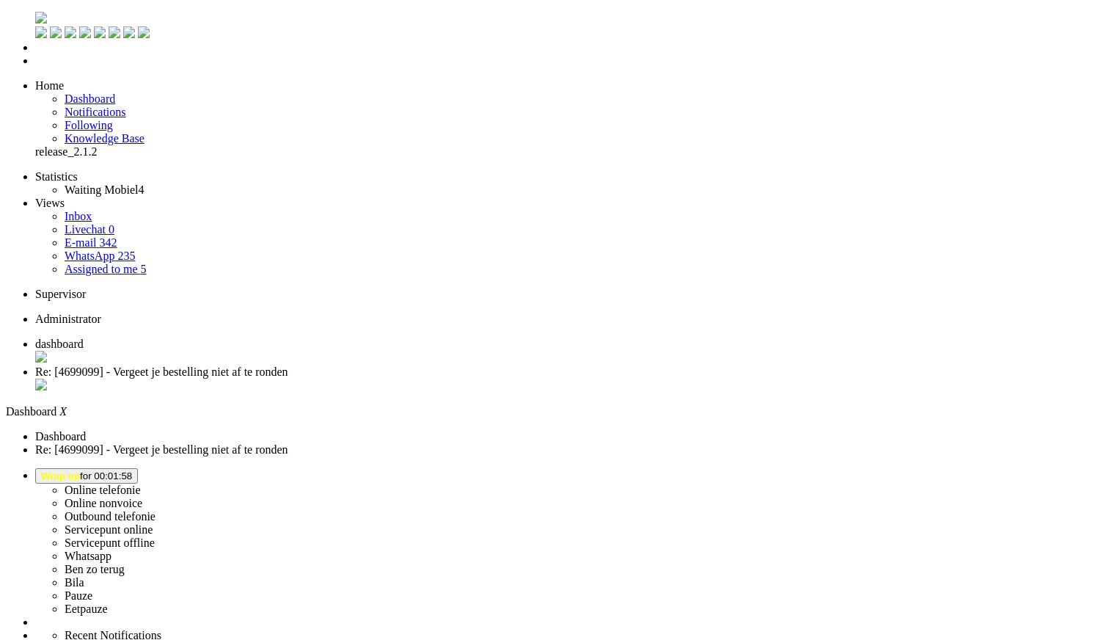
click at [80, 470] on span "Wrap up" at bounding box center [60, 475] width 39 height 11
click at [141, 483] on label "Online telefonie" at bounding box center [103, 489] width 76 height 12
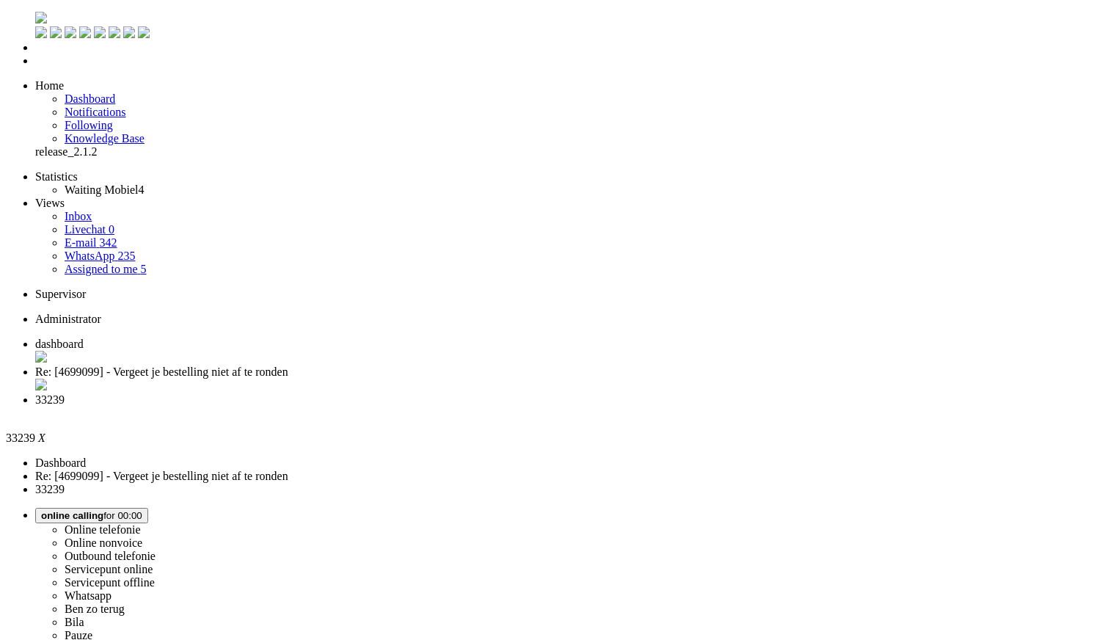
type input "+31643412417"
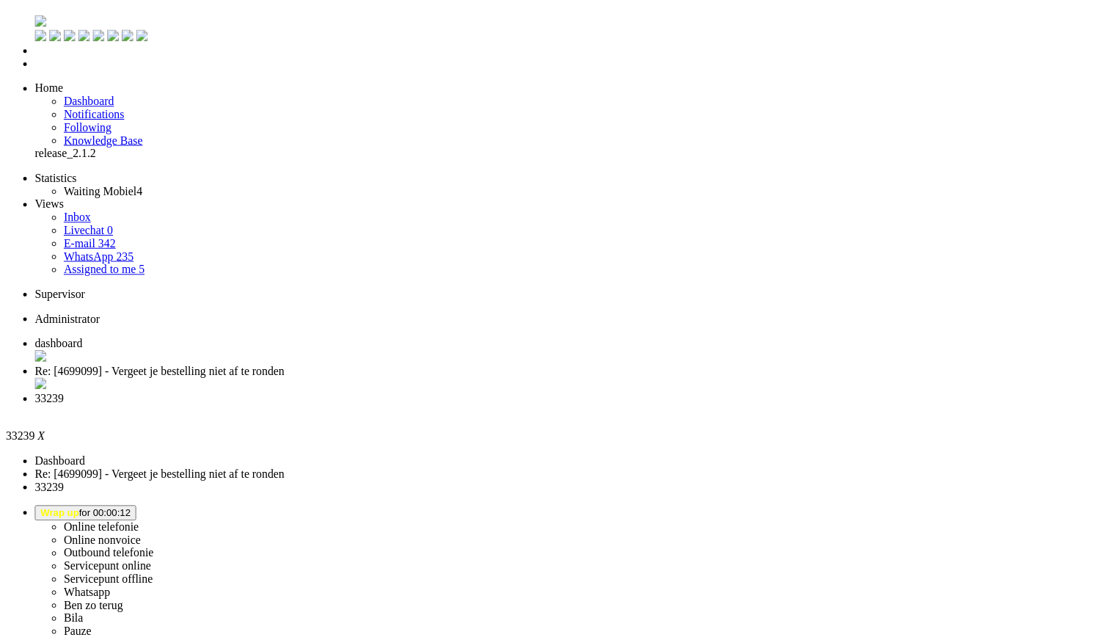
scroll to position [163, 0]
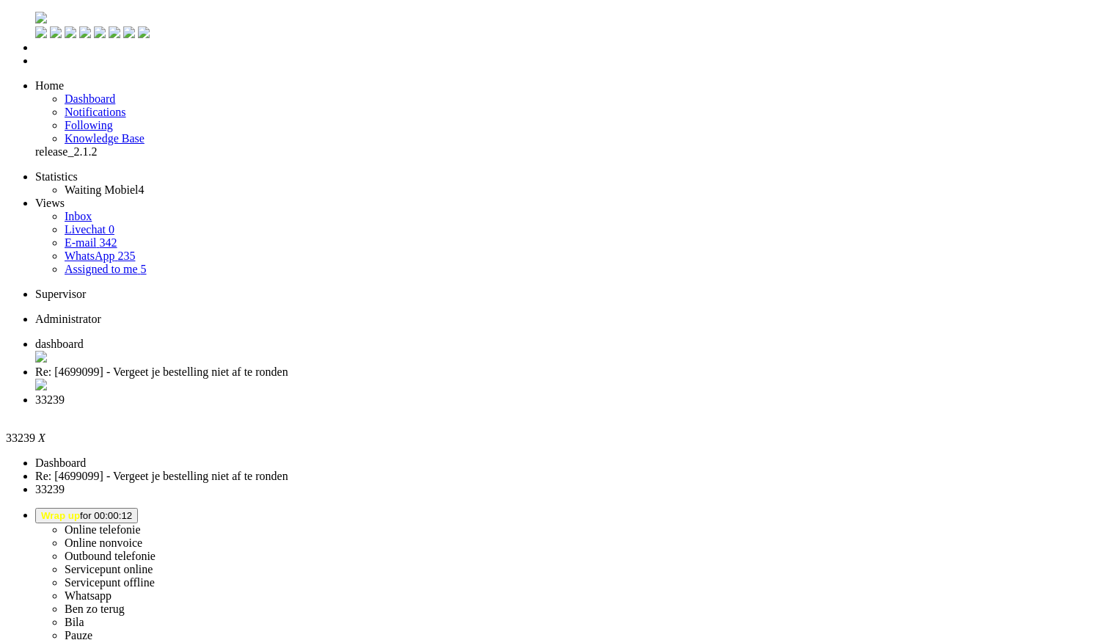
click at [551, 406] on div "Close tab" at bounding box center [572, 412] width 1074 height 13
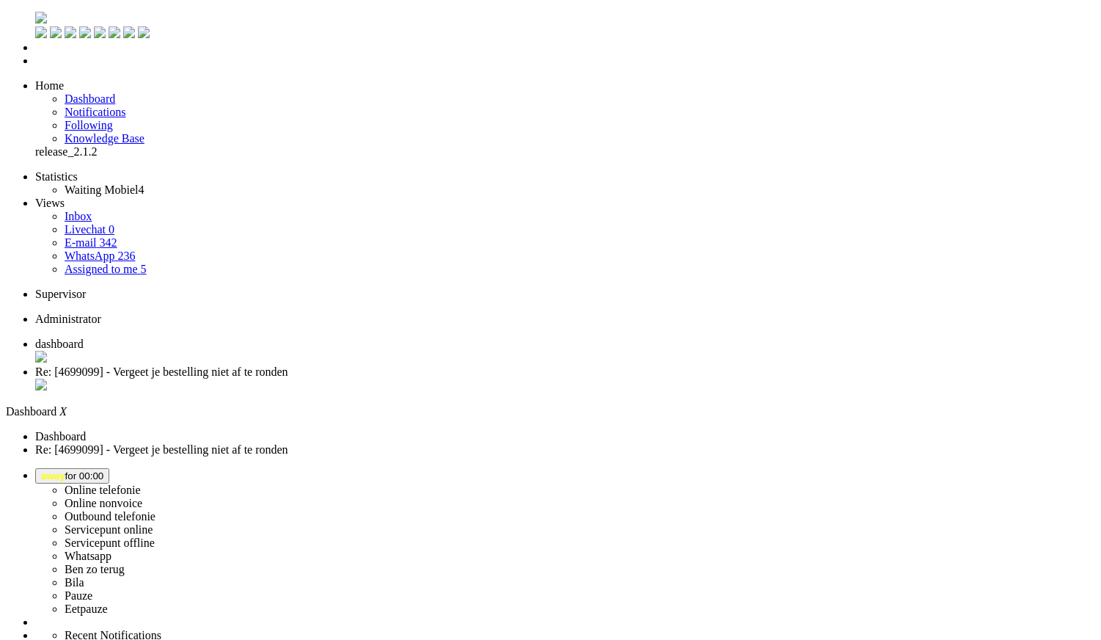
click at [103, 470] on span "away for 00:00" at bounding box center [72, 475] width 62 height 11
click at [141, 483] on label "Online telefonie" at bounding box center [103, 489] width 76 height 12
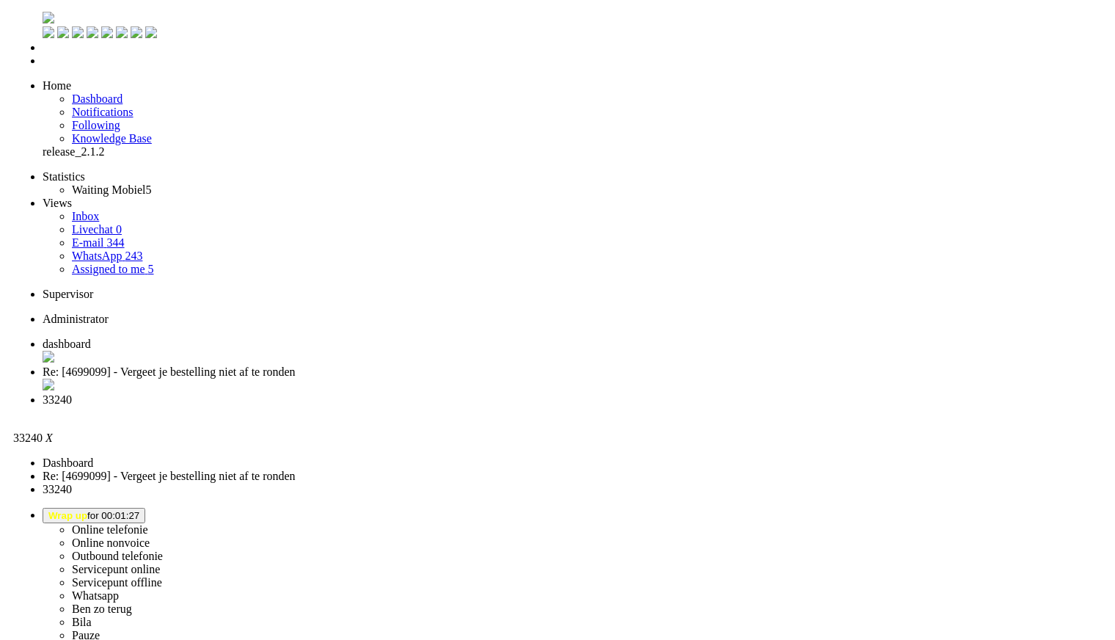
scroll to position [163, 0]
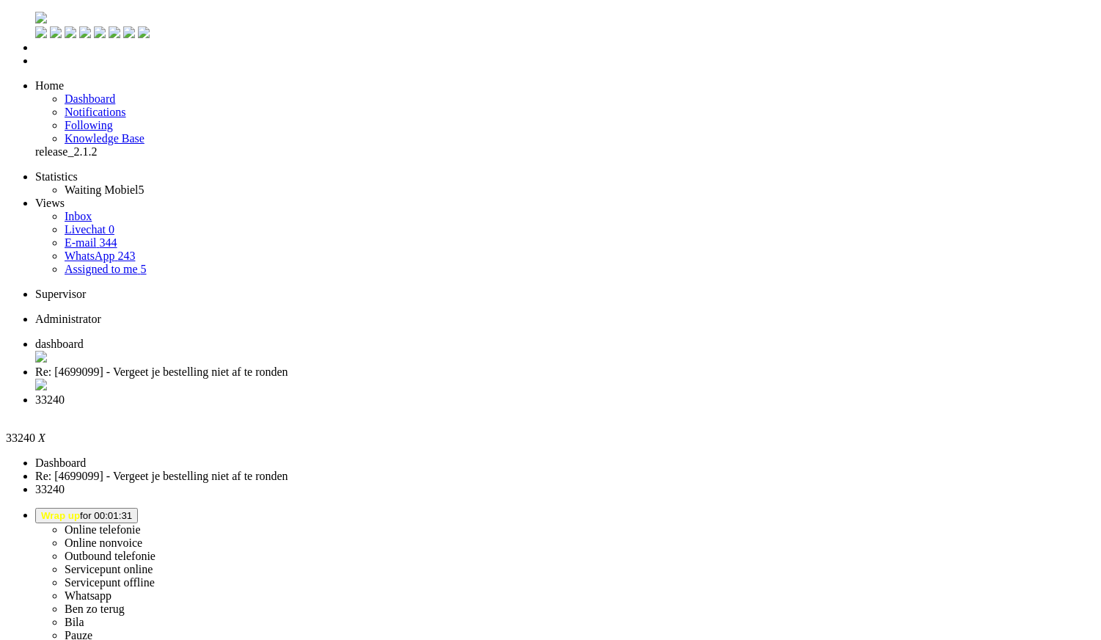
click at [547, 406] on div "Close tab" at bounding box center [565, 413] width 1060 height 15
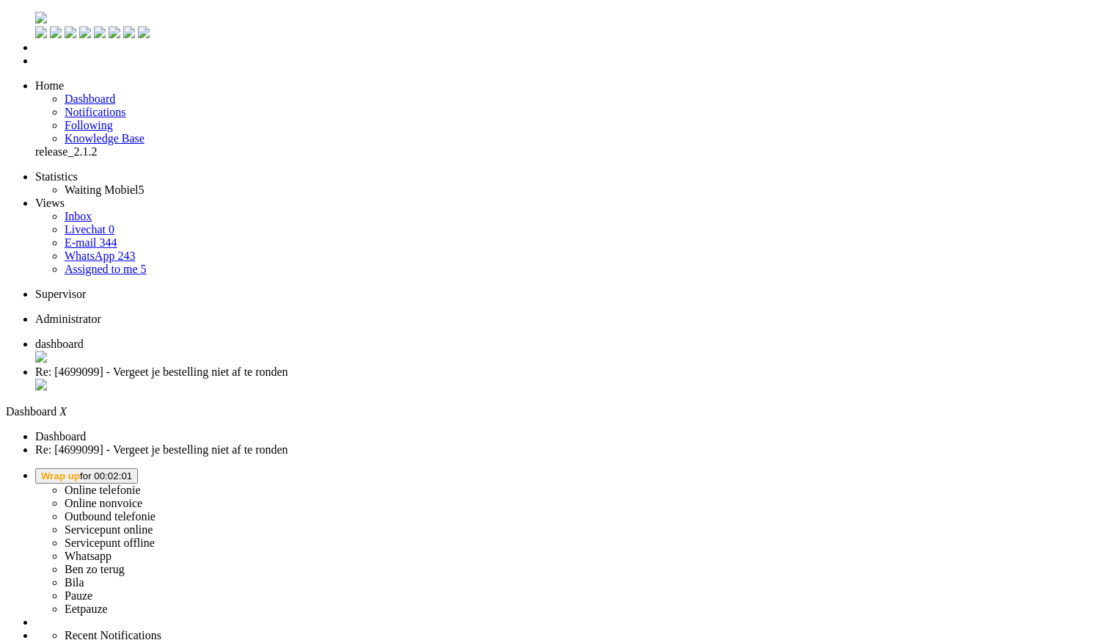
drag, startPoint x: 926, startPoint y: 16, endPoint x: 917, endPoint y: 23, distance: 11.5
click at [132, 470] on span "Wrap up for 00:02:01" at bounding box center [86, 475] width 91 height 11
click at [141, 483] on label "Online telefonie" at bounding box center [103, 489] width 76 height 12
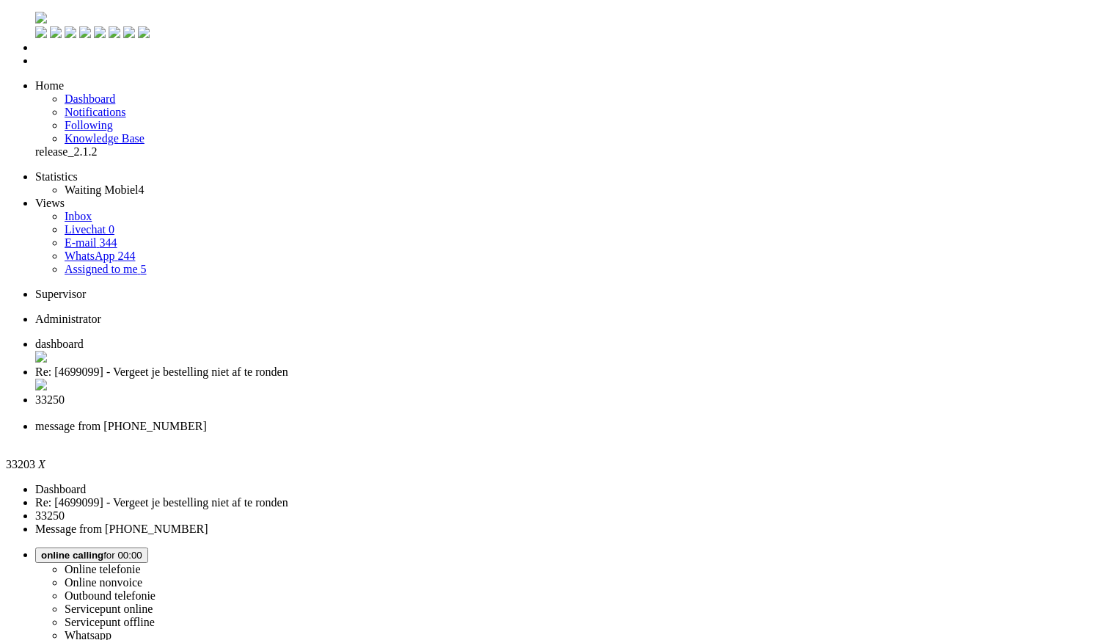
type input "ree"
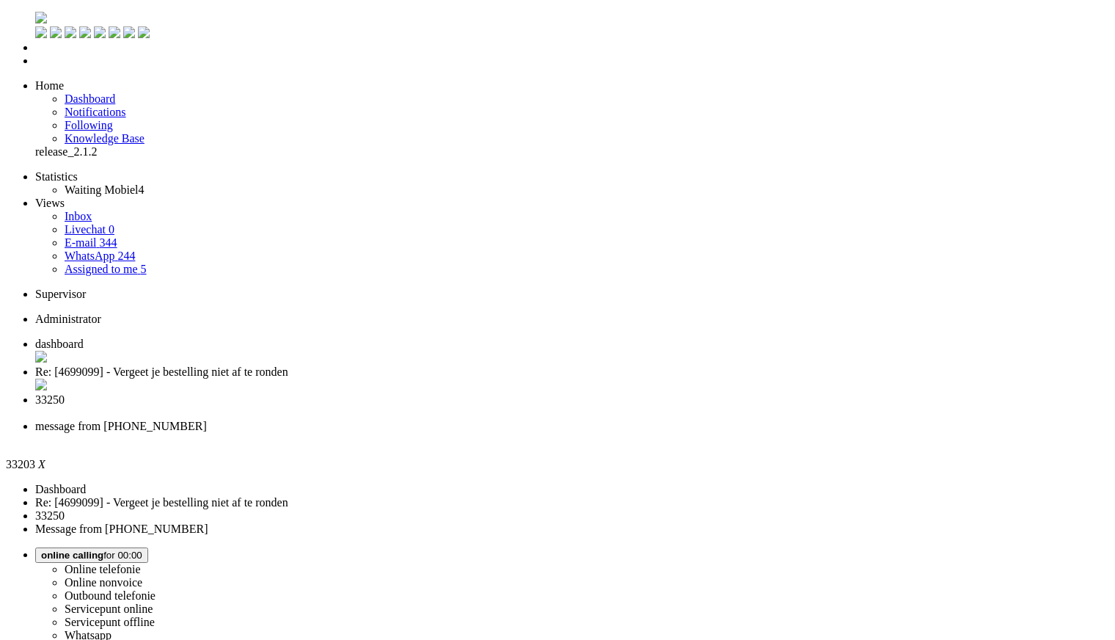
type input "re"
click at [65, 393] on span "33250" at bounding box center [49, 399] width 29 height 12
click at [207, 420] on span "message from +31685467775" at bounding box center [121, 426] width 172 height 12
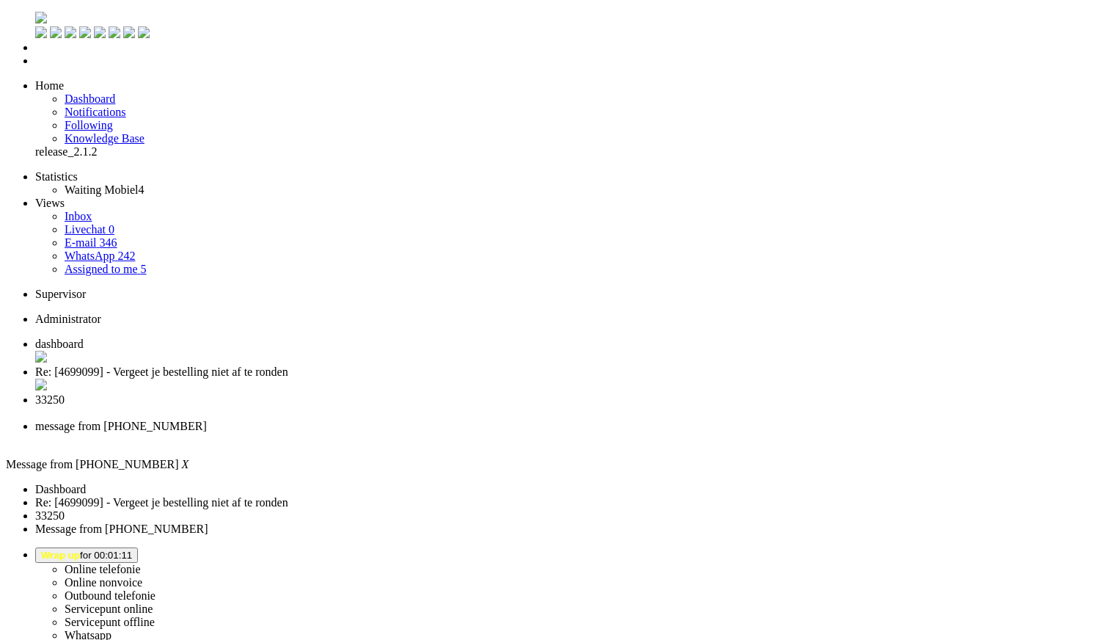
click at [671, 433] on div "Close tab" at bounding box center [572, 439] width 1074 height 13
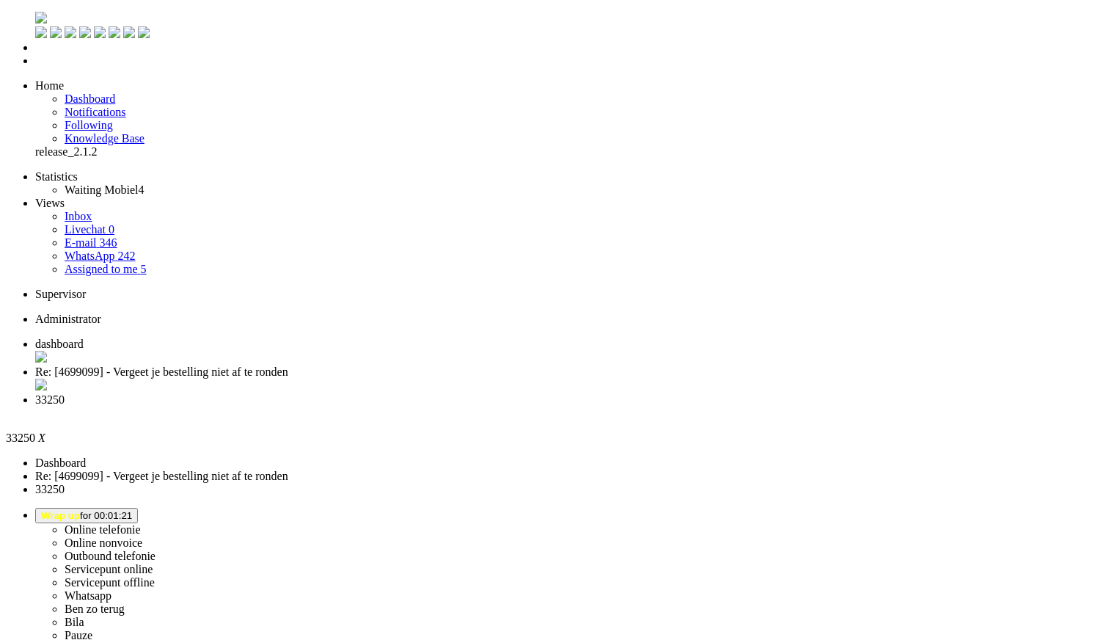
click at [544, 406] on div "Close tab" at bounding box center [572, 412] width 1074 height 13
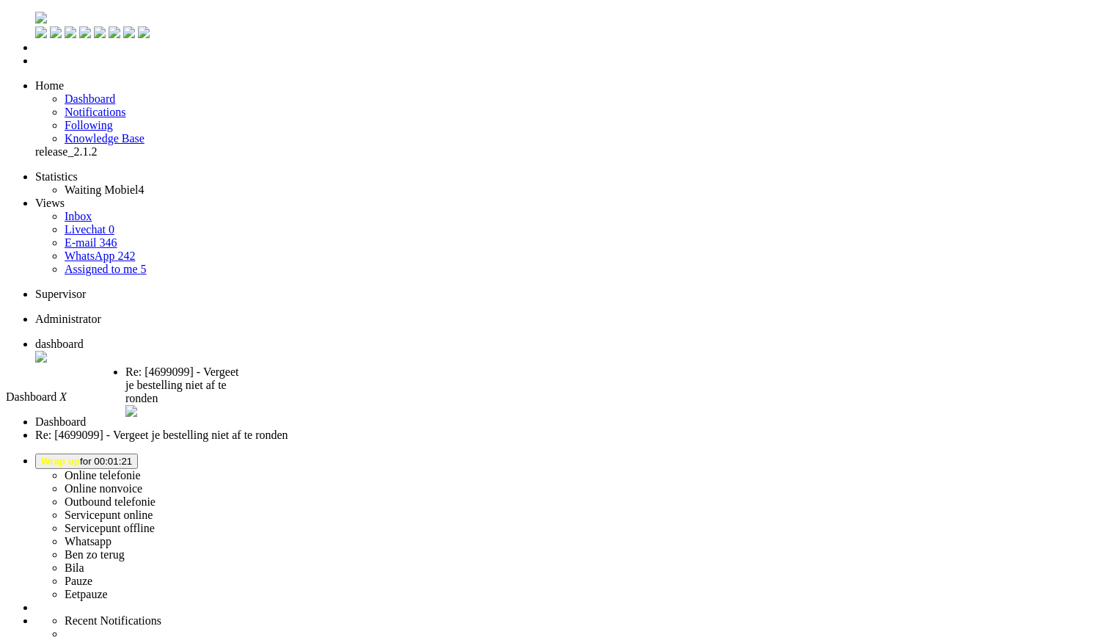
click at [246, 365] on li "Re: [4699099] - Vergeet je bestelling niet af te ronden" at bounding box center [185, 380] width 121 height 31
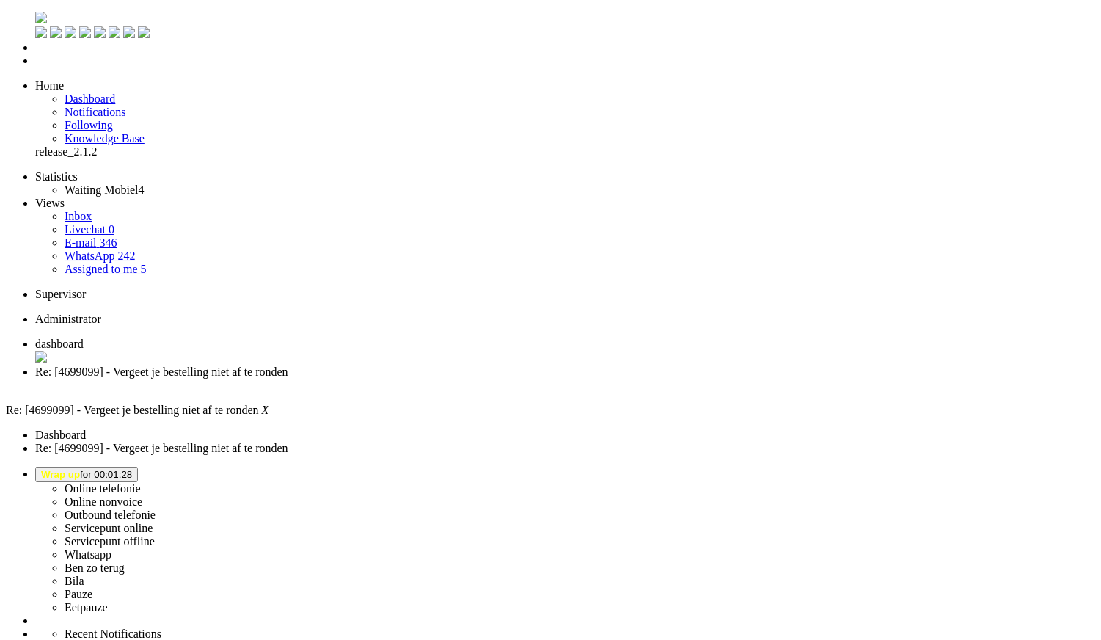
click at [117, 236] on link "E-mail 346" at bounding box center [91, 242] width 53 height 12
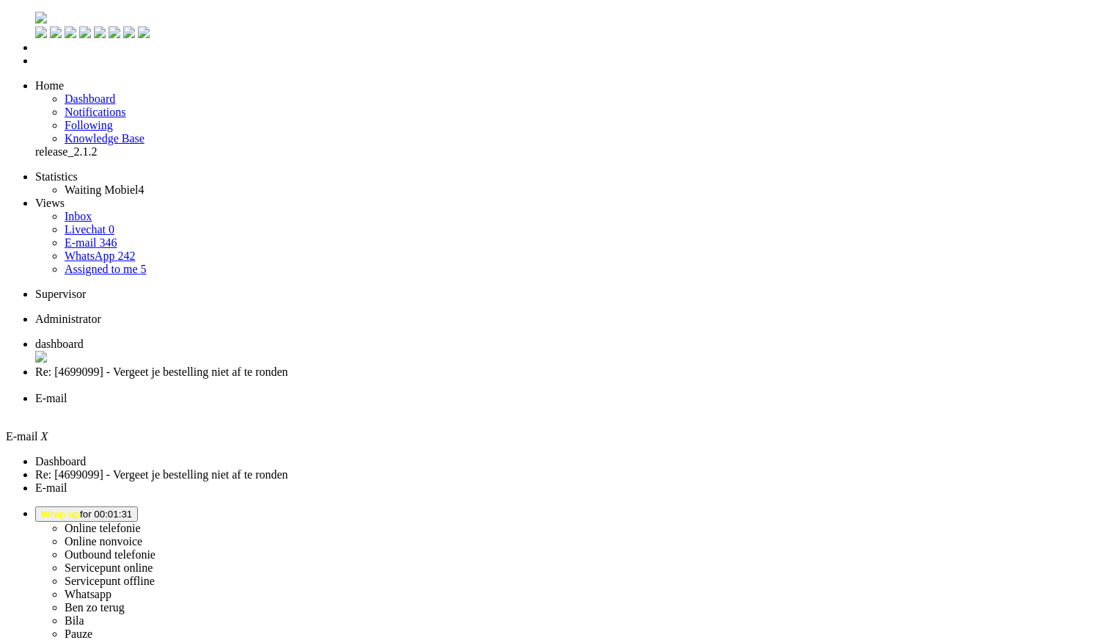
click at [121, 249] on link "WhatsApp 242" at bounding box center [100, 255] width 70 height 12
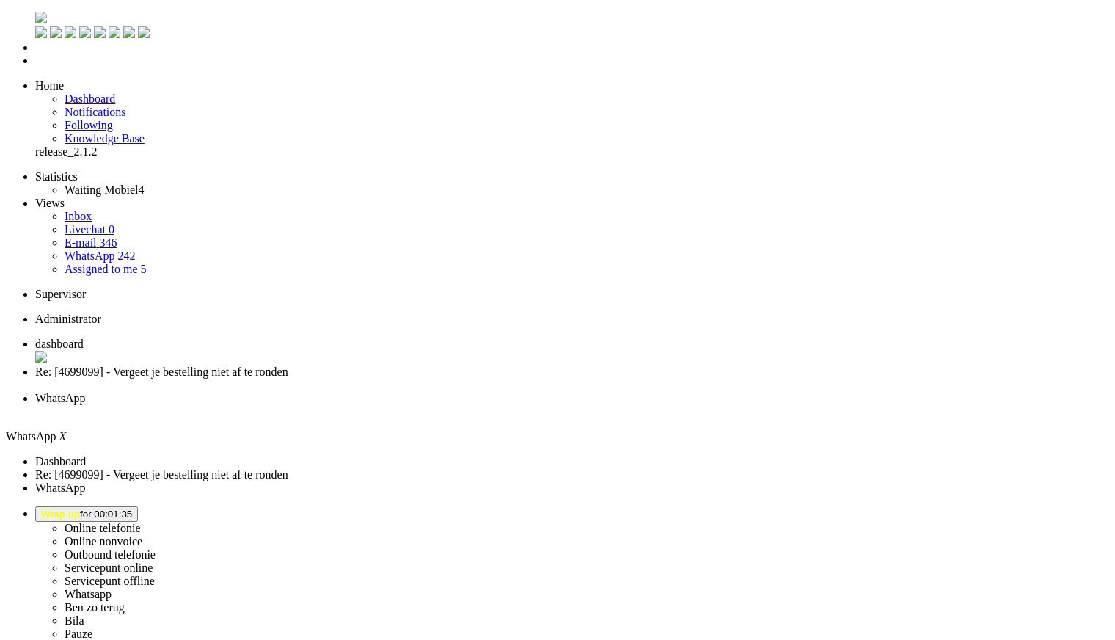
click at [117, 236] on link "E-mail 346" at bounding box center [91, 242] width 53 height 12
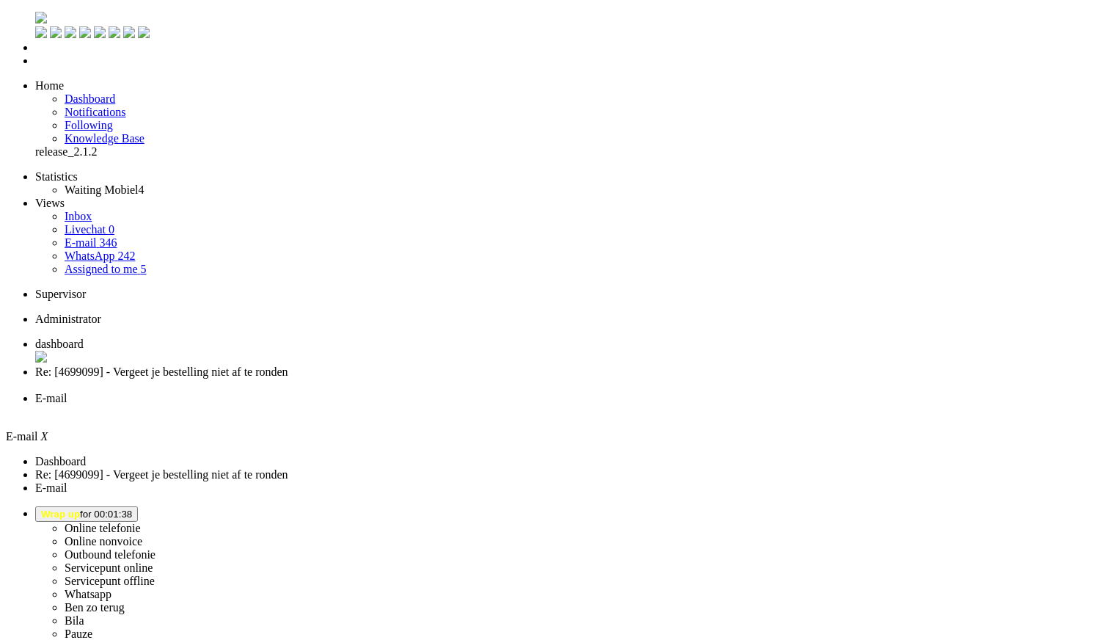
click at [543, 405] on div "Close tab" at bounding box center [565, 411] width 1060 height 13
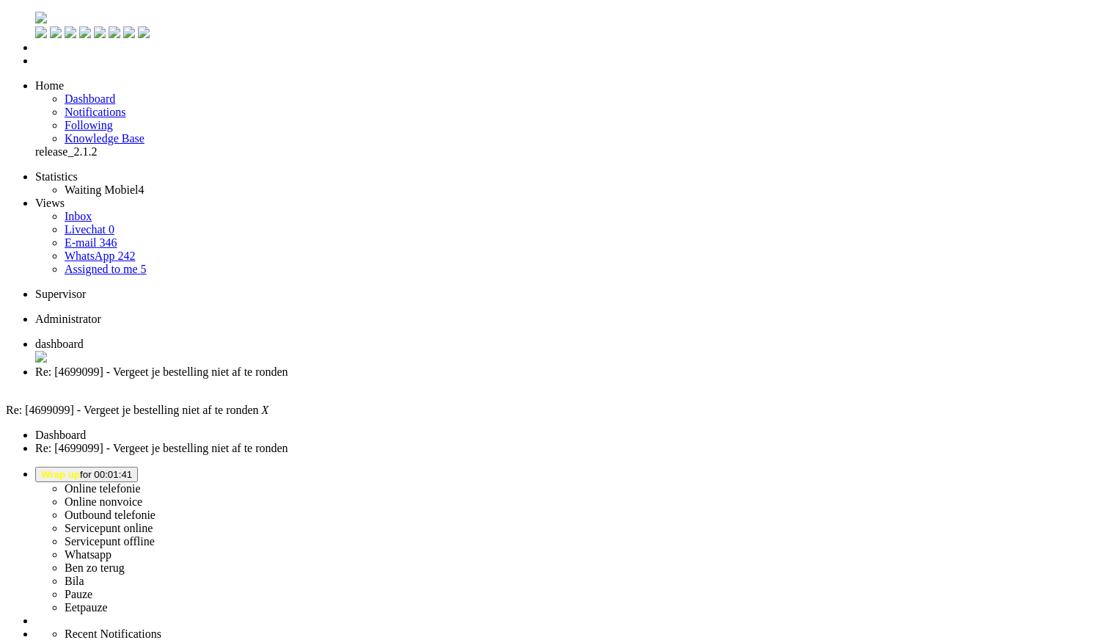
click at [132, 469] on span "Wrap up for 00:01:41" at bounding box center [86, 474] width 91 height 11
click at [141, 482] on label "Online telefonie" at bounding box center [103, 488] width 76 height 12
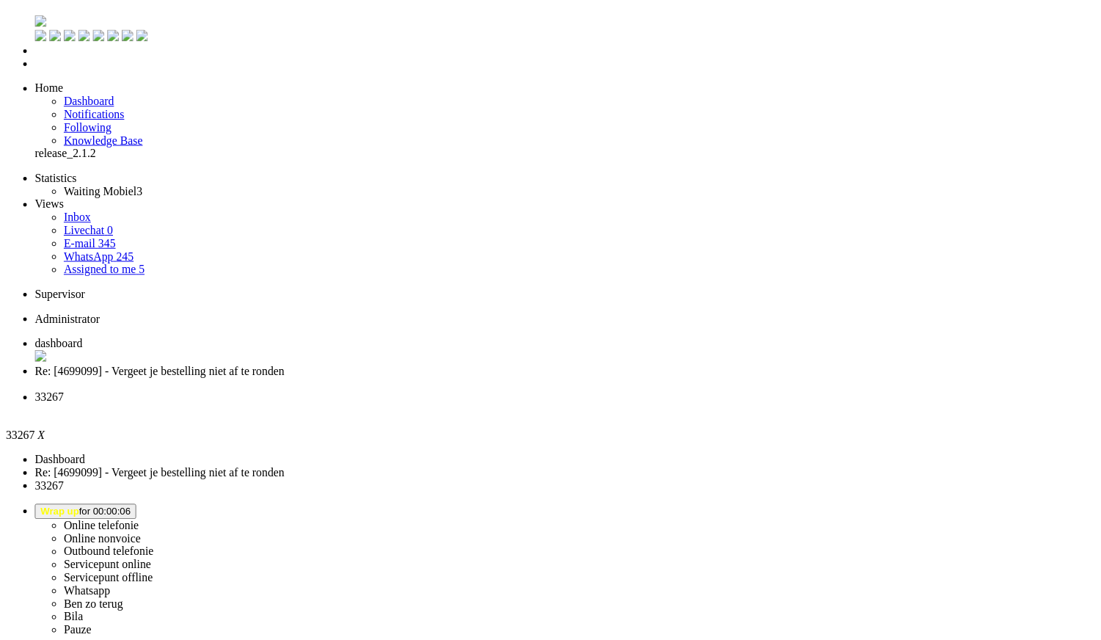
scroll to position [394, 0]
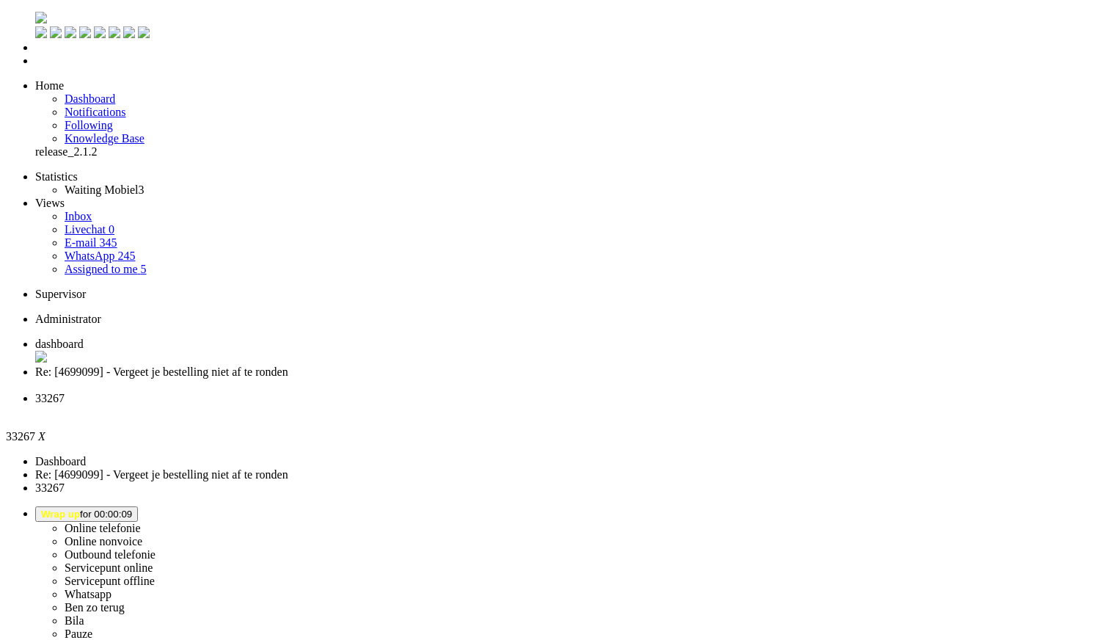
drag, startPoint x: 555, startPoint y: 15, endPoint x: 549, endPoint y: 25, distance: 12.2
click at [555, 392] on li "33267" at bounding box center [572, 405] width 1074 height 26
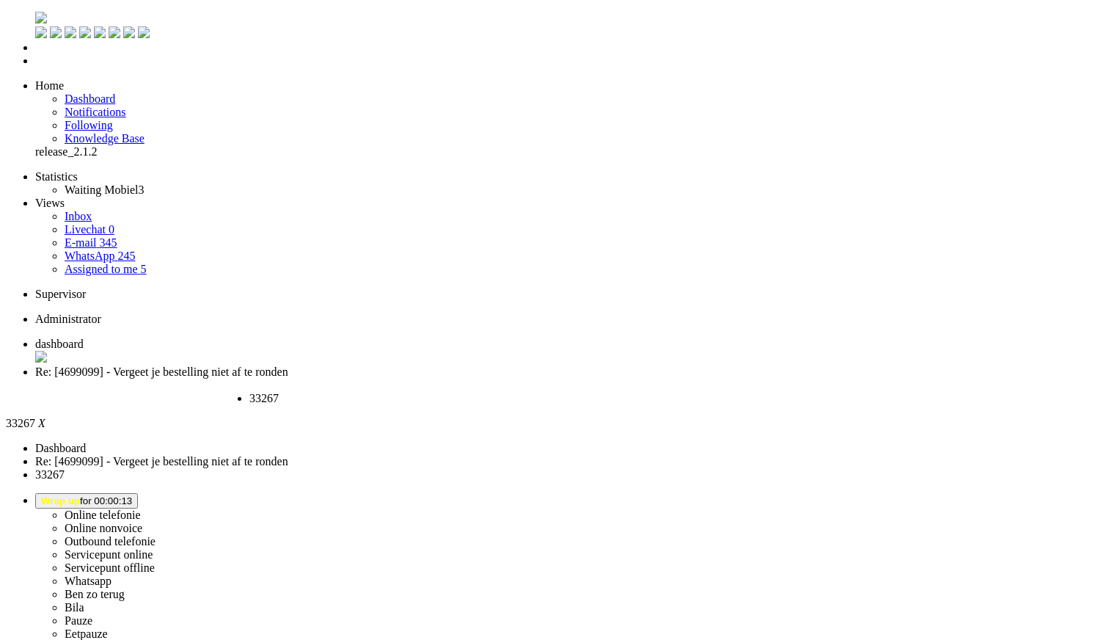
click at [370, 405] on div "Close tab" at bounding box center [309, 411] width 121 height 13
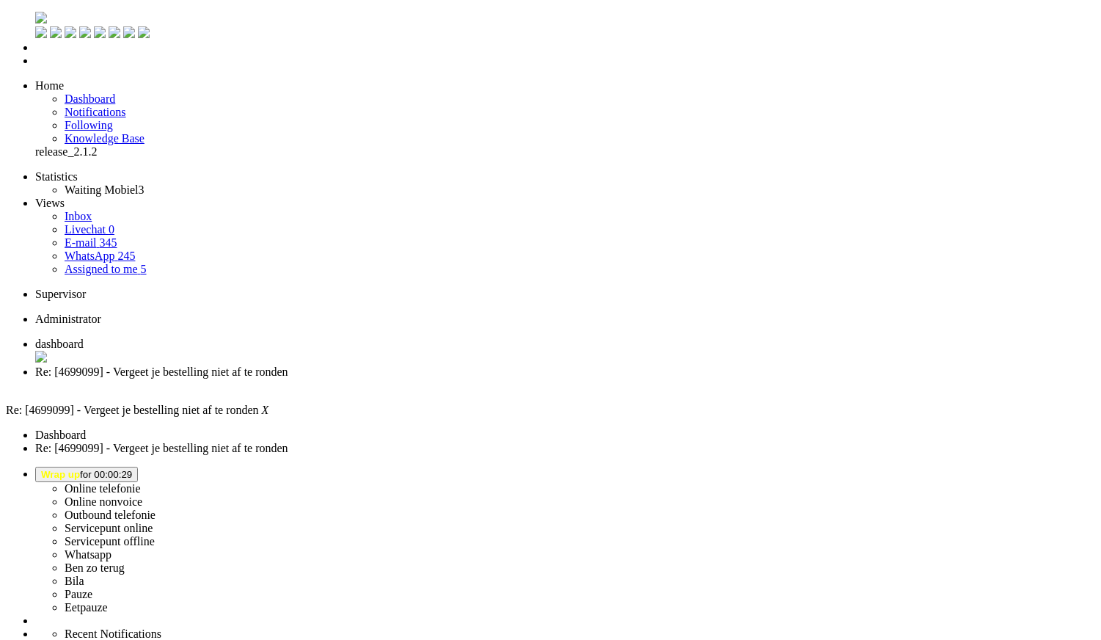
click at [426, 378] on div "Close tab" at bounding box center [565, 384] width 1060 height 13
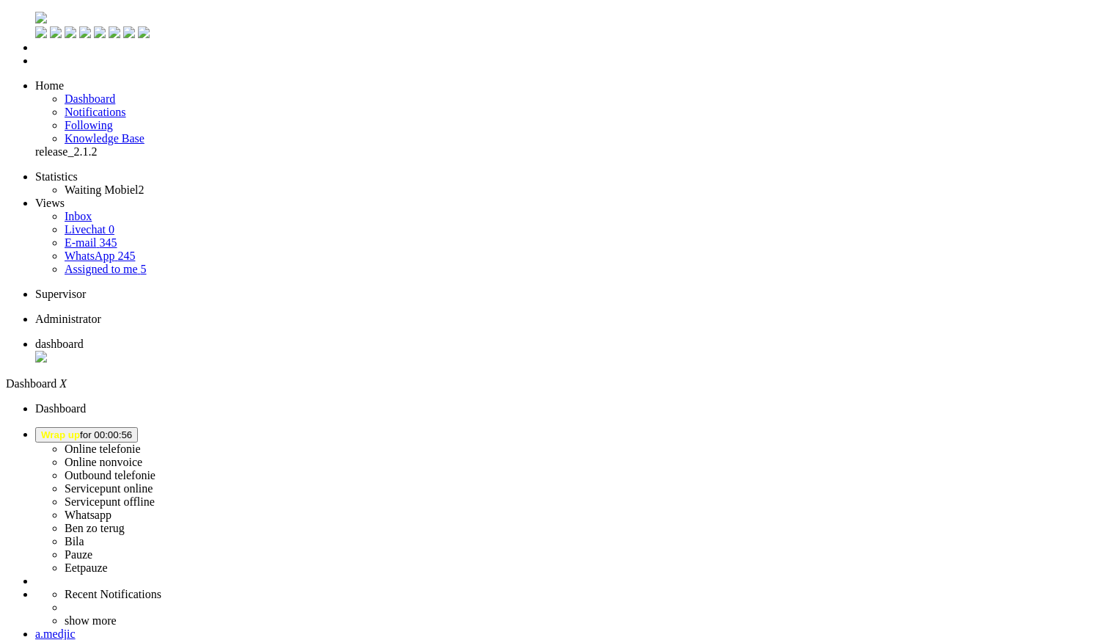
click at [112, 263] on span "Assigned to me" at bounding box center [101, 269] width 73 height 12
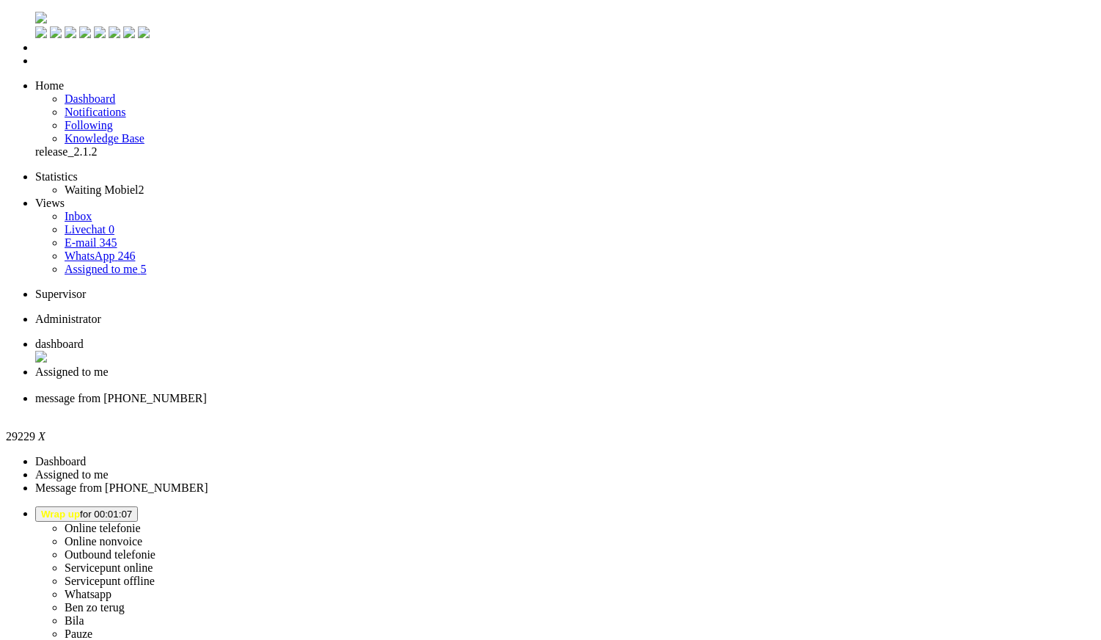
drag, startPoint x: 585, startPoint y: 3007, endPoint x: 527, endPoint y: 2702, distance: 310.4
click at [546, 405] on div "Close tab" at bounding box center [565, 411] width 1060 height 13
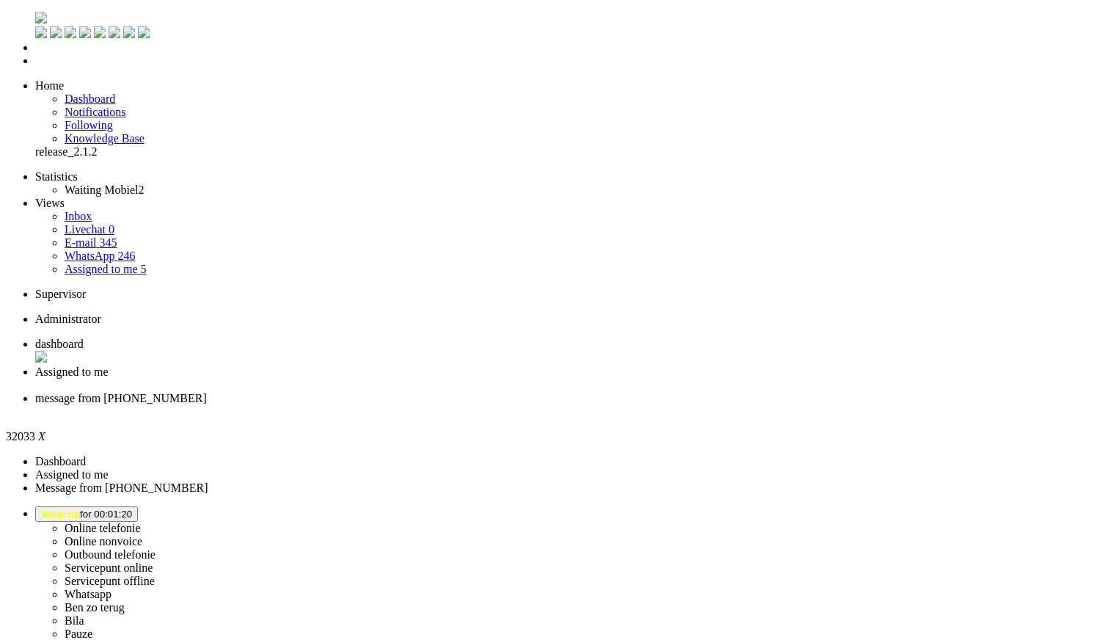
click at [550, 405] on div "Close tab" at bounding box center [565, 411] width 1060 height 13
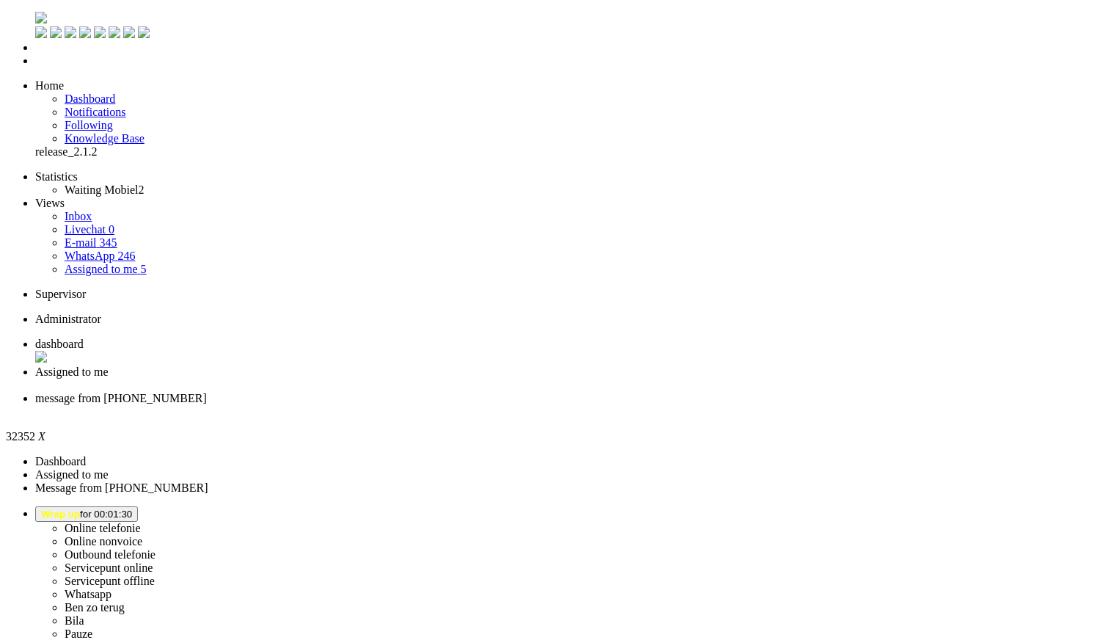
click at [552, 405] on div "Close tab" at bounding box center [572, 411] width 1074 height 13
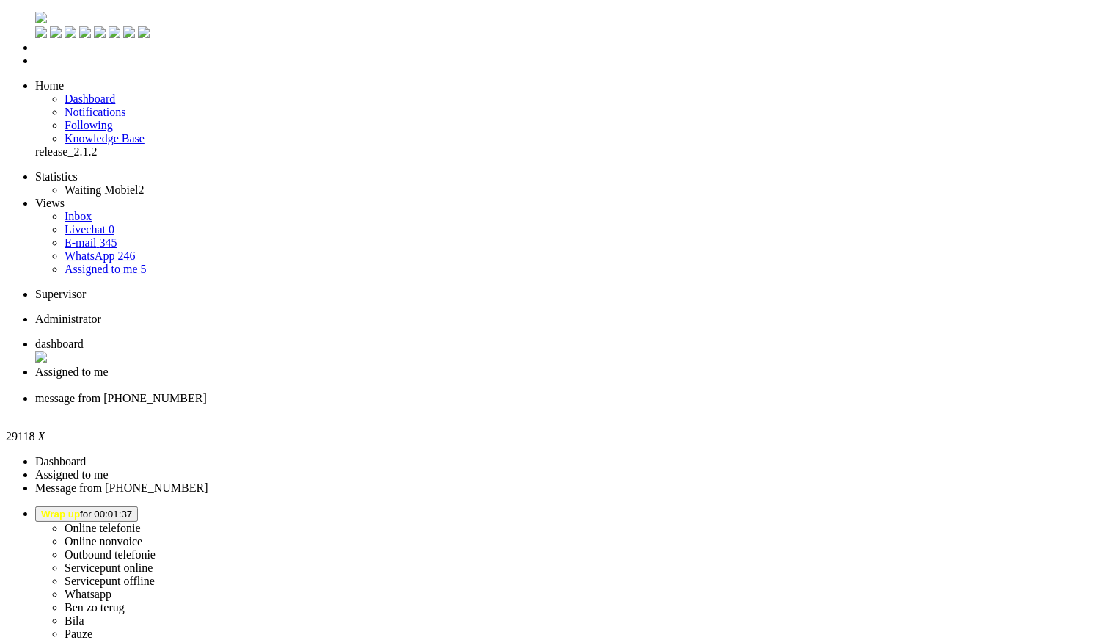
drag, startPoint x: 539, startPoint y: 376, endPoint x: 564, endPoint y: -15, distance: 391.7
click at [551, 405] on div "Close tab" at bounding box center [565, 411] width 1060 height 13
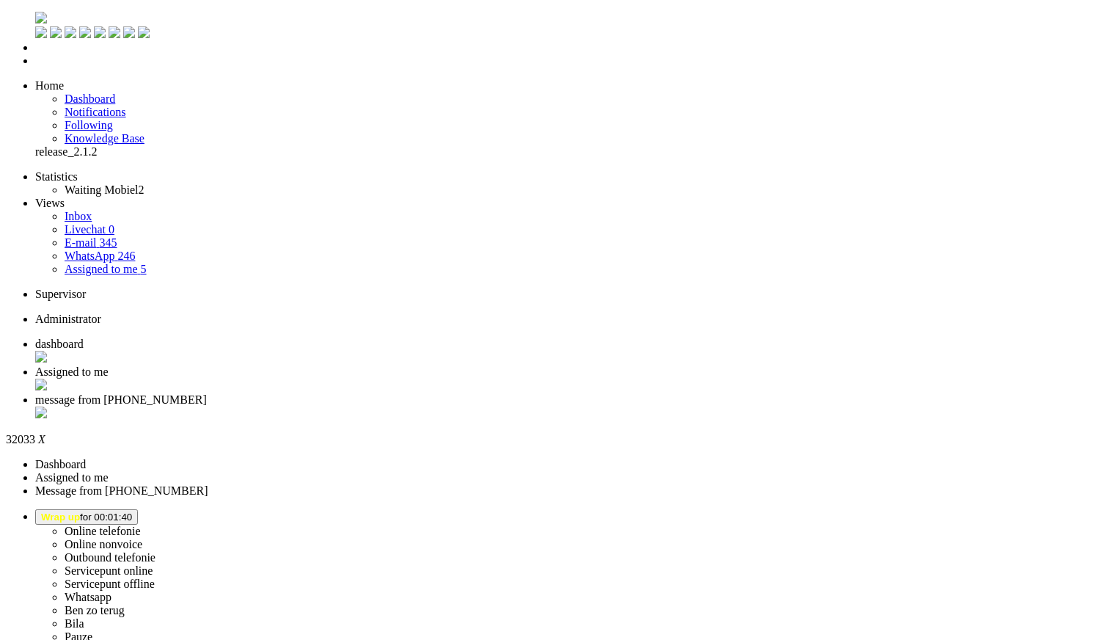
click at [548, 406] on div "Close tab" at bounding box center [565, 413] width 1060 height 15
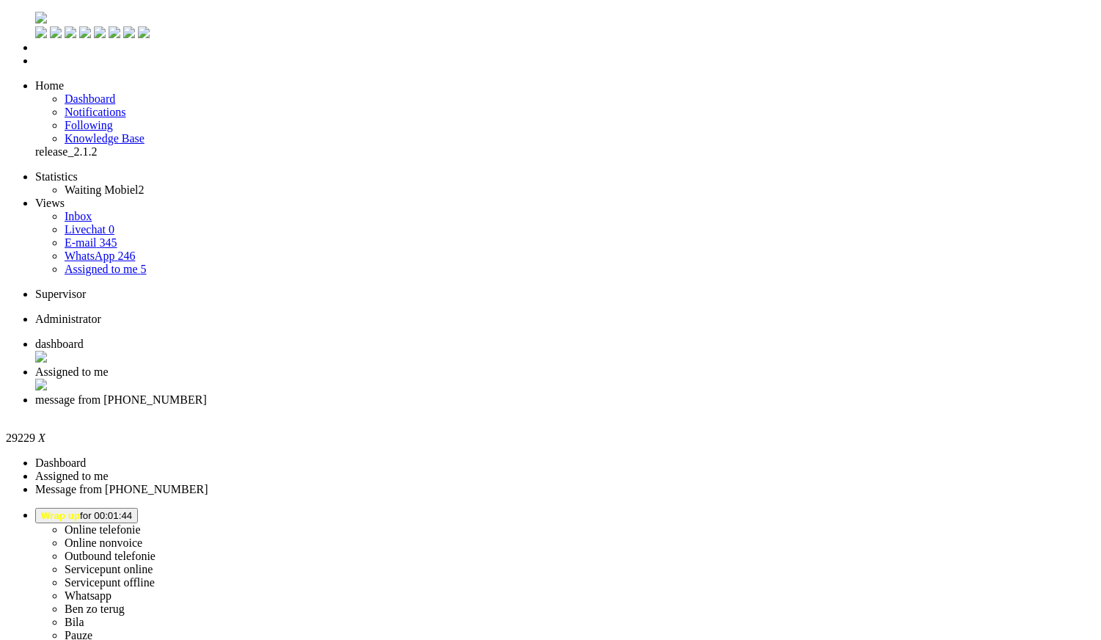
click at [550, 406] on div "Close tab" at bounding box center [565, 412] width 1060 height 13
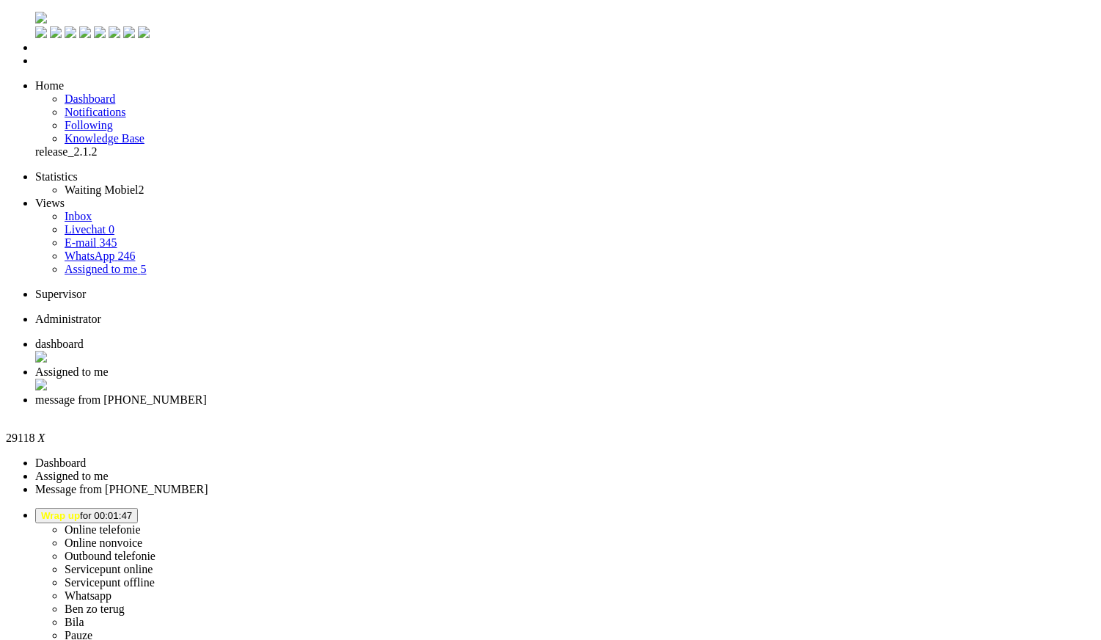
click at [554, 393] on li "message from +31631097186" at bounding box center [565, 406] width 1060 height 26
click at [550, 406] on div "Close tab" at bounding box center [565, 412] width 1060 height 13
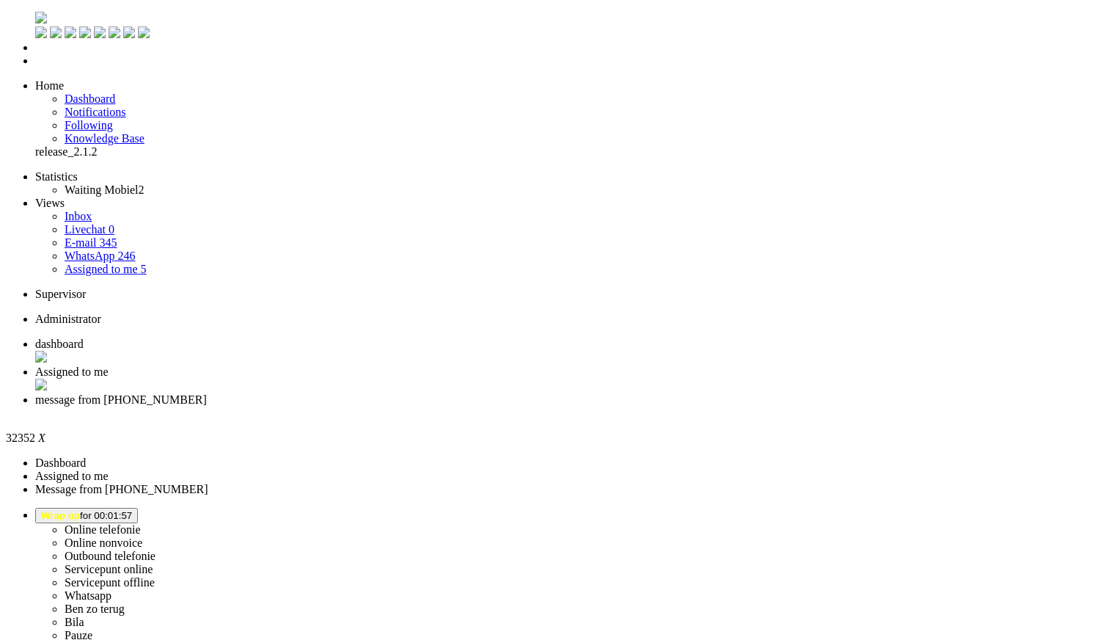
click at [548, 406] on div "Close tab" at bounding box center [572, 412] width 1074 height 13
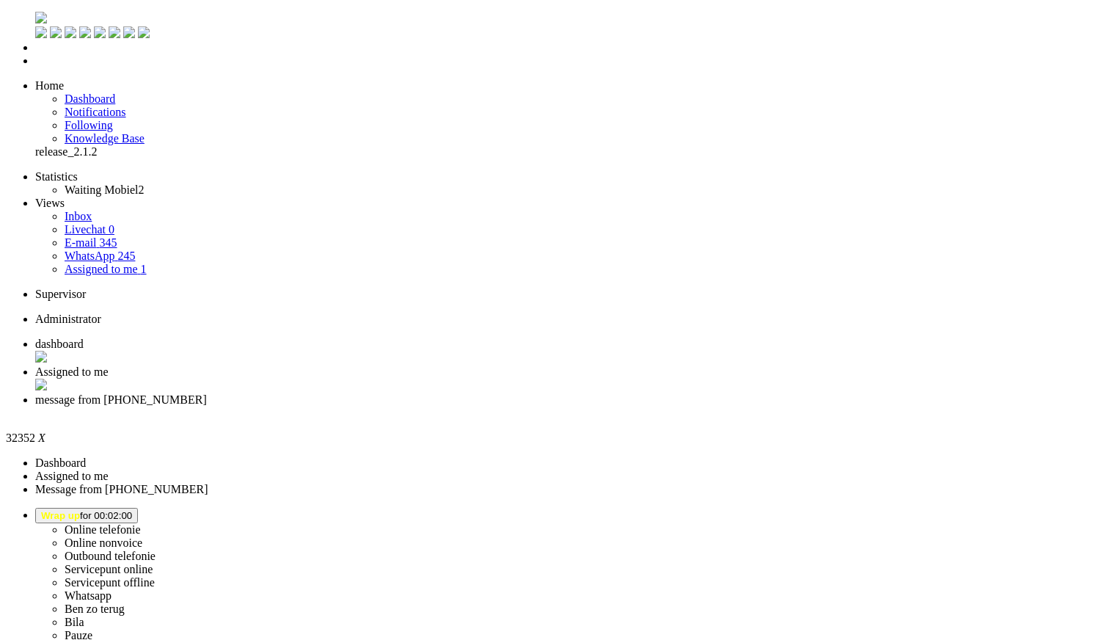
click at [549, 406] on div "Close tab" at bounding box center [572, 412] width 1074 height 13
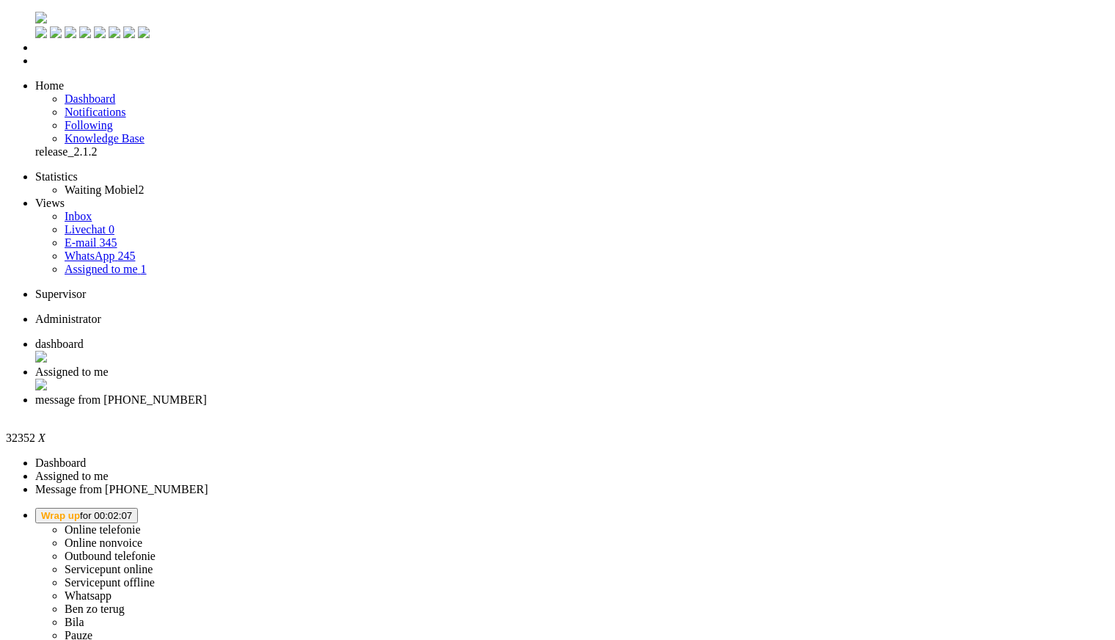
click at [207, 393] on span "message from +31621877266" at bounding box center [121, 399] width 172 height 12
click at [546, 406] on div "Close tab" at bounding box center [572, 412] width 1074 height 13
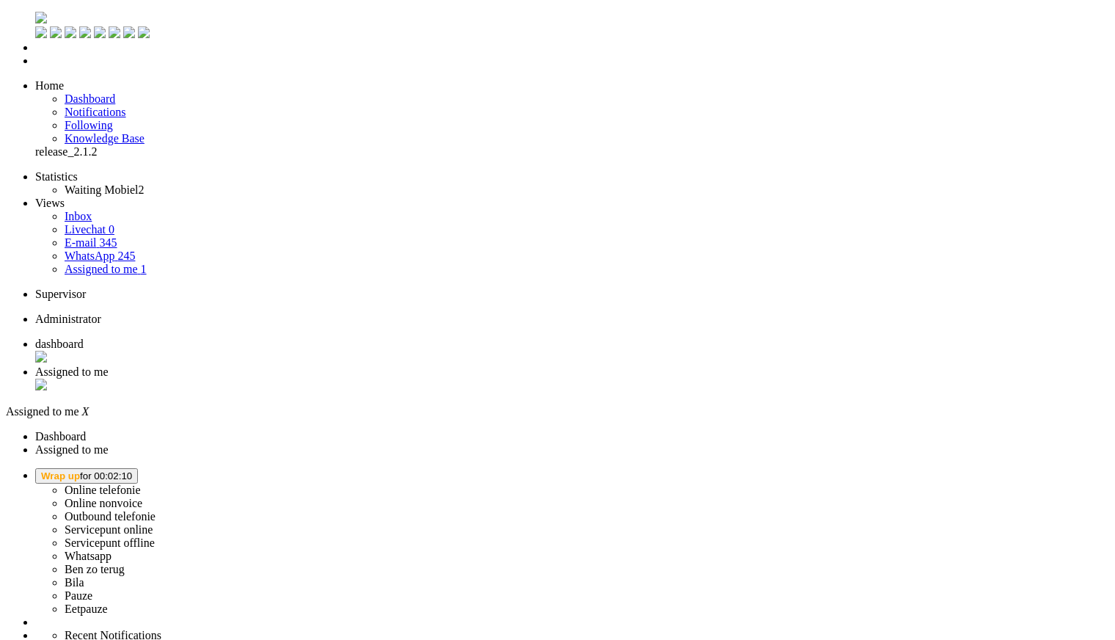
click at [138, 468] on button "Wrap up for 00:02:10" at bounding box center [86, 475] width 103 height 15
click at [142, 497] on label "Online nonvoice" at bounding box center [104, 503] width 78 height 12
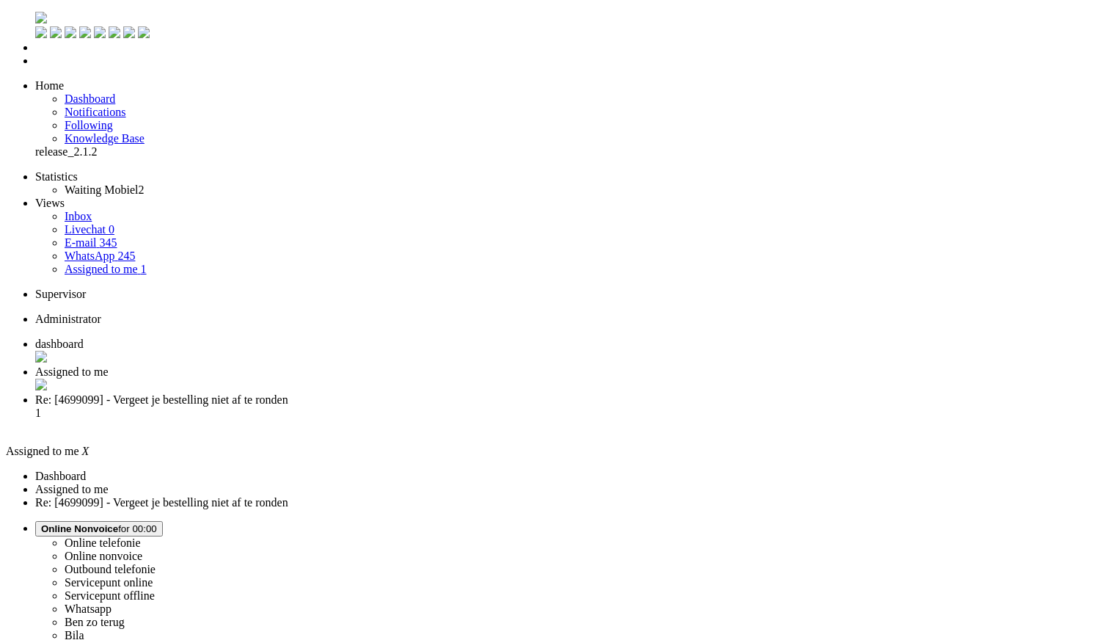
click at [288, 393] on span "Re: [4699099] - Vergeet je bestelling niet af te ronden" at bounding box center [161, 399] width 253 height 12
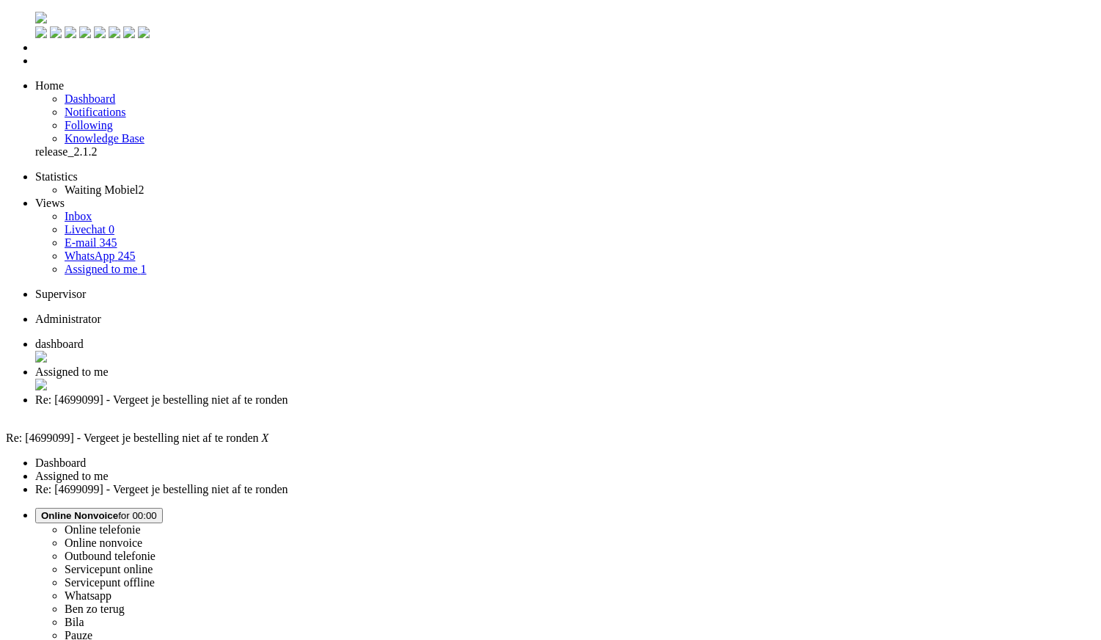
drag, startPoint x: 265, startPoint y: 373, endPoint x: 271, endPoint y: -67, distance: 439.4
click at [544, 406] on div "Close tab" at bounding box center [565, 412] width 1060 height 13
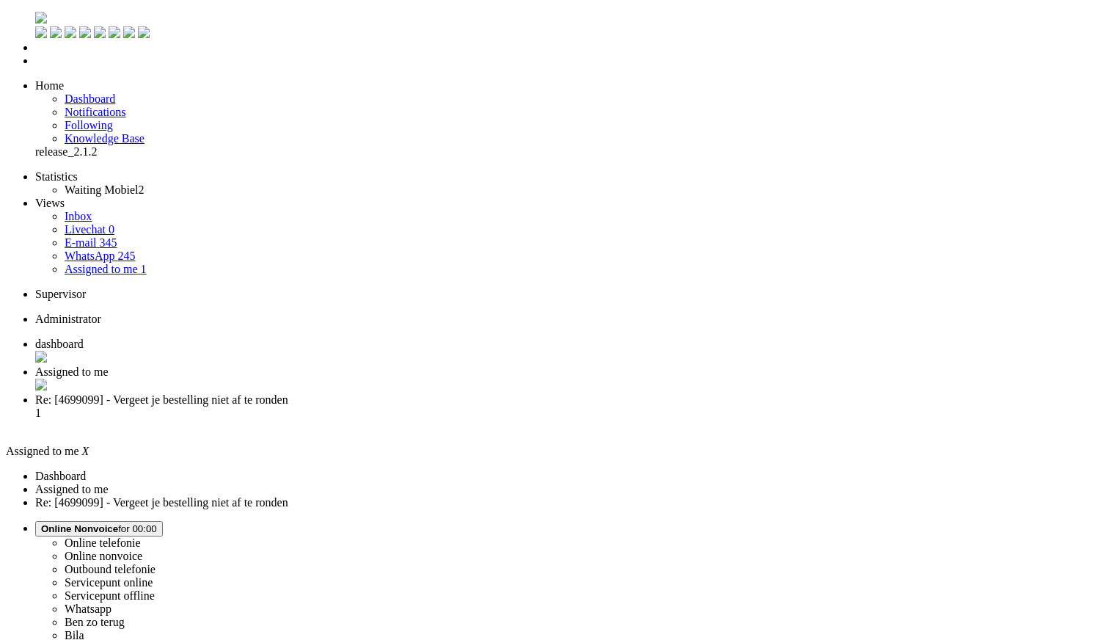
click at [422, 378] on div "Close tab" at bounding box center [572, 385] width 1074 height 15
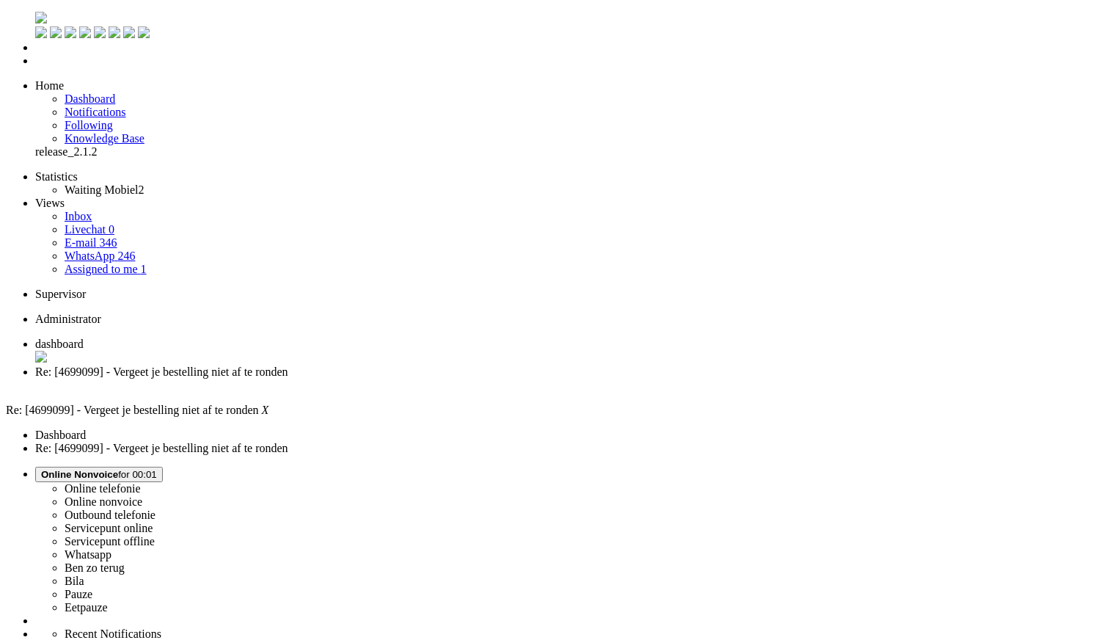
click at [118, 469] on span "Online Nonvoice" at bounding box center [79, 474] width 77 height 11
click at [108, 601] on label "Eetpauze" at bounding box center [86, 607] width 43 height 12
